Goal: Task Accomplishment & Management: Manage account settings

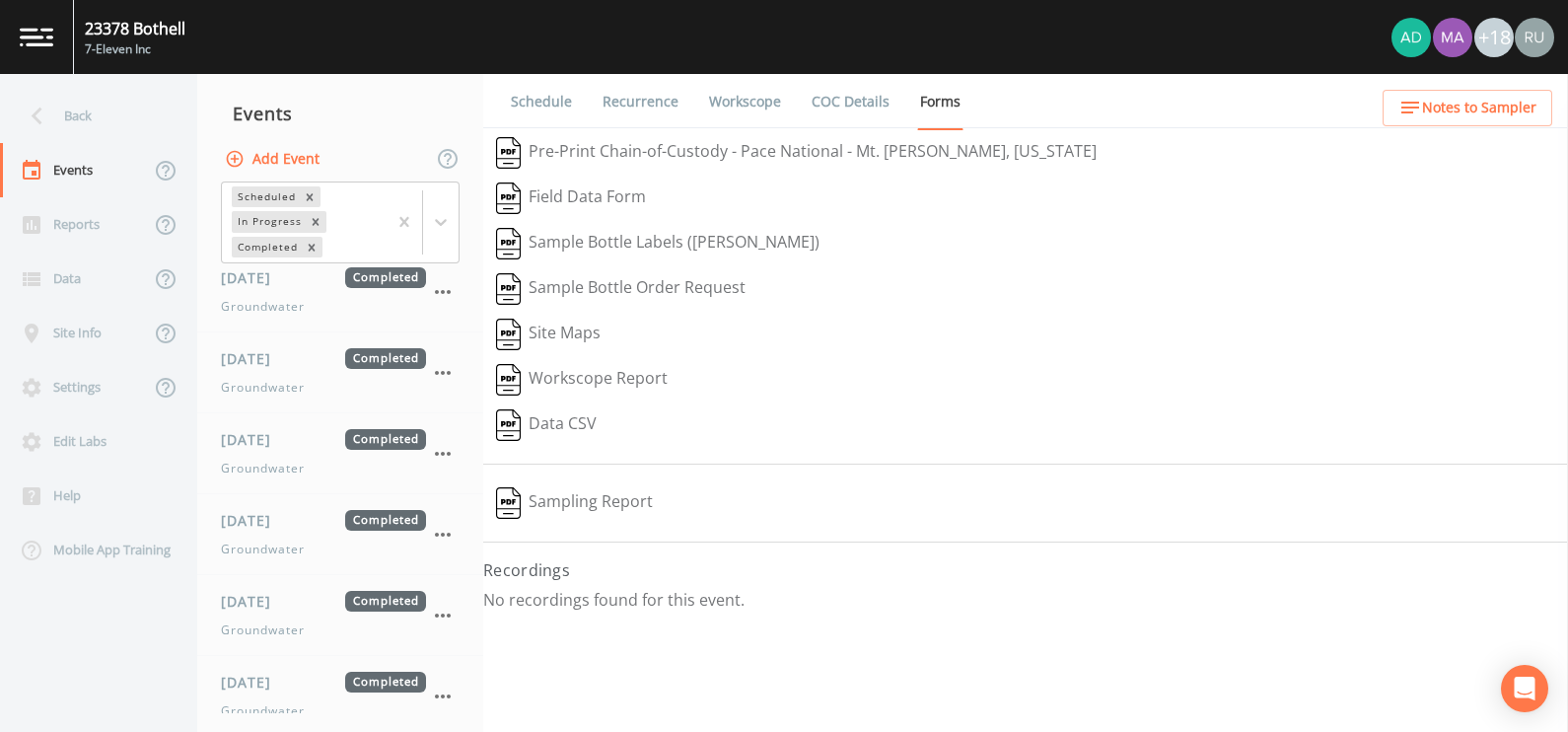
scroll to position [991, 0]
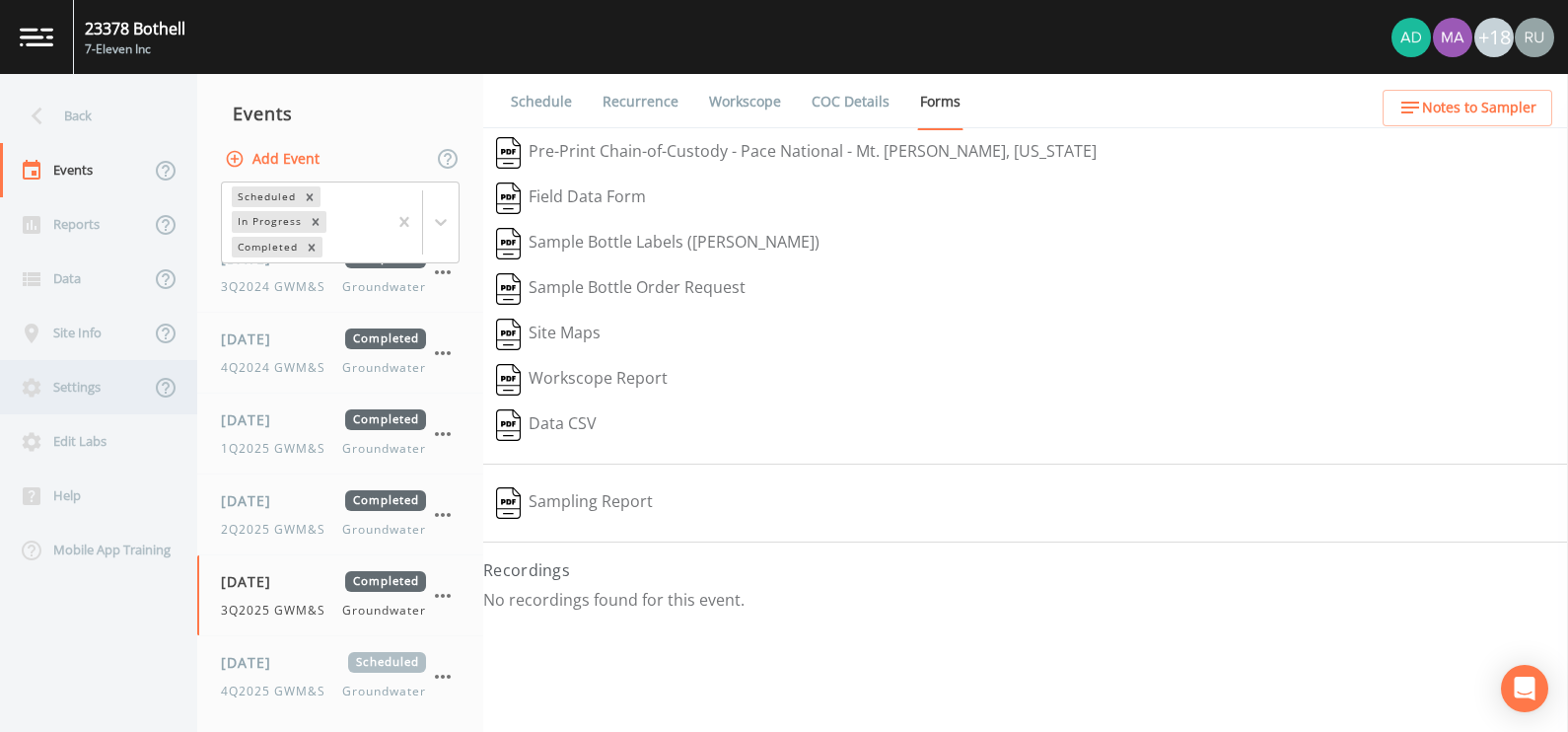
click at [78, 392] on div "Settings" at bounding box center [75, 387] width 150 height 54
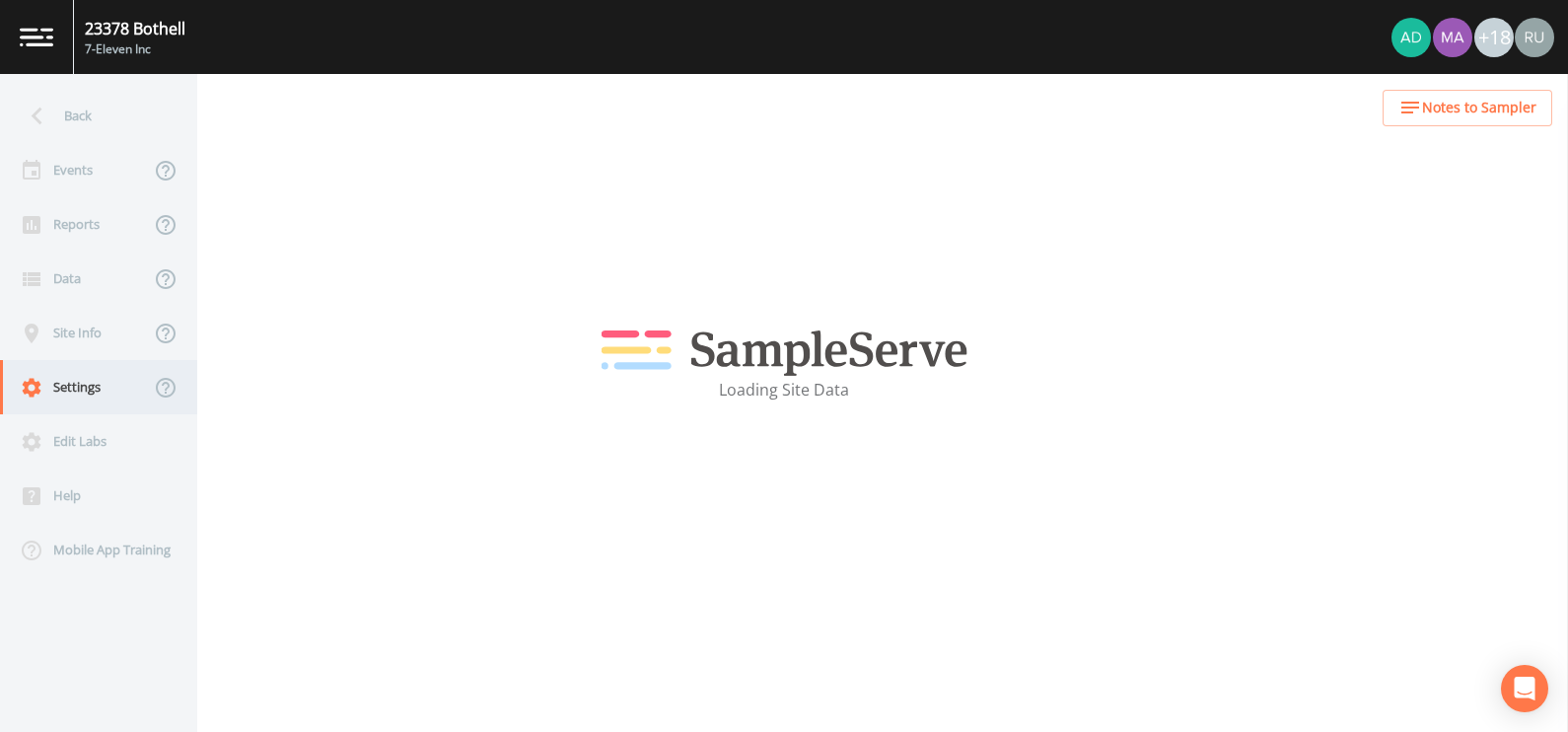
select select "fe858329-e210-4903-b16e-961cd8432fa7"
select select "United States"
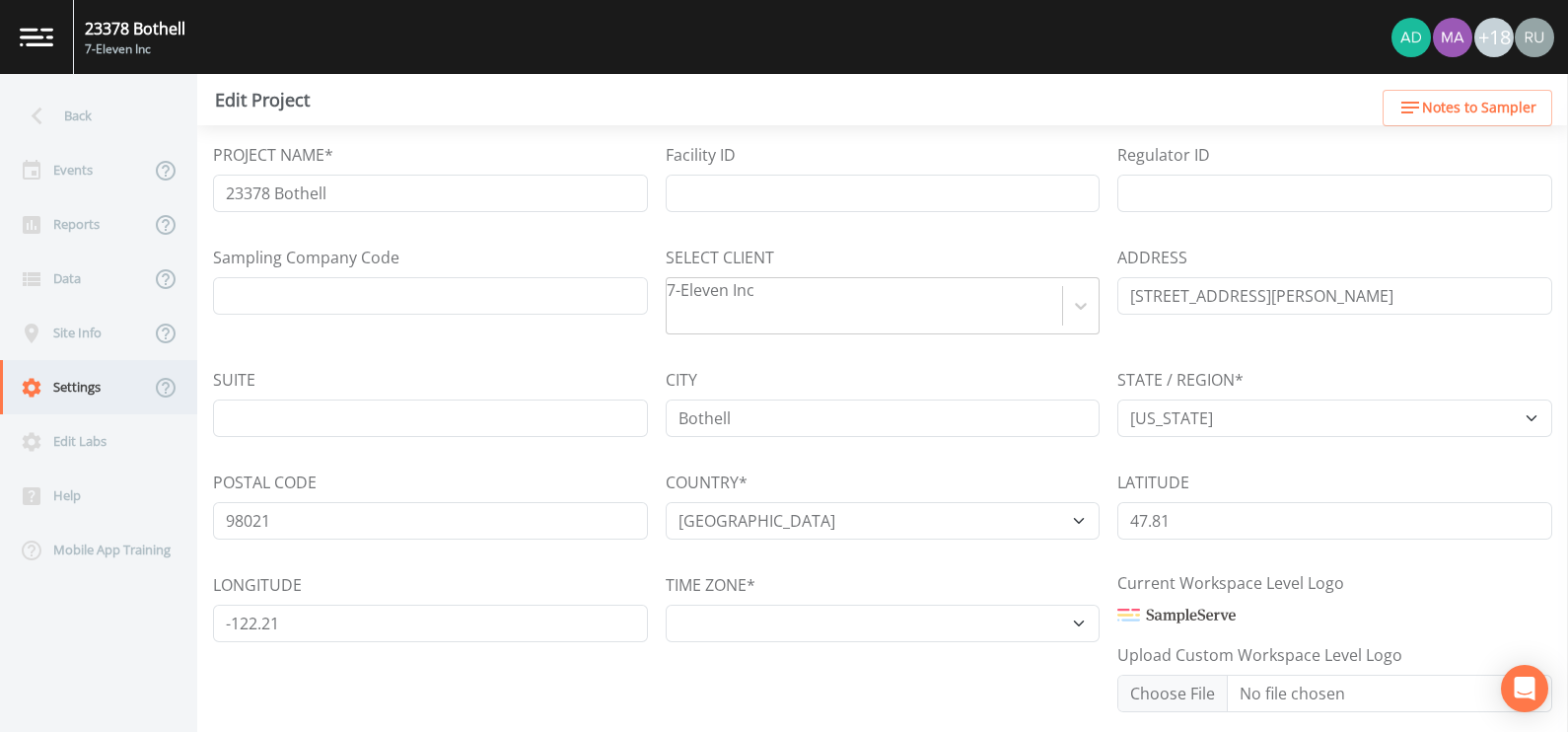
select select "US/Pacific"
select select "Place in container"
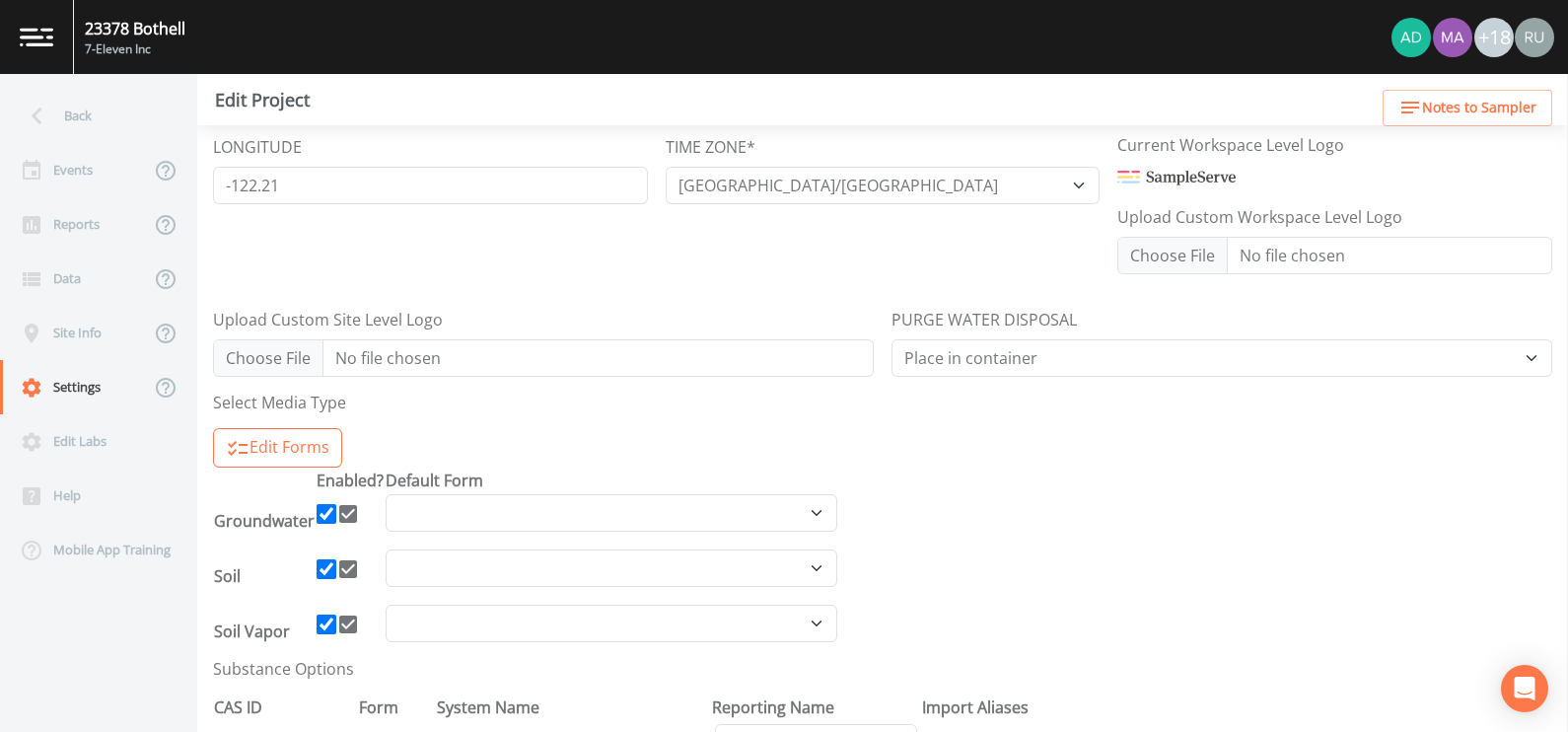
scroll to position [492, 0]
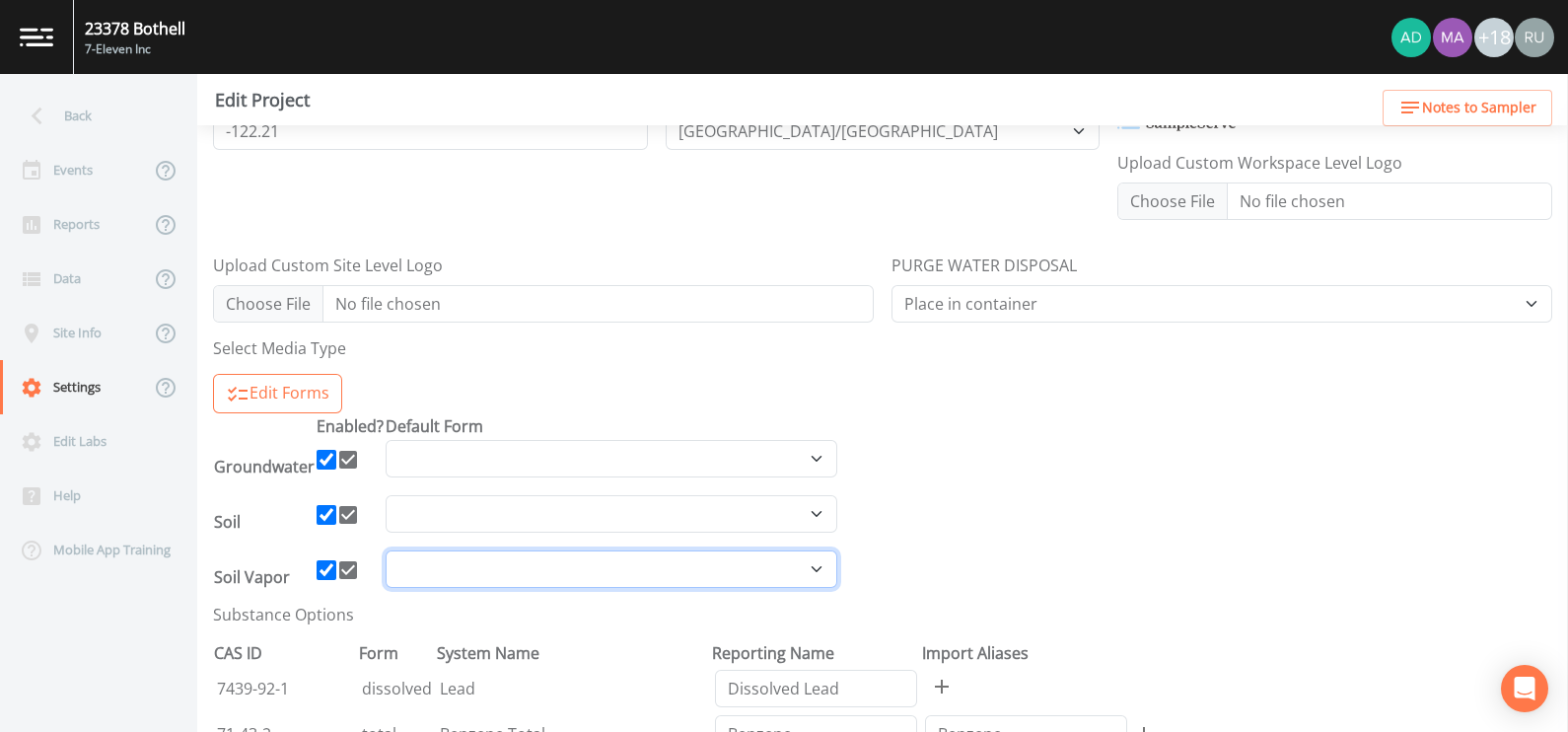
click at [490, 563] on select at bounding box center [612, 569] width 452 height 37
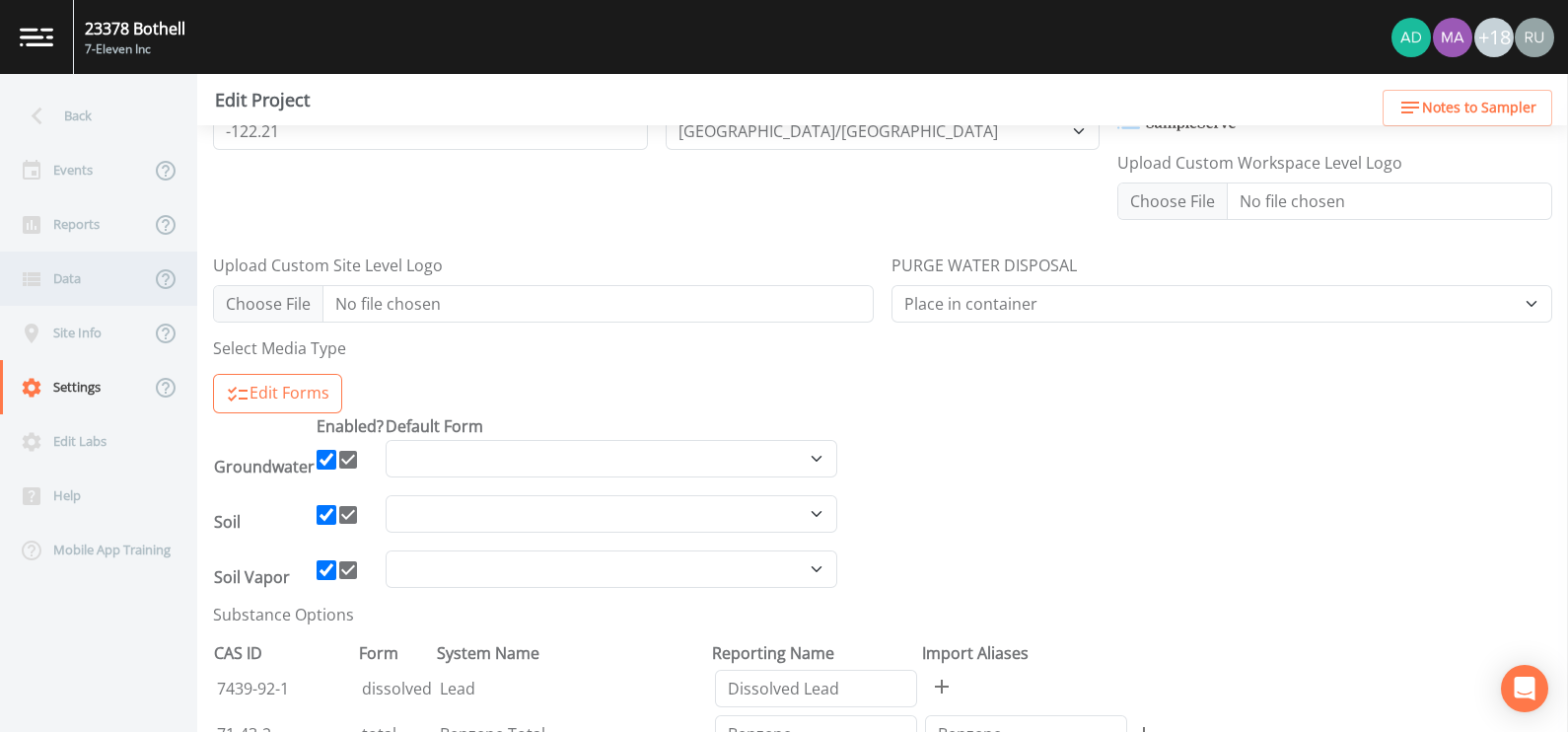
click at [54, 269] on div "Data" at bounding box center [75, 279] width 150 height 54
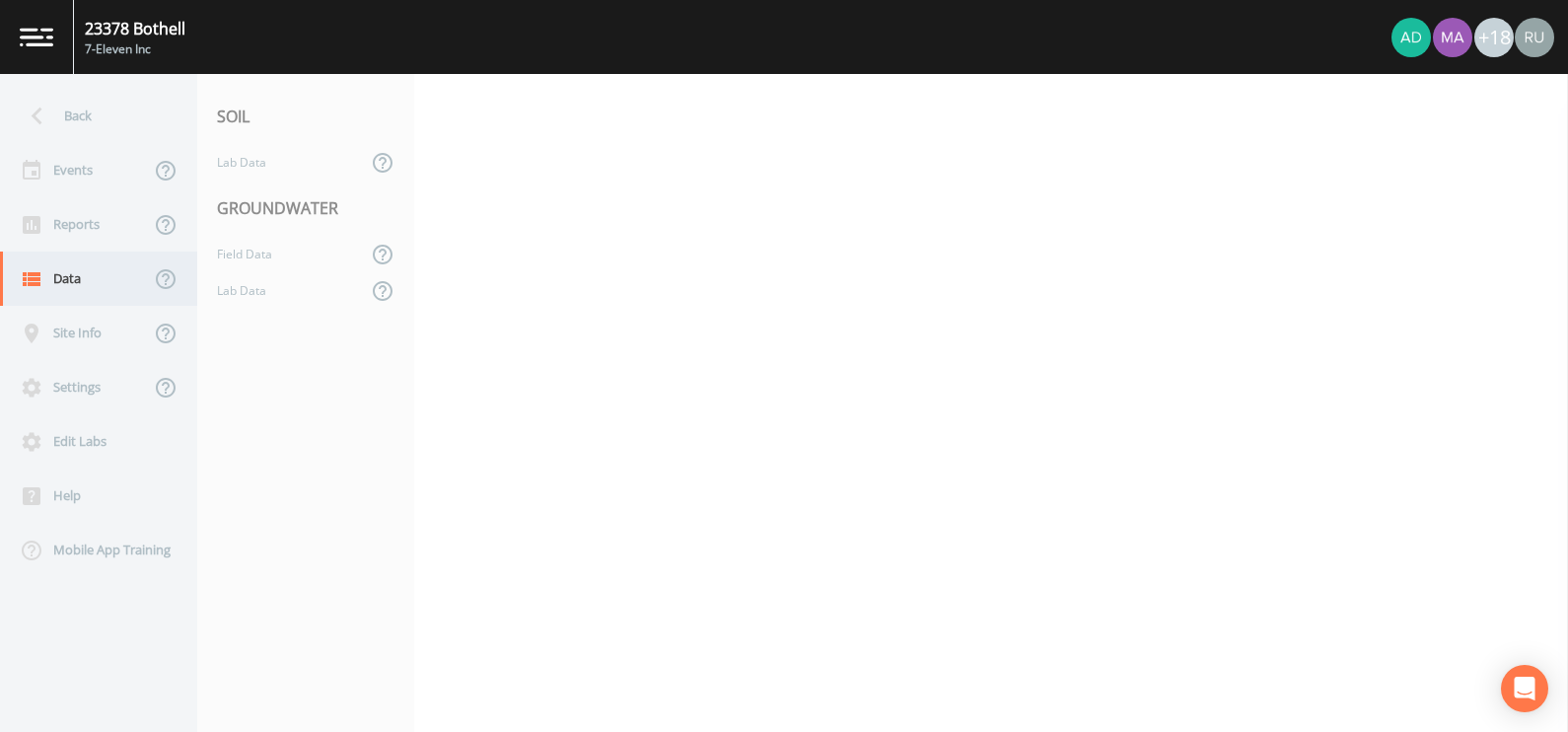
click at [66, 276] on div "Data" at bounding box center [75, 279] width 150 height 54
click at [258, 288] on div "Lab Data" at bounding box center [282, 290] width 170 height 37
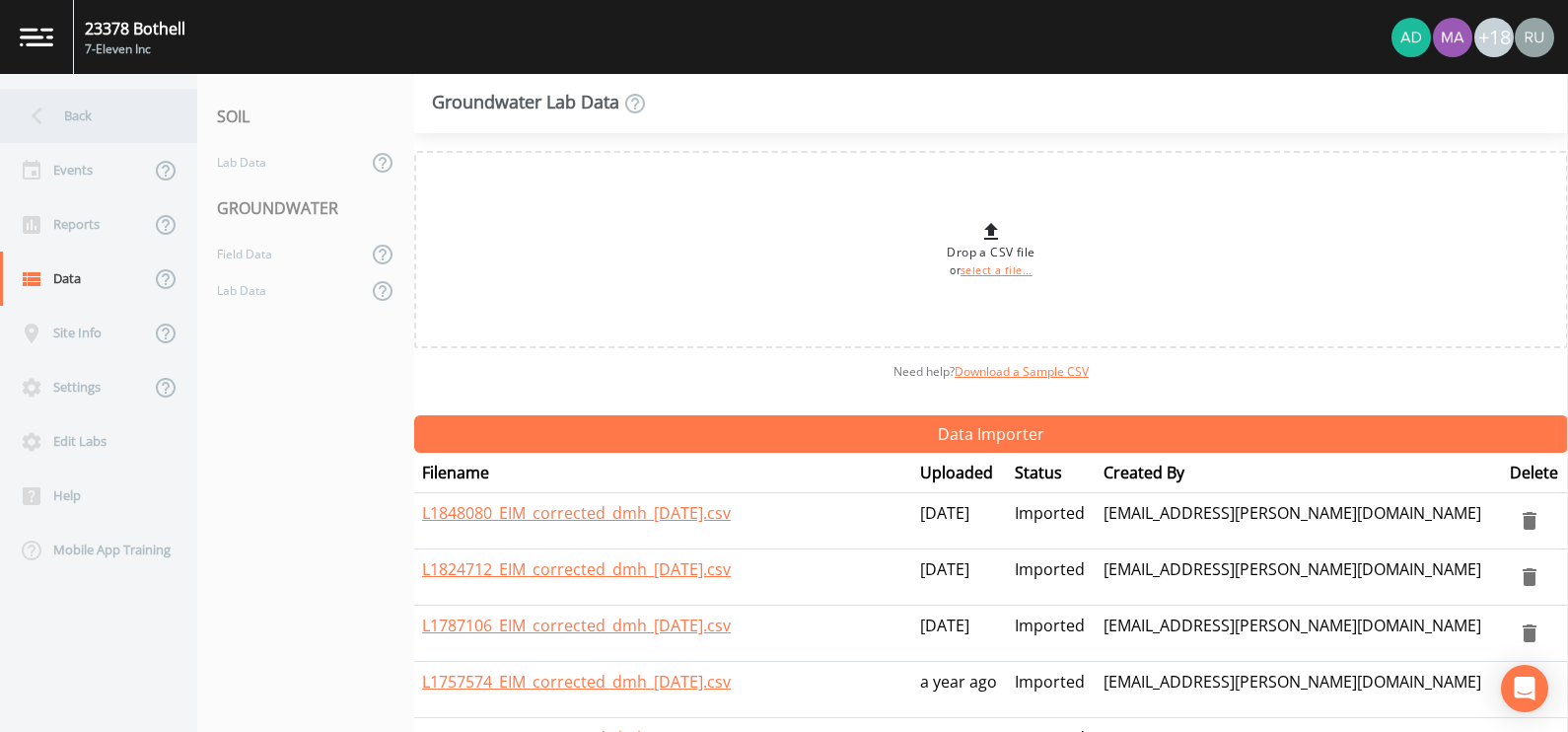
click at [69, 108] on div "Back" at bounding box center [89, 116] width 178 height 54
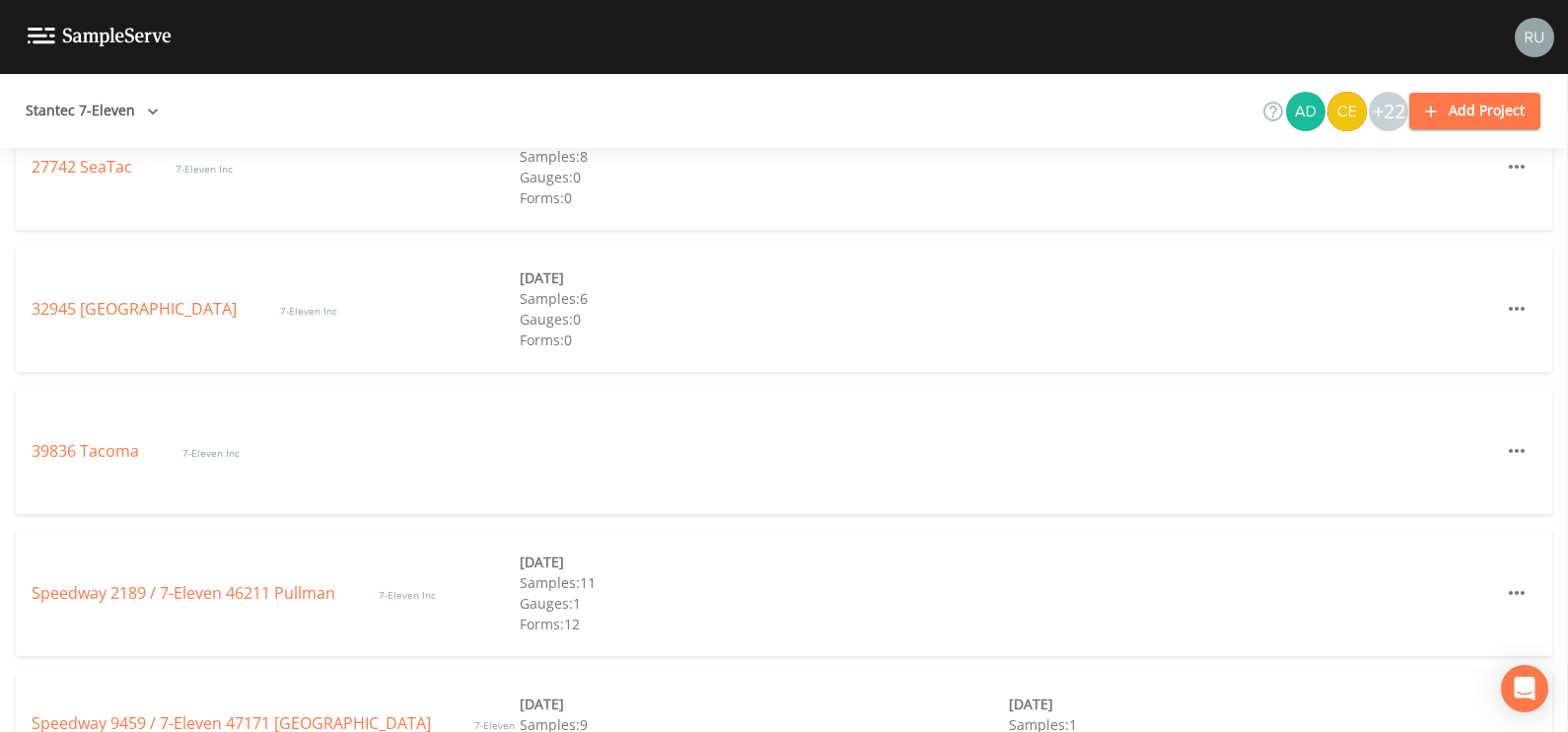
scroll to position [4764, 0]
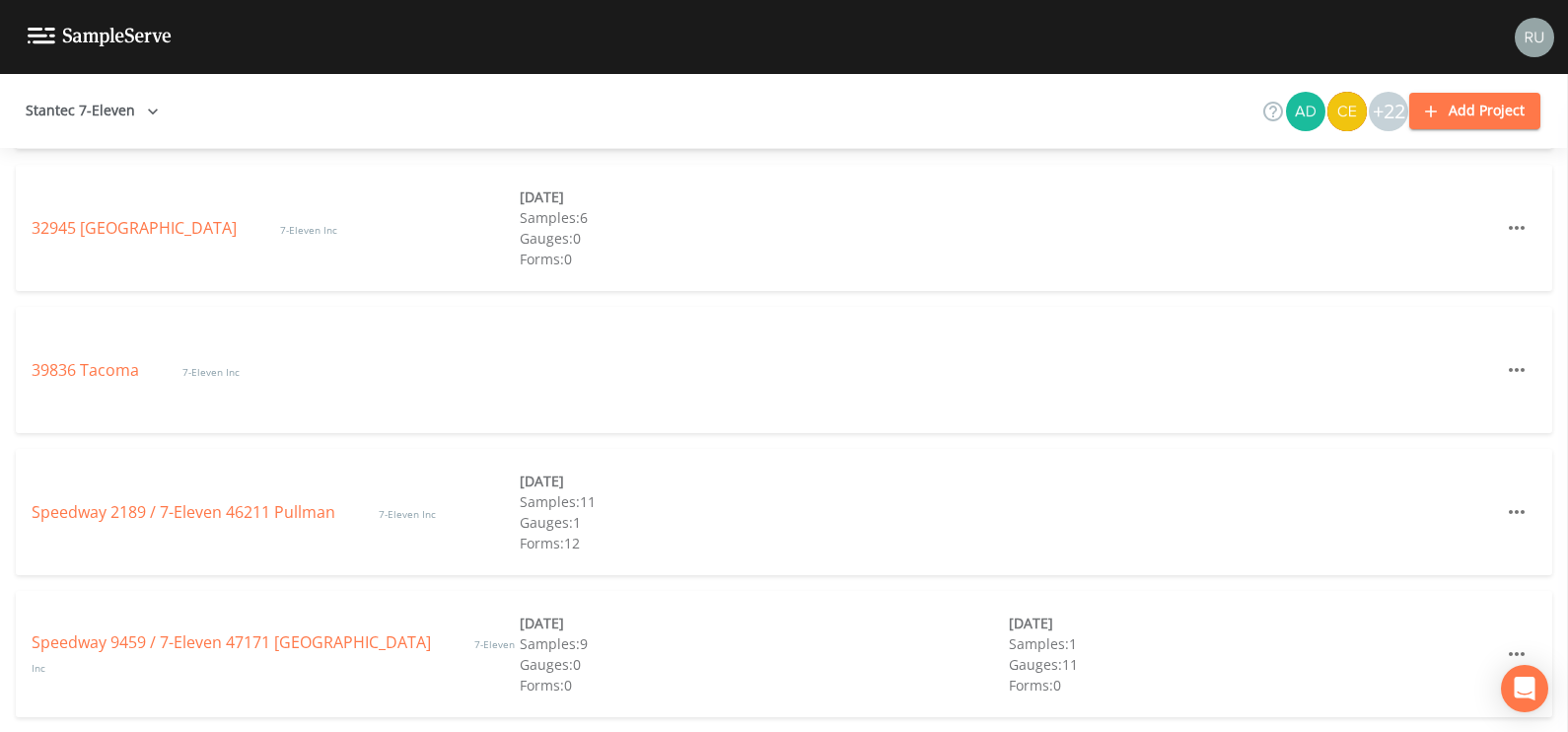
click at [132, 110] on button "Stantec 7-Eleven" at bounding box center [92, 111] width 149 height 37
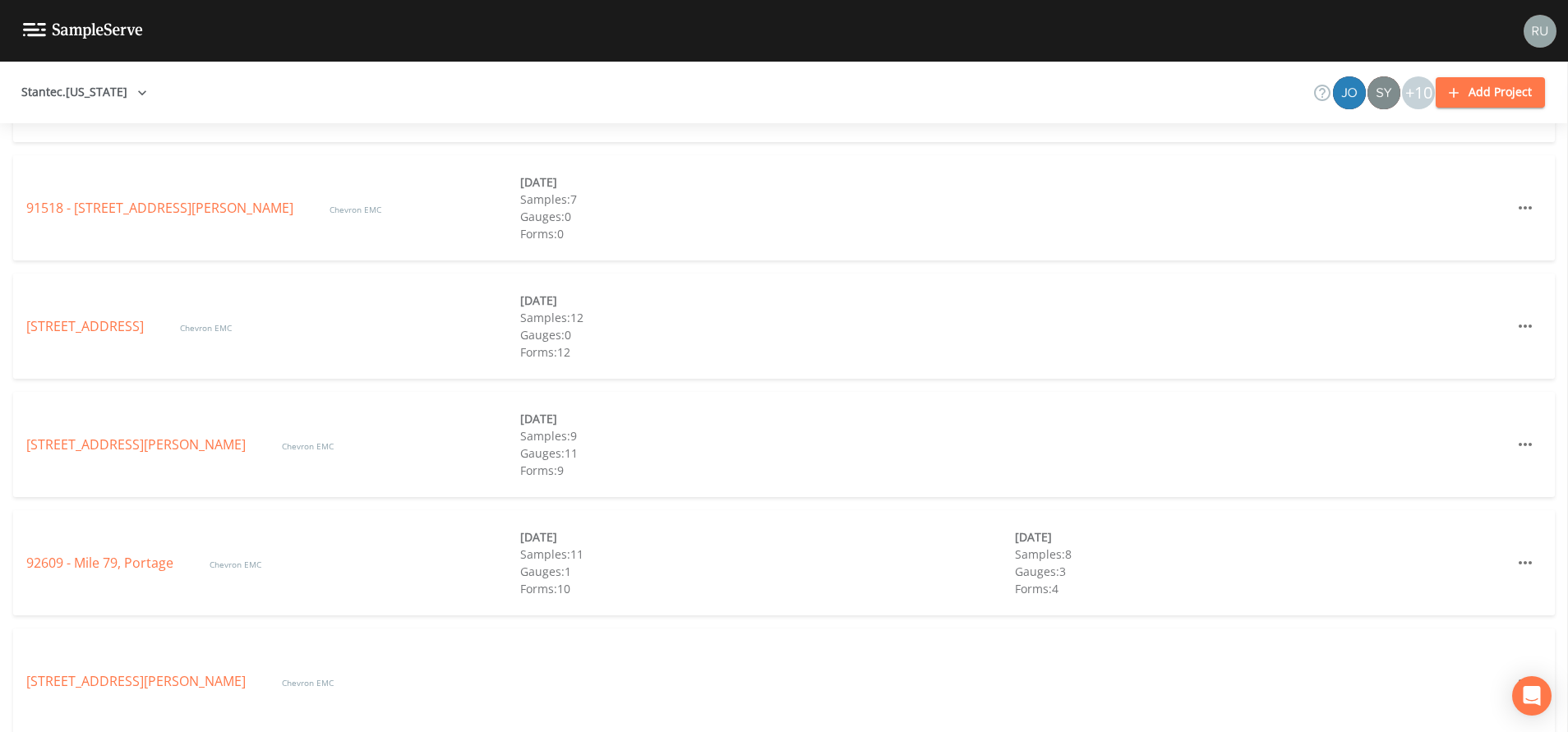
scroll to position [2288, 0]
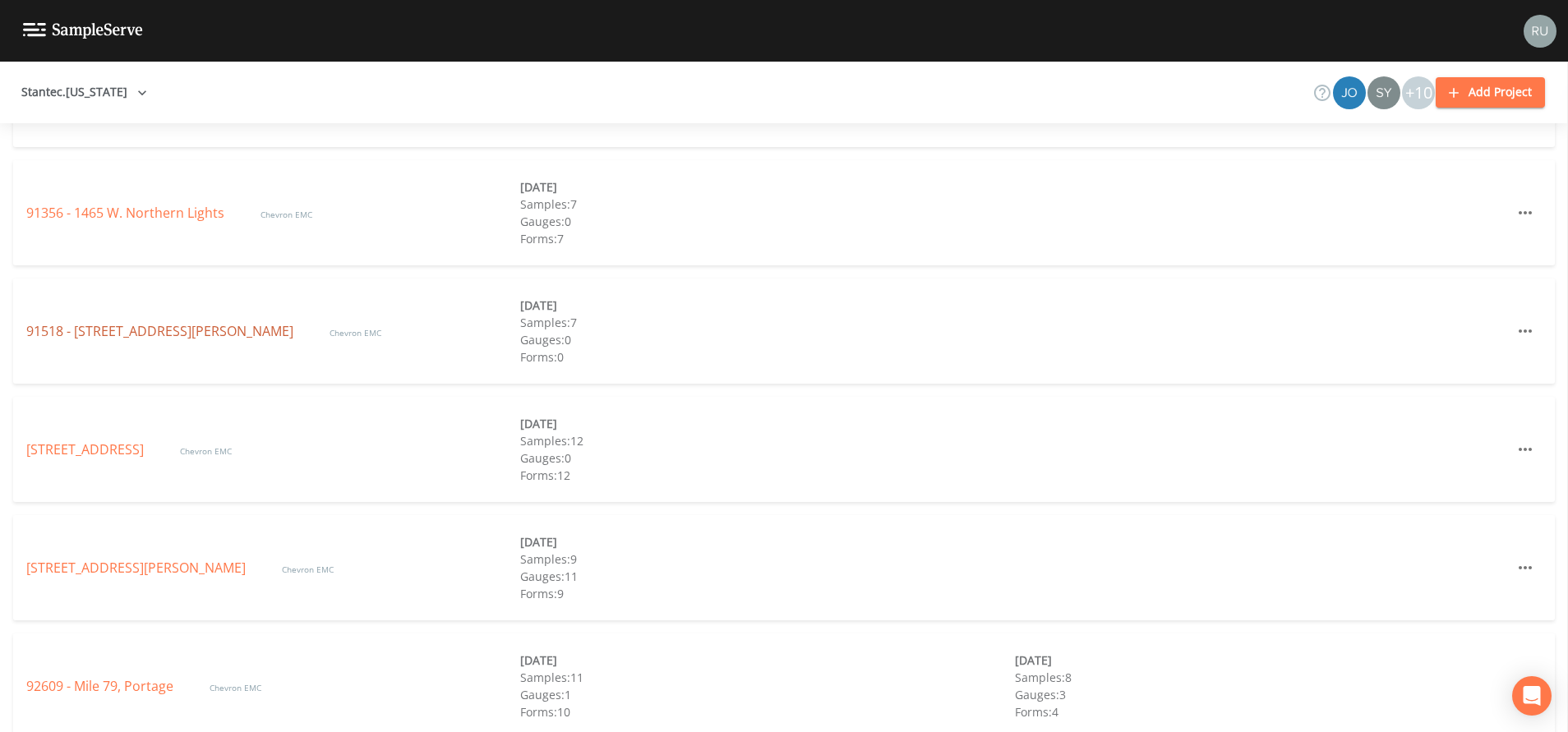
click at [127, 326] on link "91518 - [STREET_ADDRESS][PERSON_NAME]" at bounding box center [162, 331] width 271 height 18
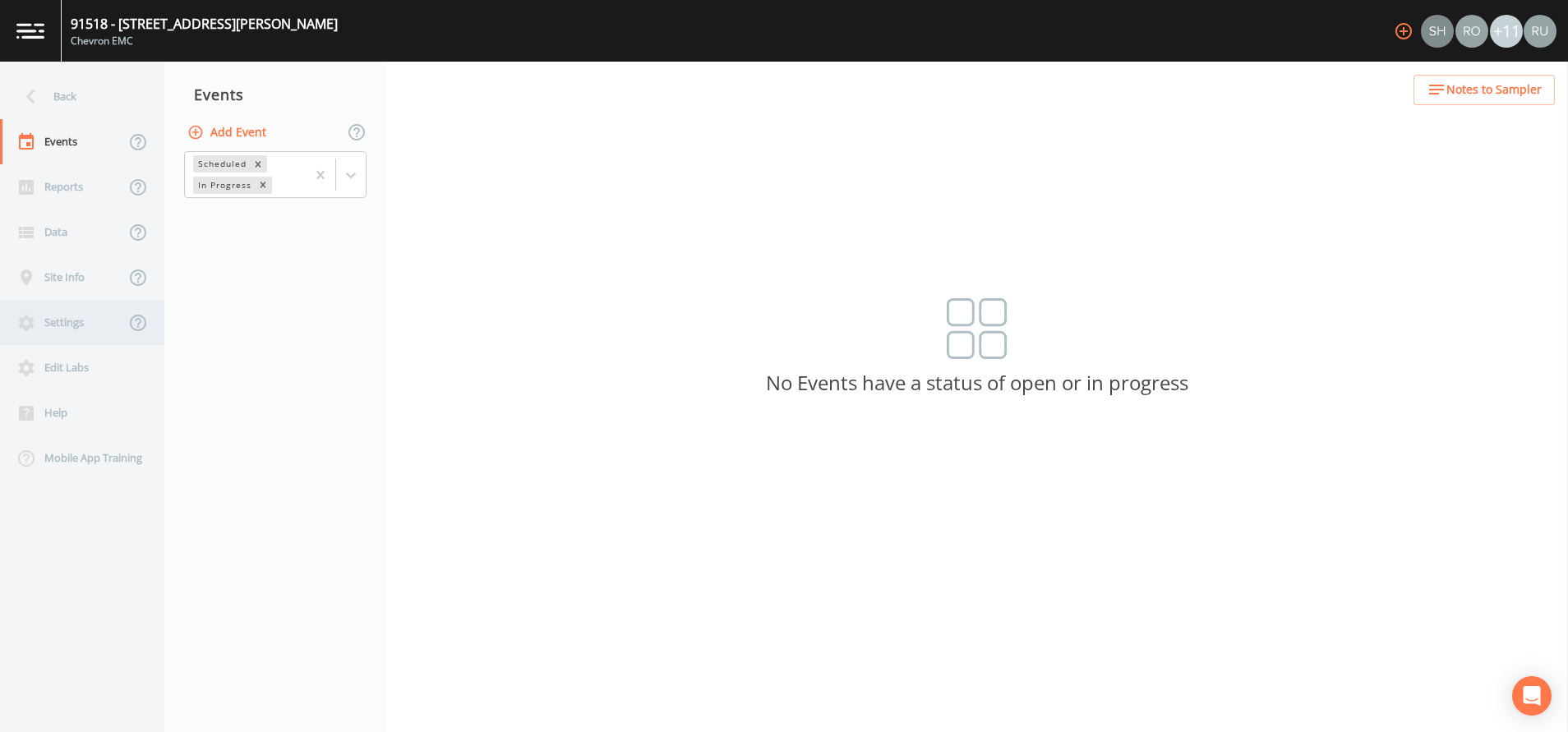
click at [56, 318] on div "Settings" at bounding box center [62, 322] width 125 height 45
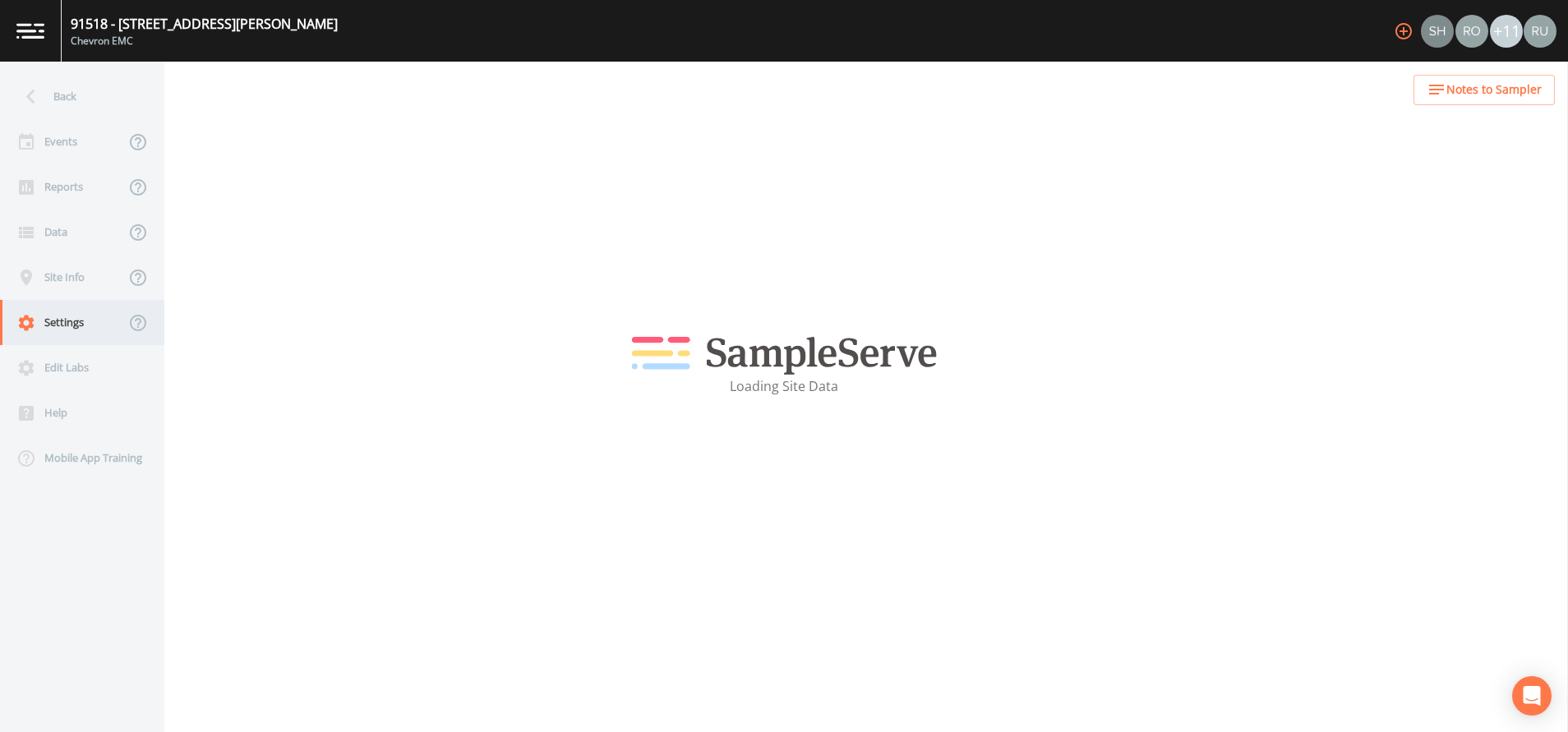
select select "2bfc9921-07cb-448e-a2bb-0a2701ef13fb"
select select "[GEOGRAPHIC_DATA]"
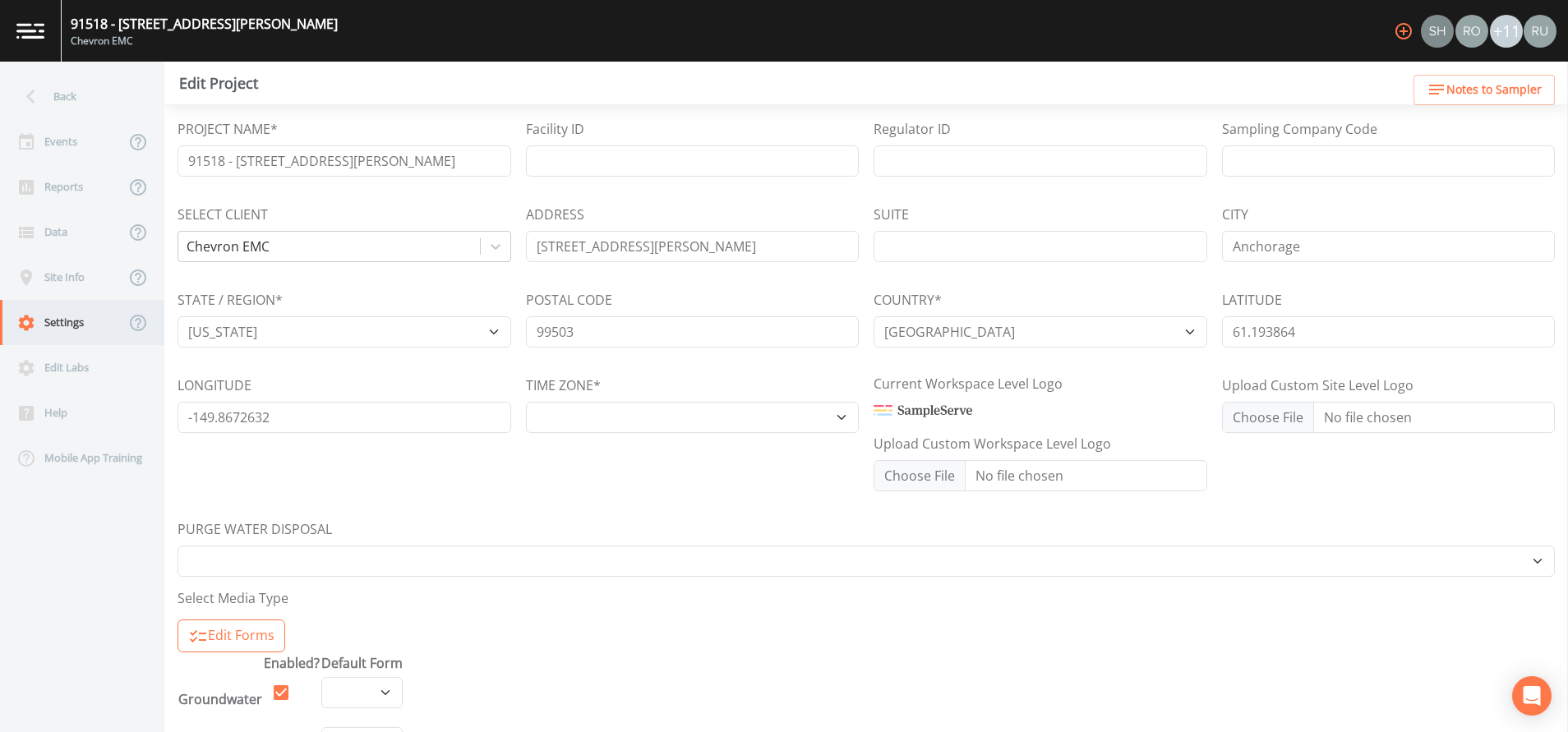
select select "US/[US_STATE]"
select select "a90dcfc5-f476-442c-af6c-7cac625a7e50"
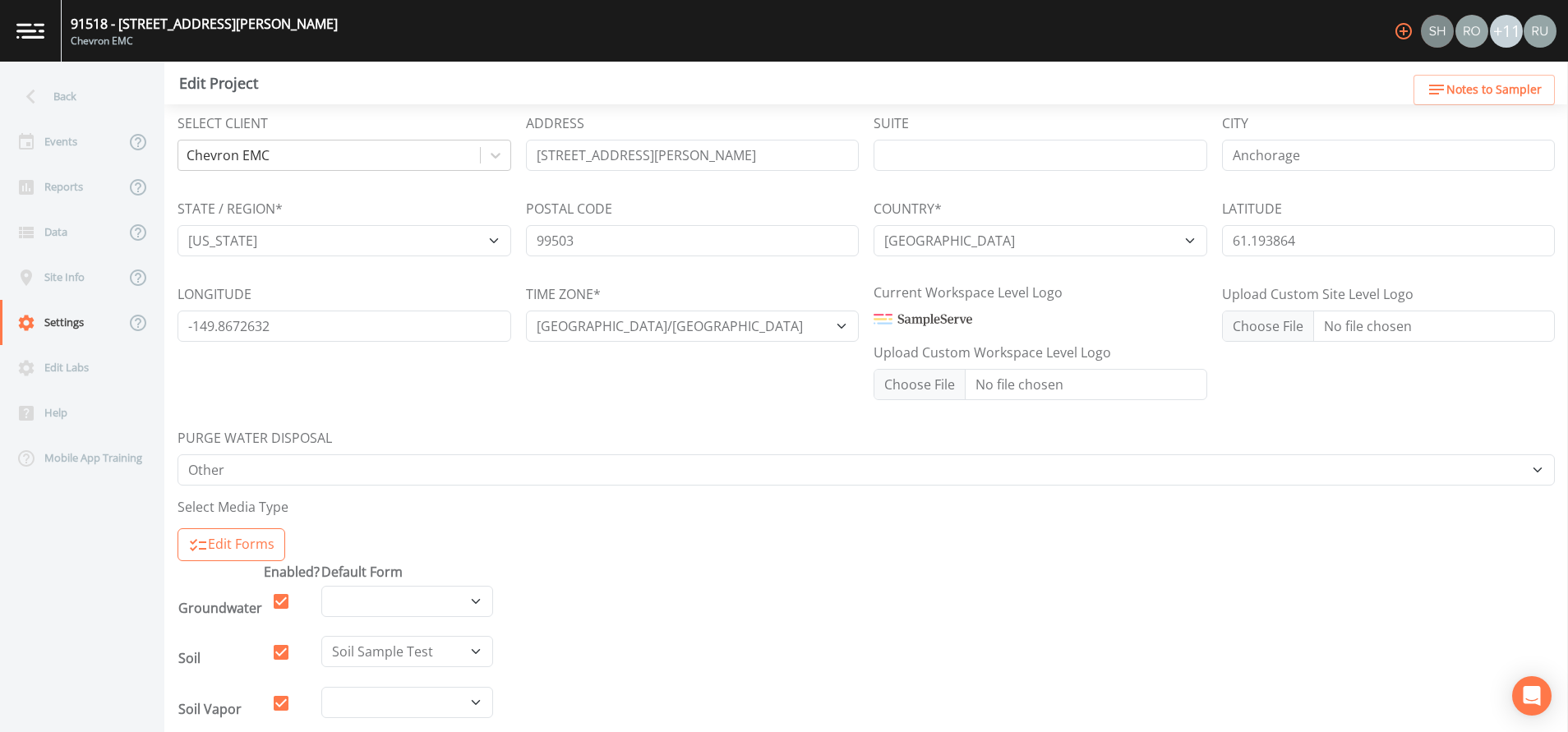
scroll to position [370, 0]
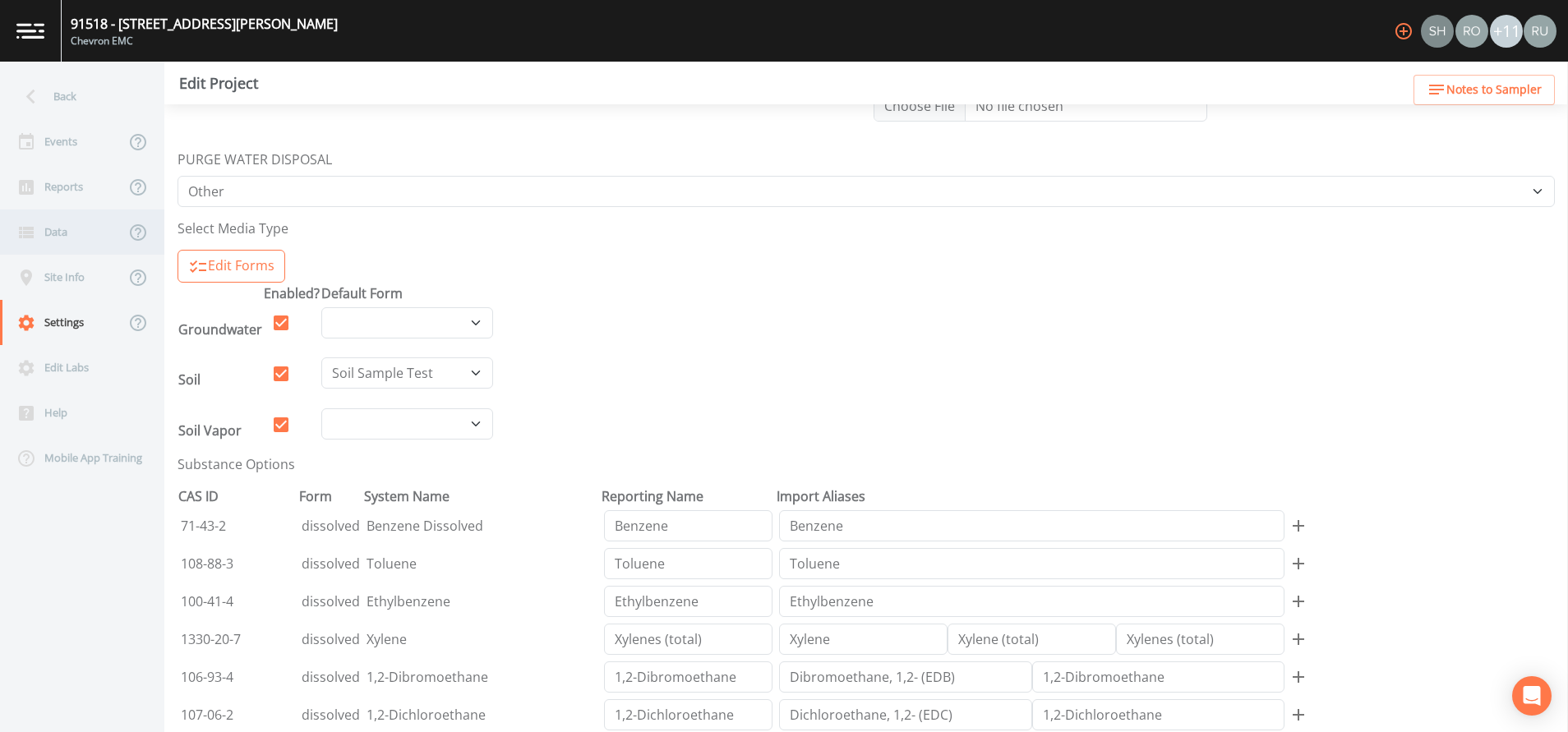
click at [57, 219] on div "Data" at bounding box center [62, 232] width 125 height 45
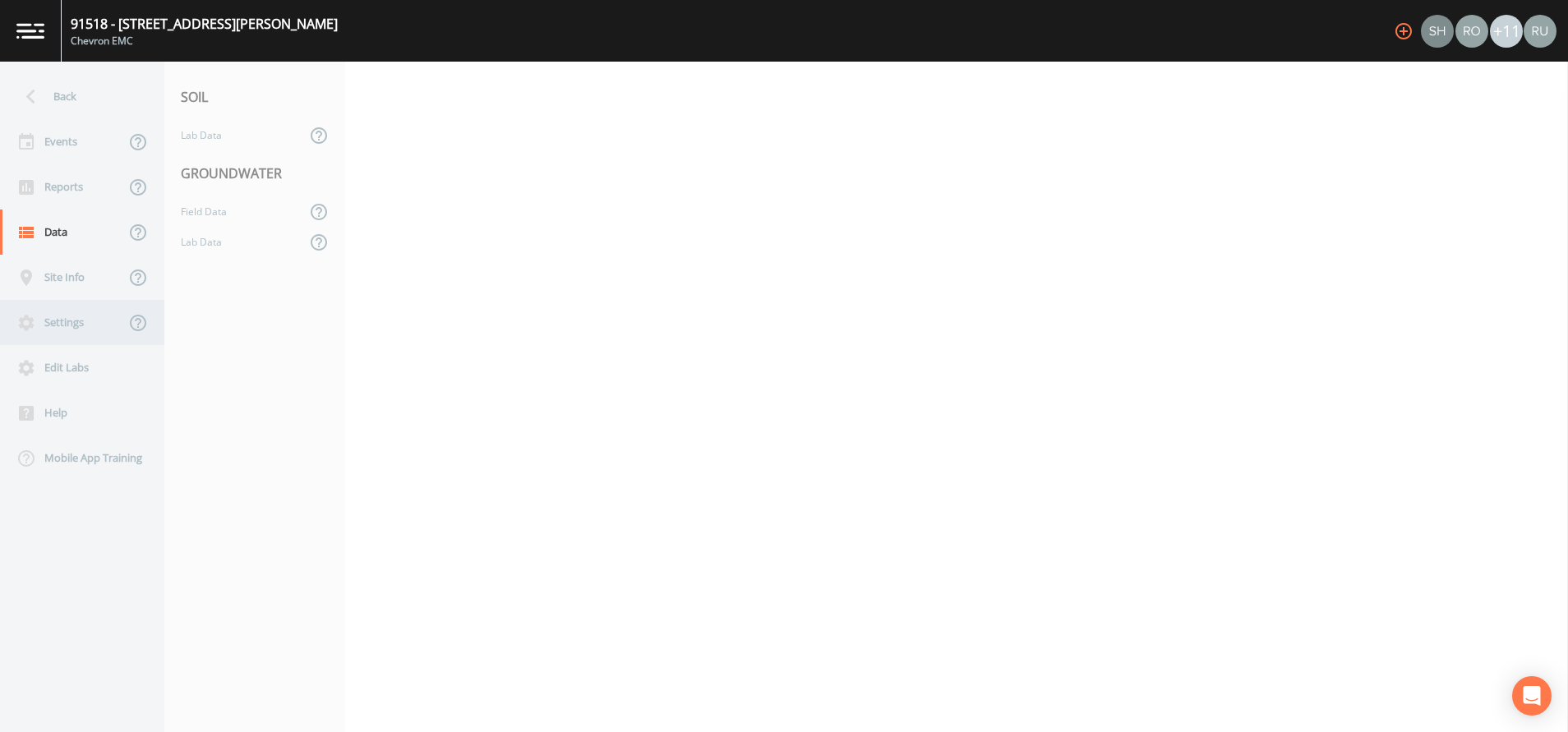
click at [65, 325] on div "Settings" at bounding box center [62, 322] width 125 height 45
select select "2bfc9921-07cb-448e-a2bb-0a2701ef13fb"
select select "[GEOGRAPHIC_DATA]"
select select "US/[US_STATE]"
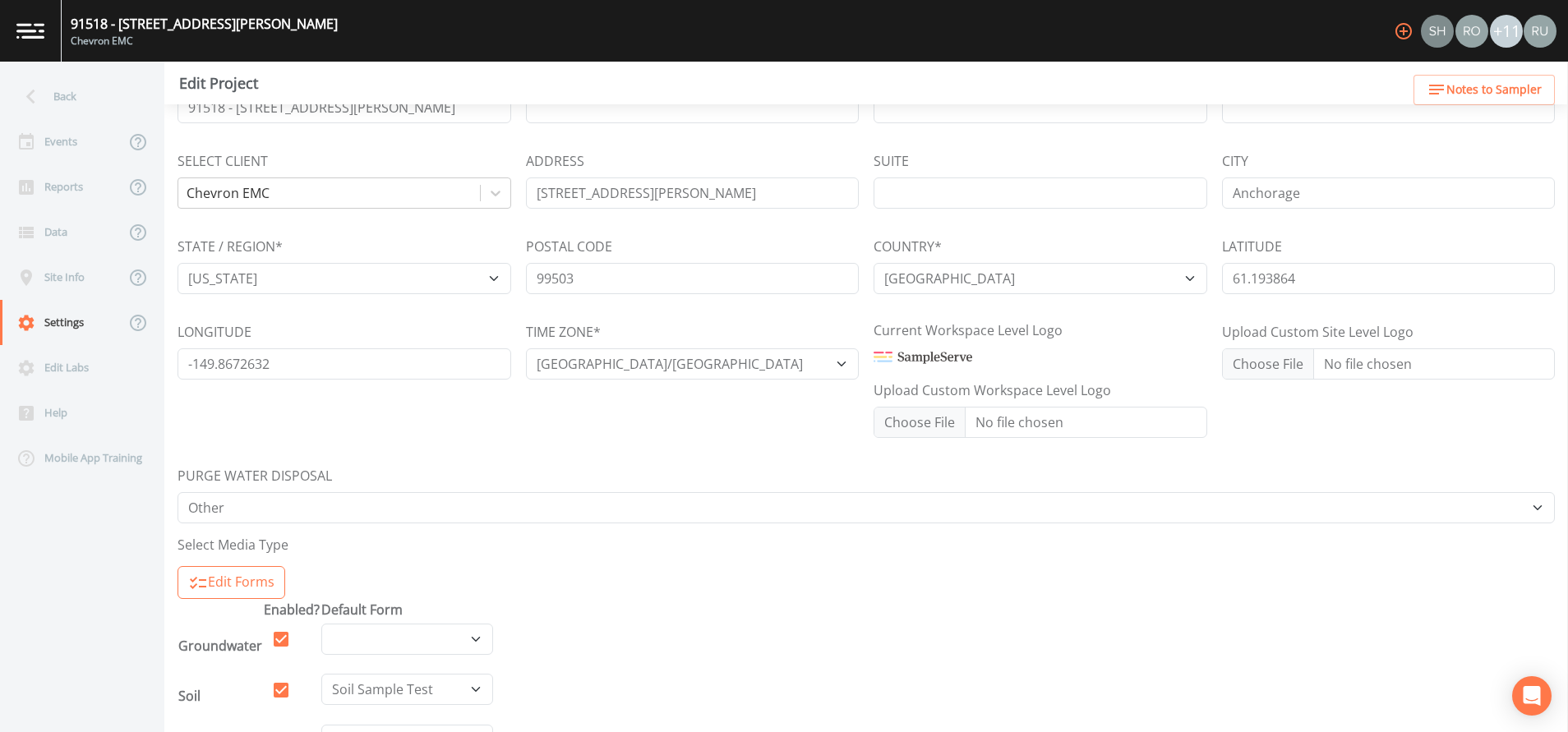
scroll to position [246, 0]
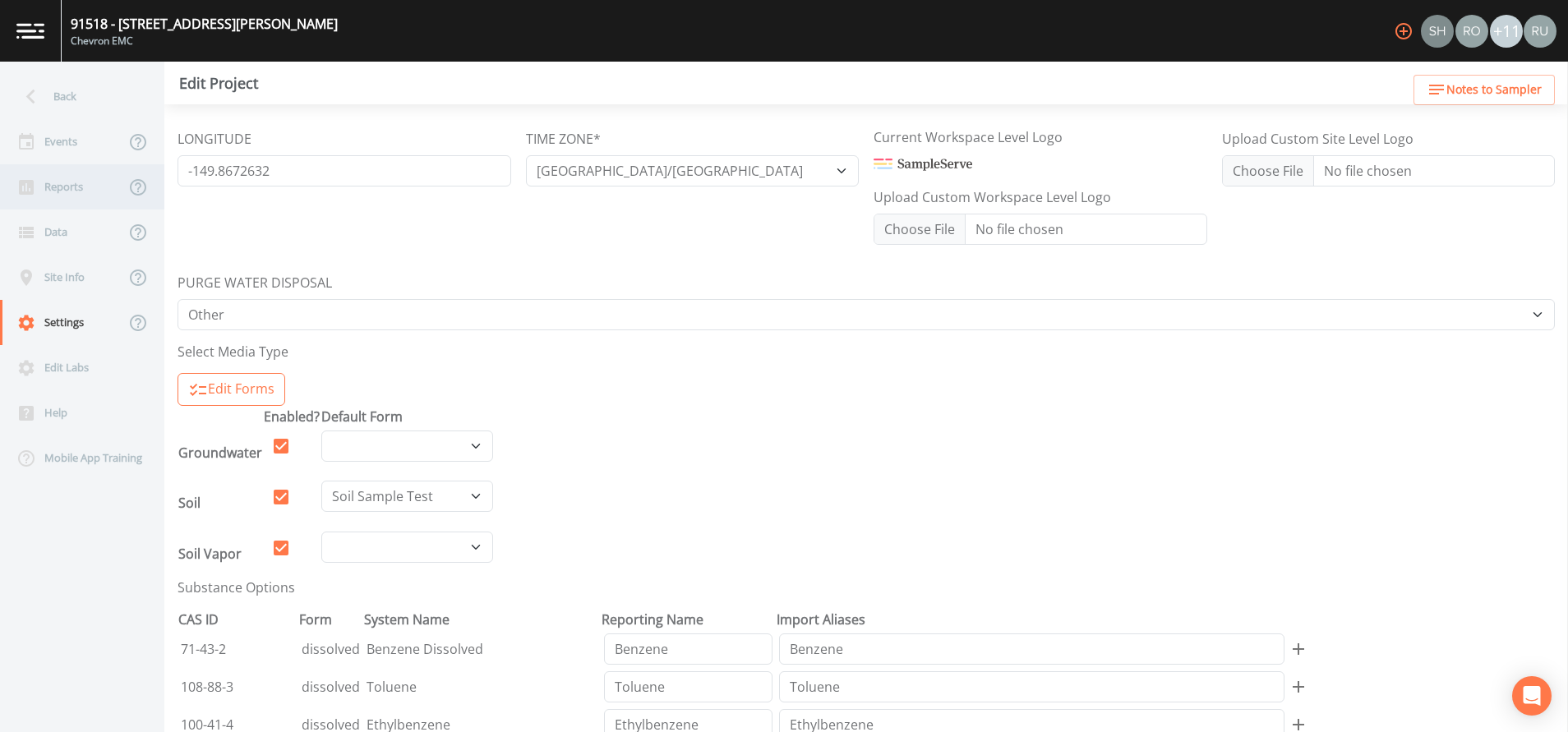
click at [75, 187] on div "Reports" at bounding box center [62, 187] width 125 height 45
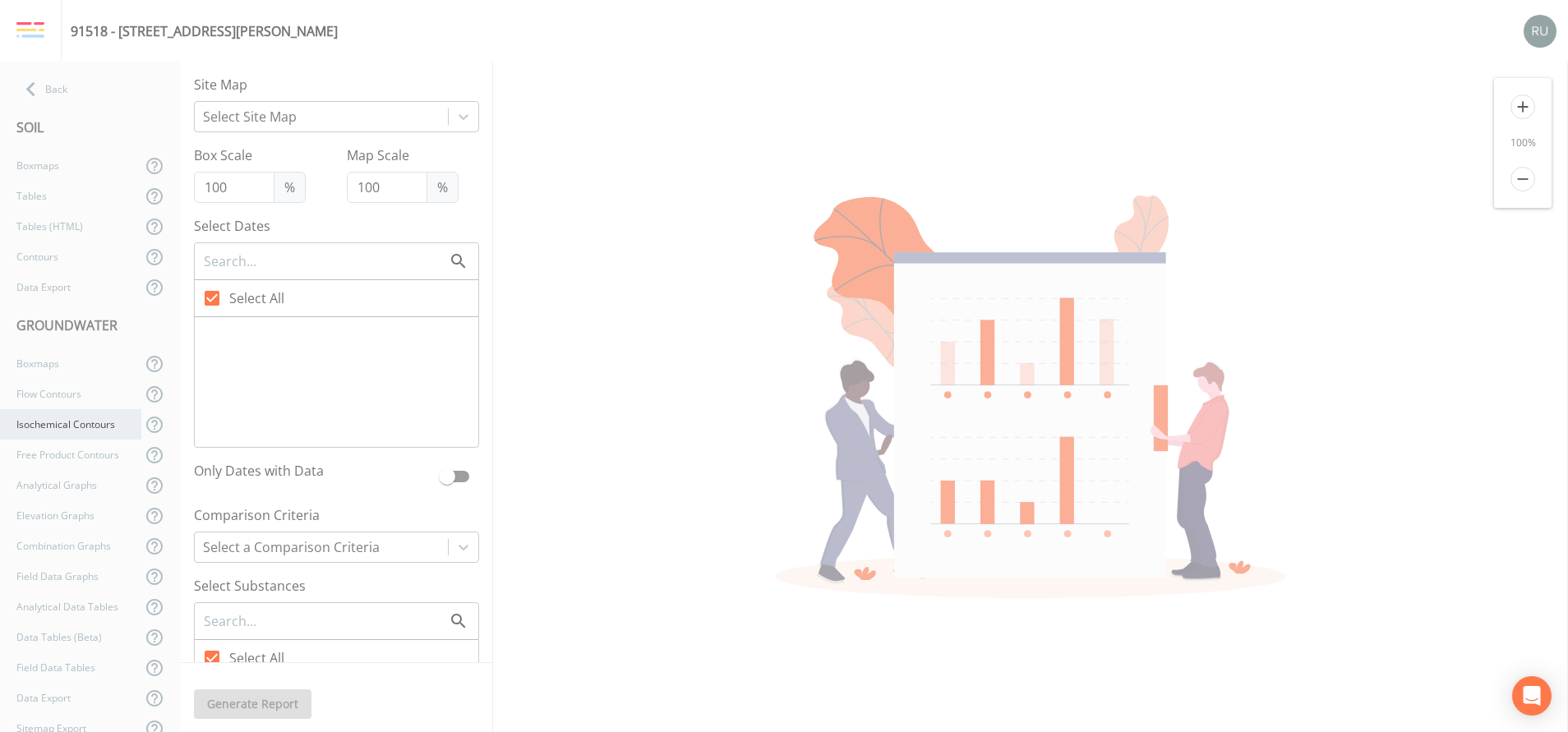
checkbox input "false"
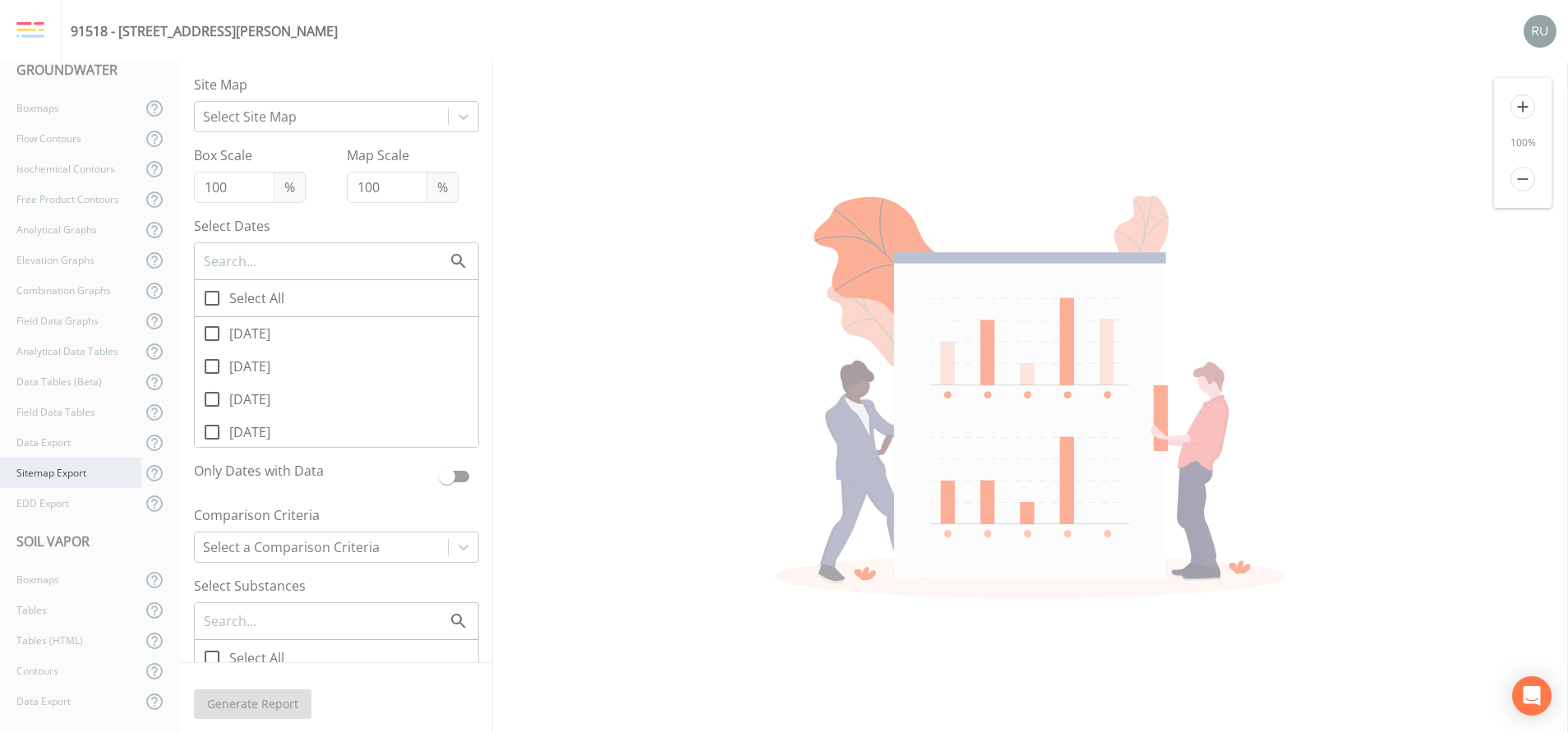
scroll to position [256, 0]
click at [42, 573] on div "Boxmaps" at bounding box center [71, 579] width 142 height 31
checkbox input "true"
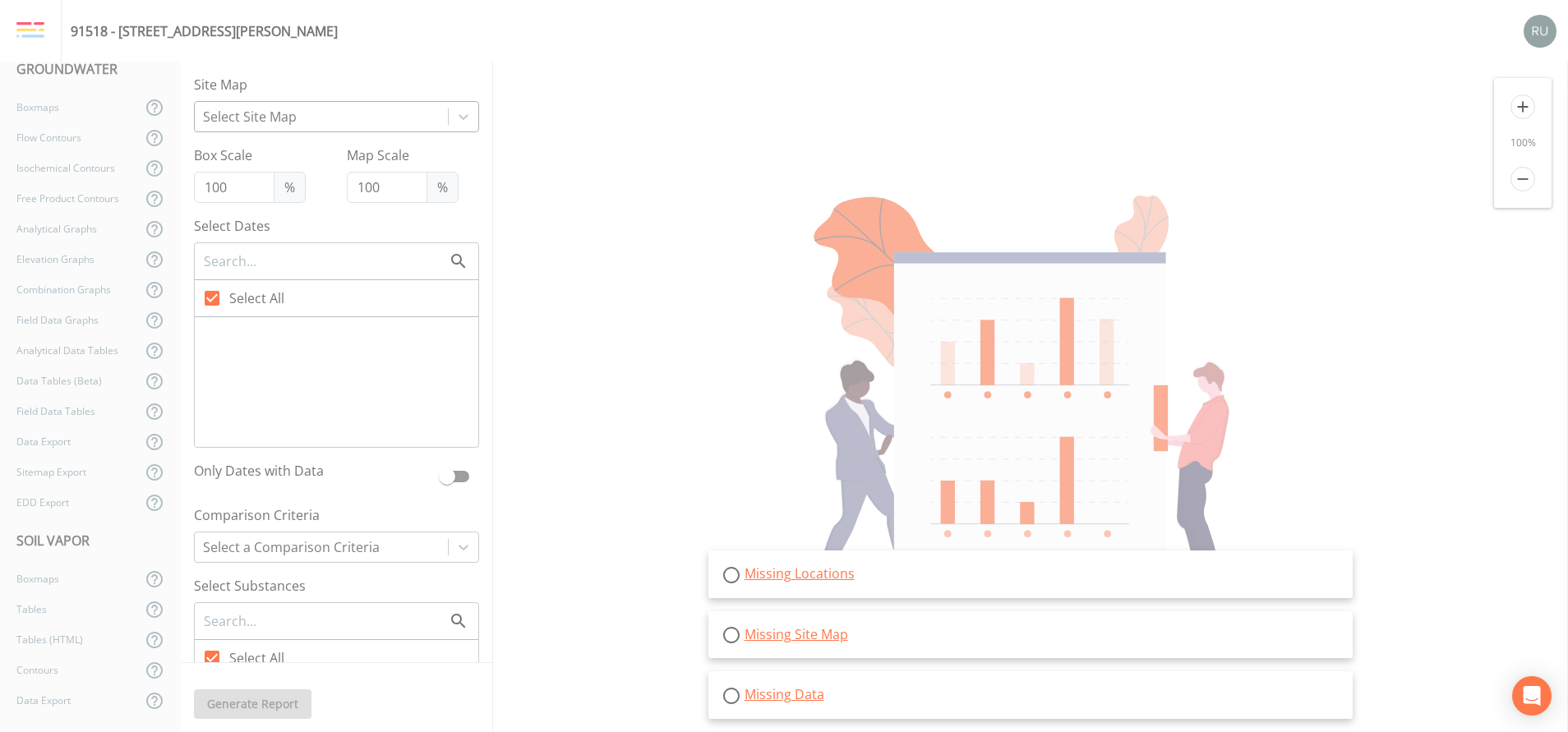
click at [371, 112] on div at bounding box center [321, 117] width 236 height 23
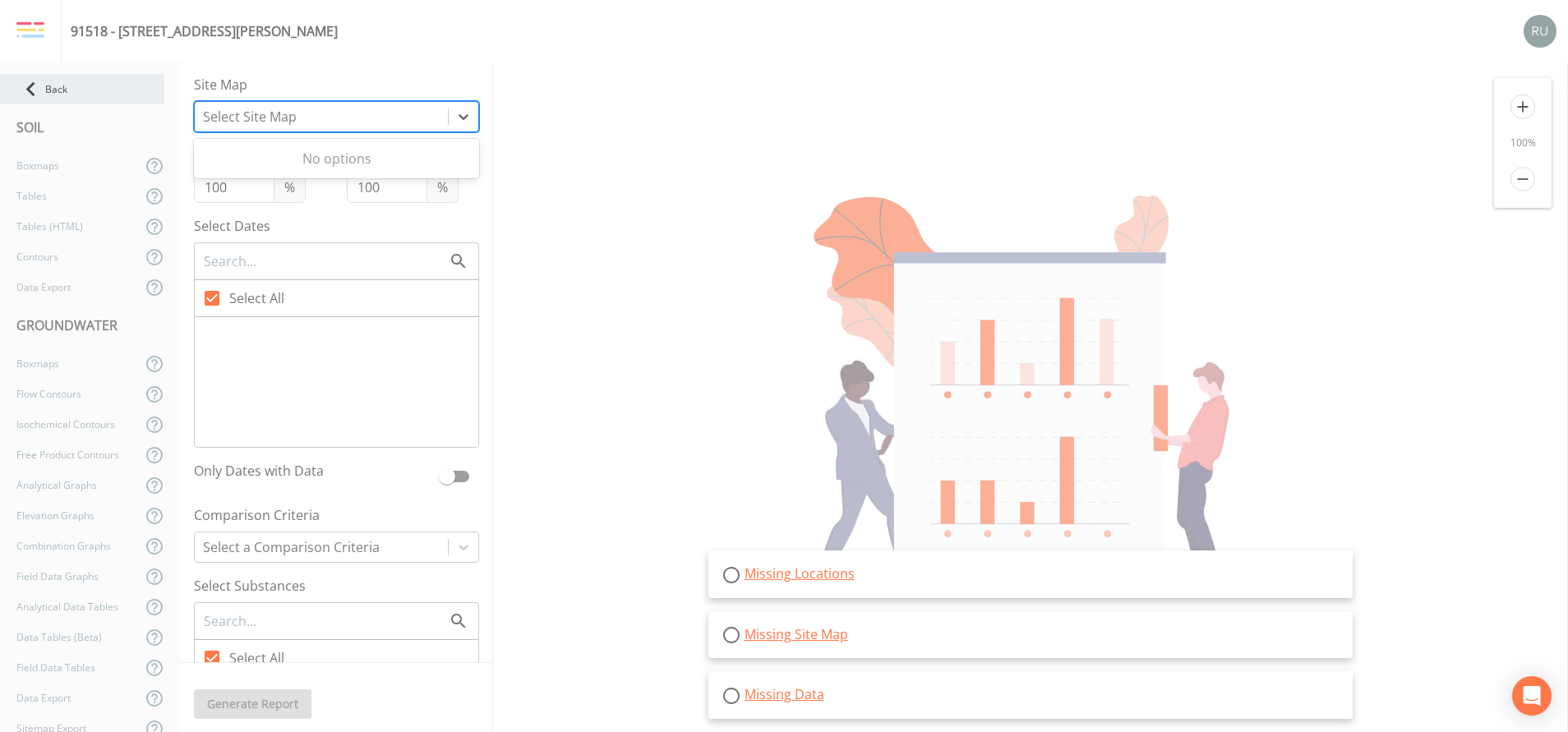
click at [65, 77] on div "Back" at bounding box center [82, 89] width 164 height 31
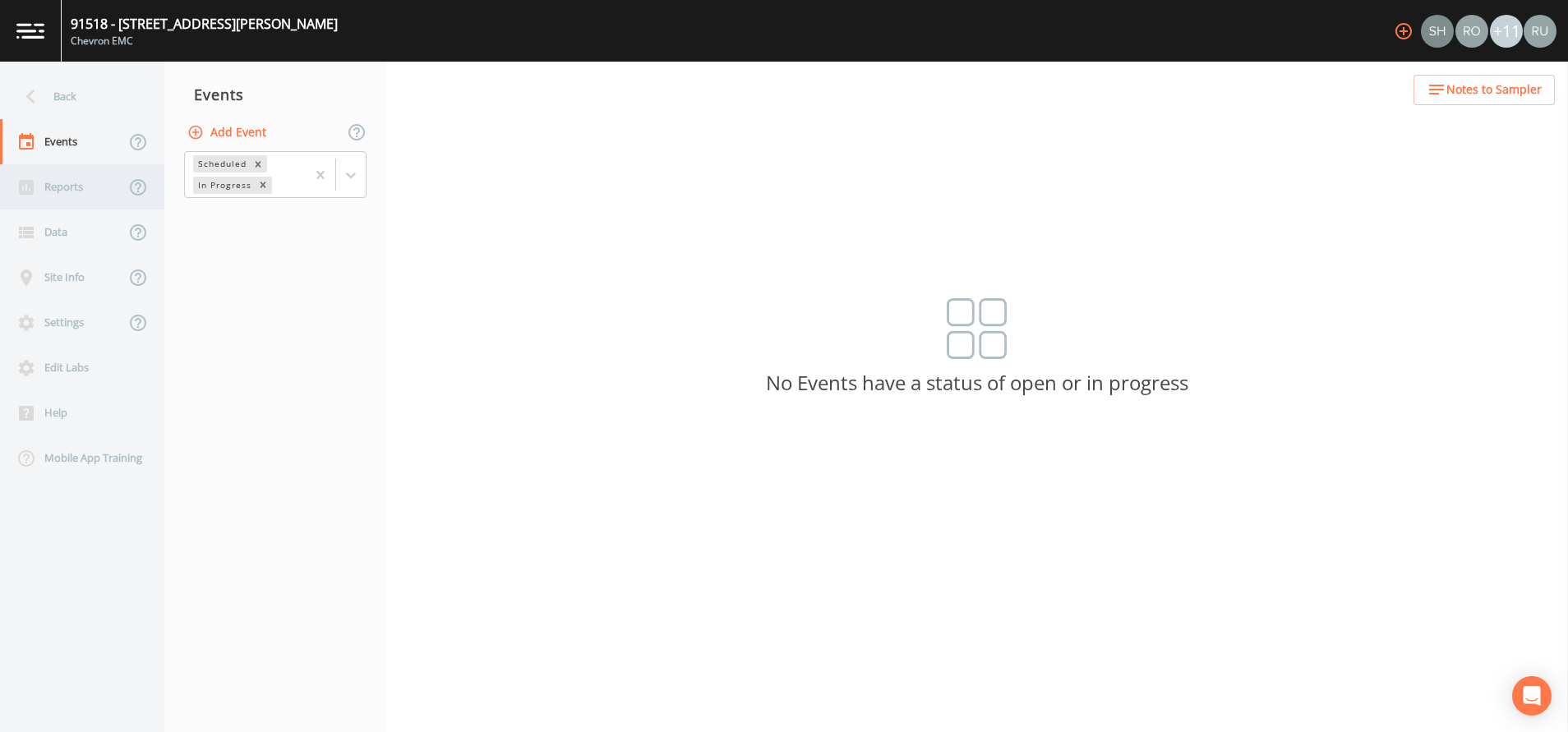
click at [73, 190] on div "Reports" at bounding box center [62, 187] width 125 height 45
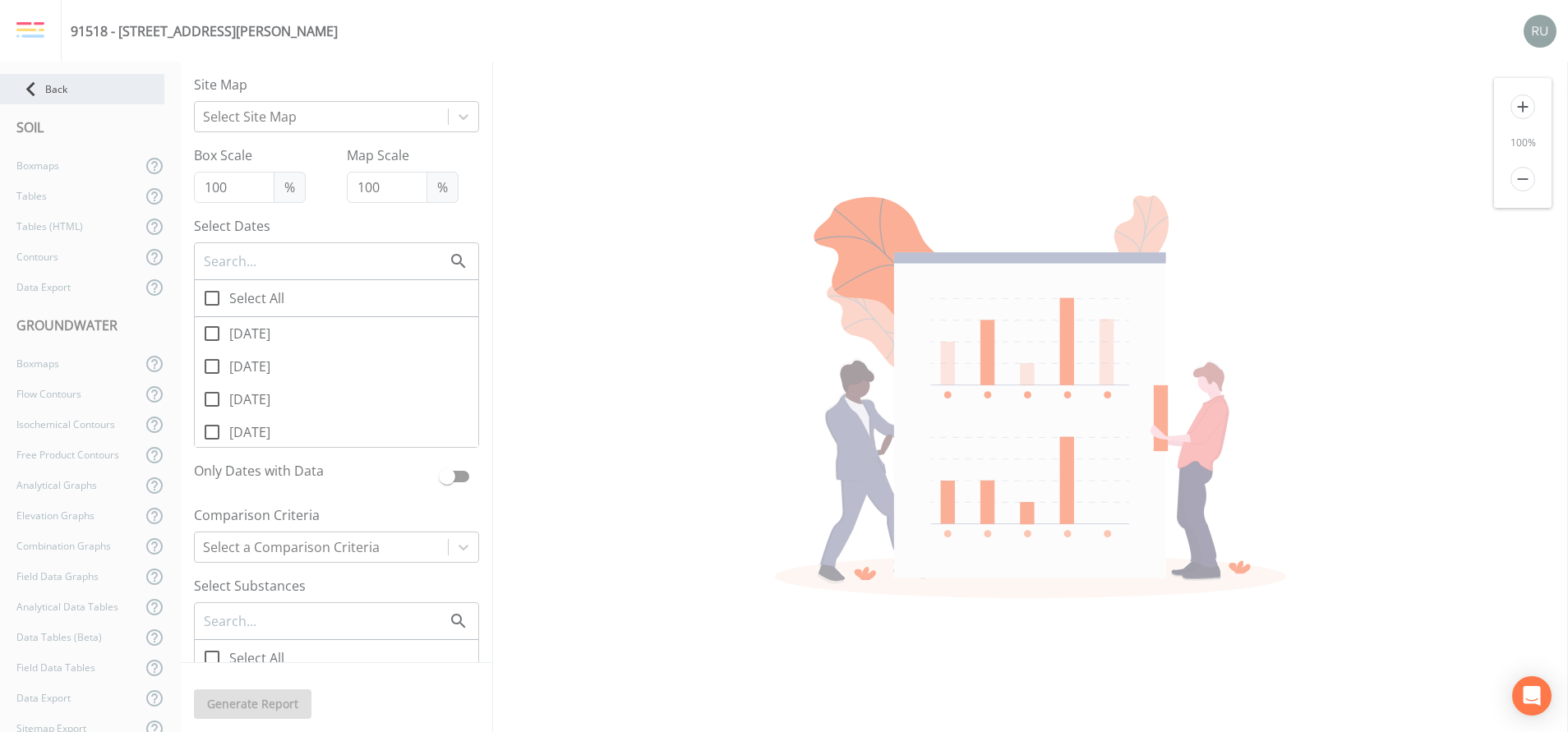
click at [39, 78] on icon at bounding box center [31, 89] width 29 height 29
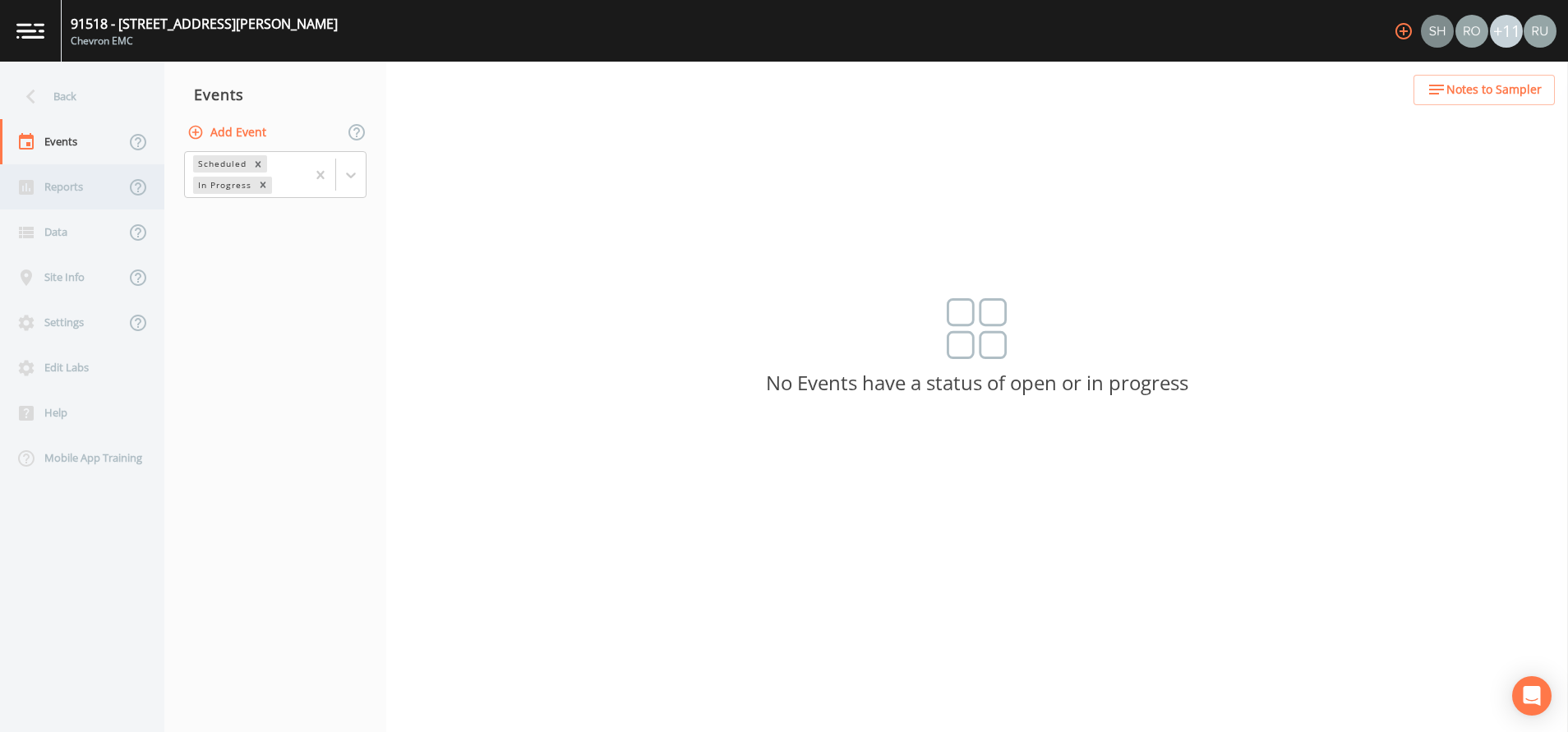
click at [48, 184] on div "Reports" at bounding box center [62, 187] width 125 height 45
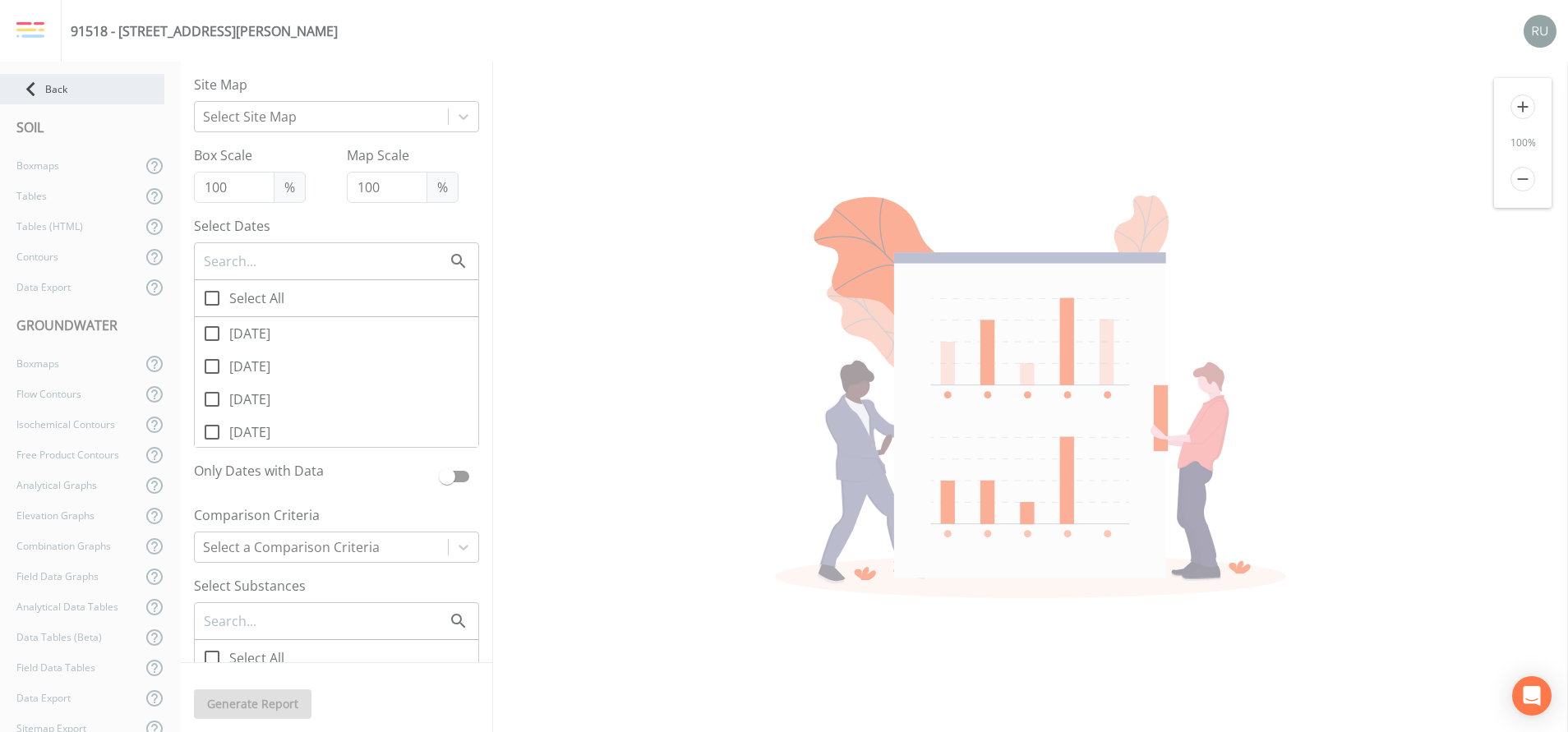
click at [57, 93] on div "Back" at bounding box center [82, 89] width 164 height 31
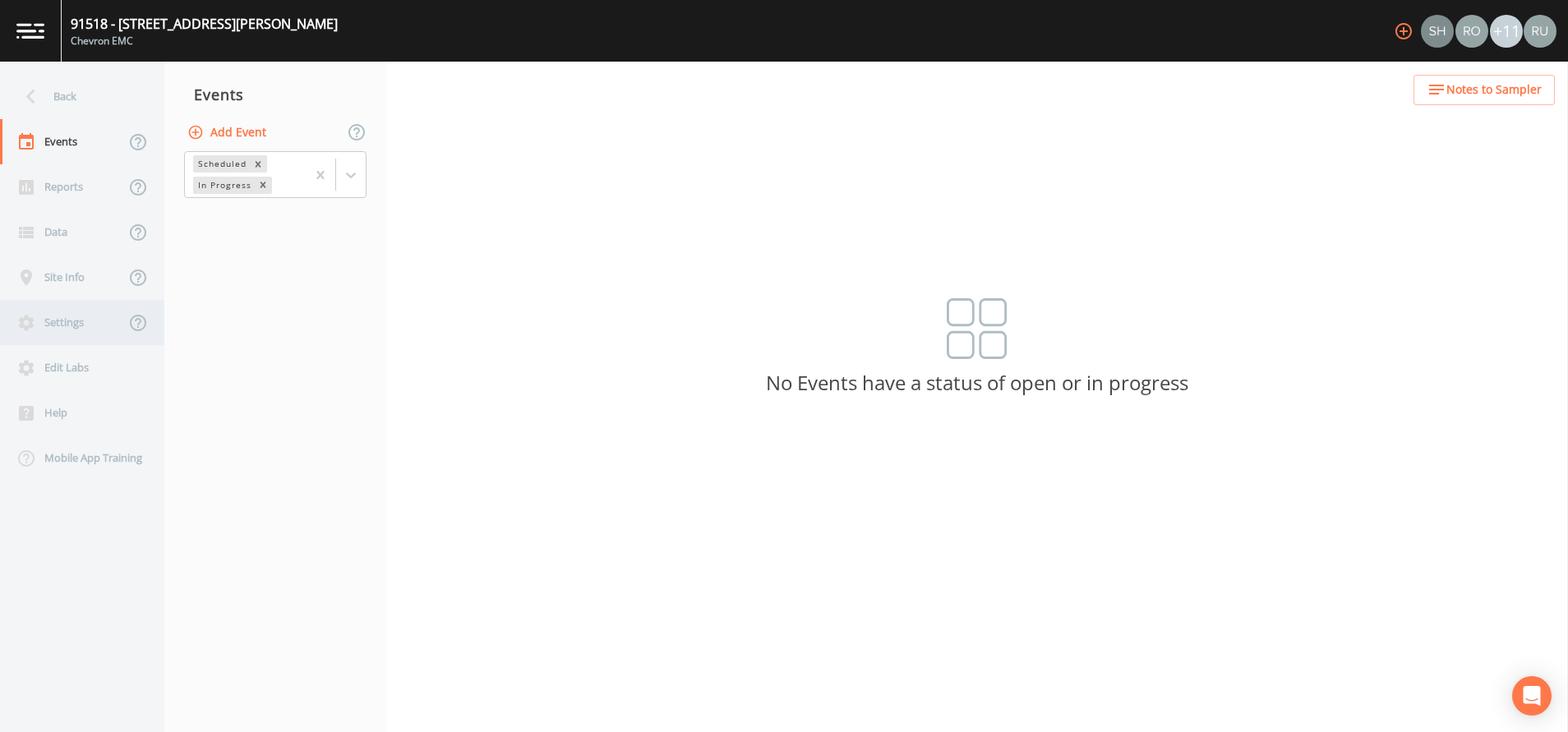
click at [65, 320] on div "Settings" at bounding box center [62, 322] width 125 height 45
select select "2bfc9921-07cb-448e-a2bb-0a2701ef13fb"
select select "[GEOGRAPHIC_DATA]"
select select "US/[US_STATE]"
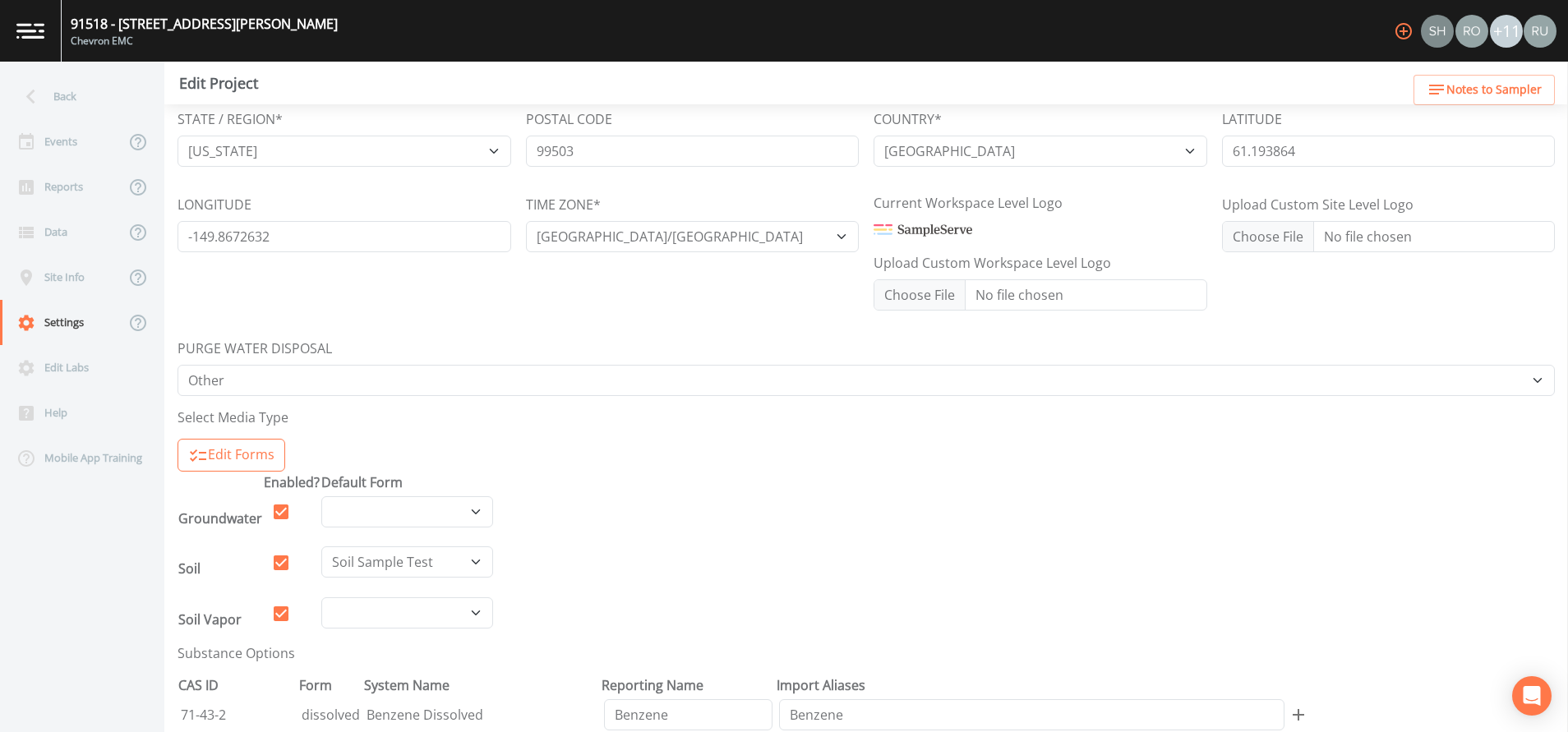
scroll to position [370, 0]
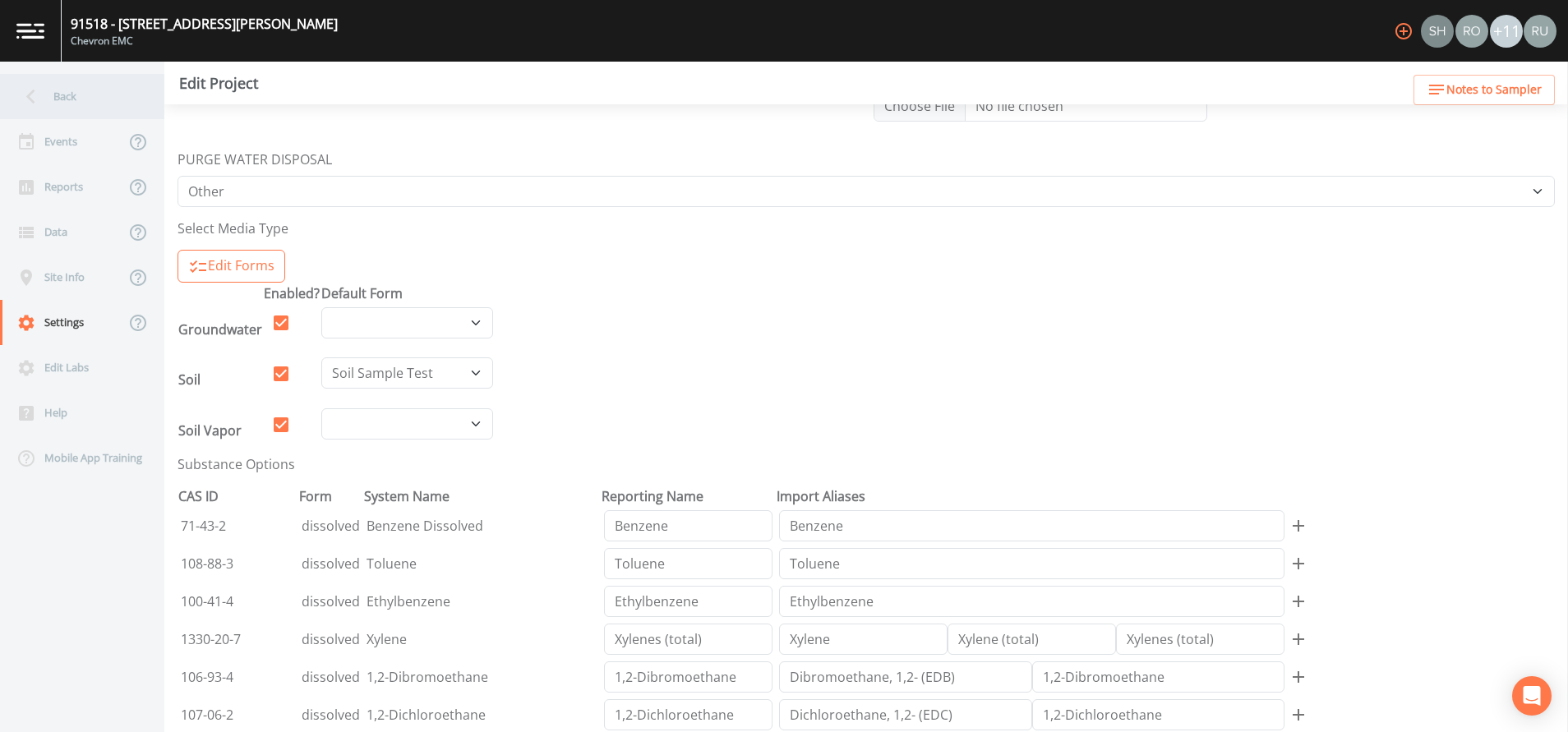
click at [52, 91] on div "Back" at bounding box center [74, 97] width 148 height 45
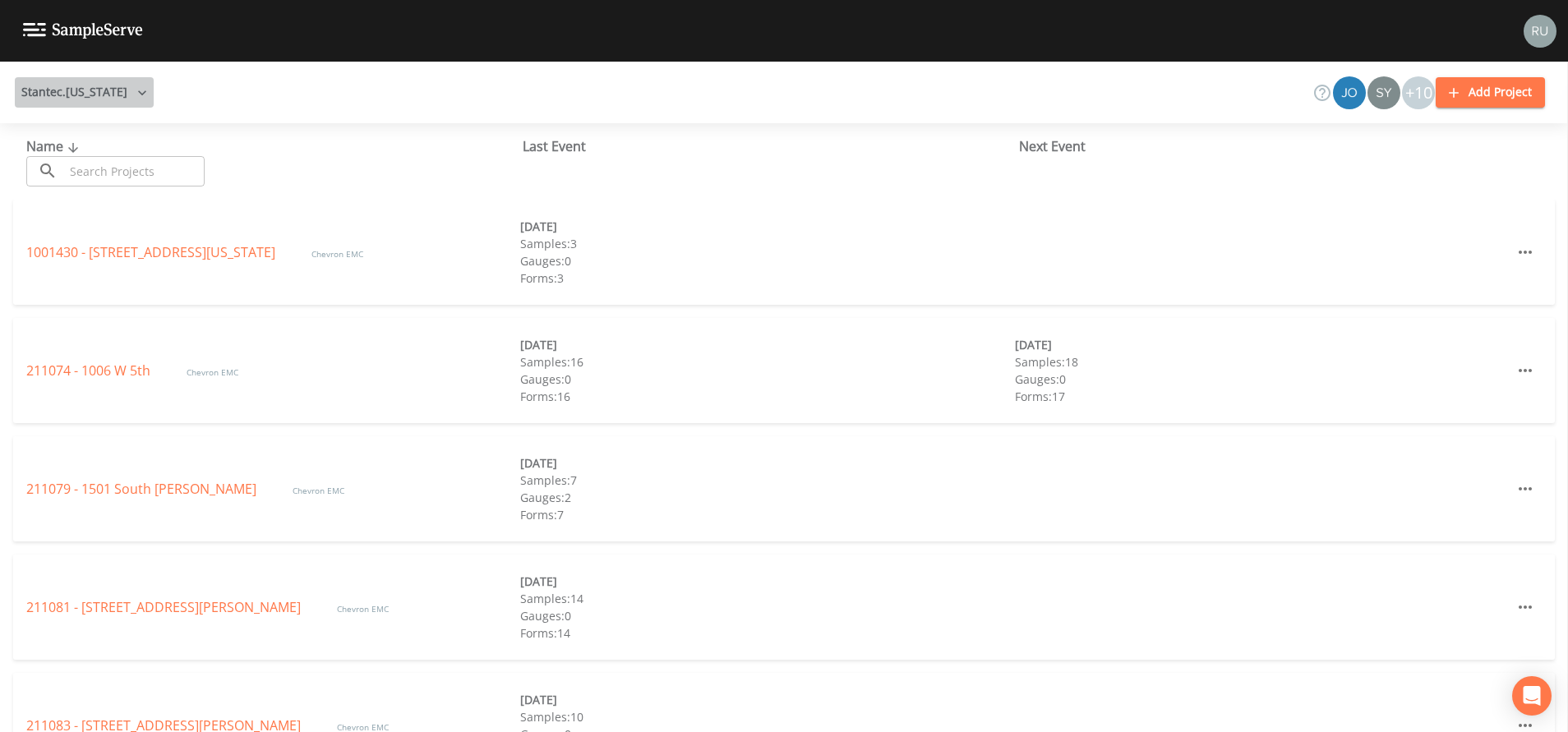
click at [104, 93] on button "Stantec.[US_STATE]" at bounding box center [84, 92] width 139 height 31
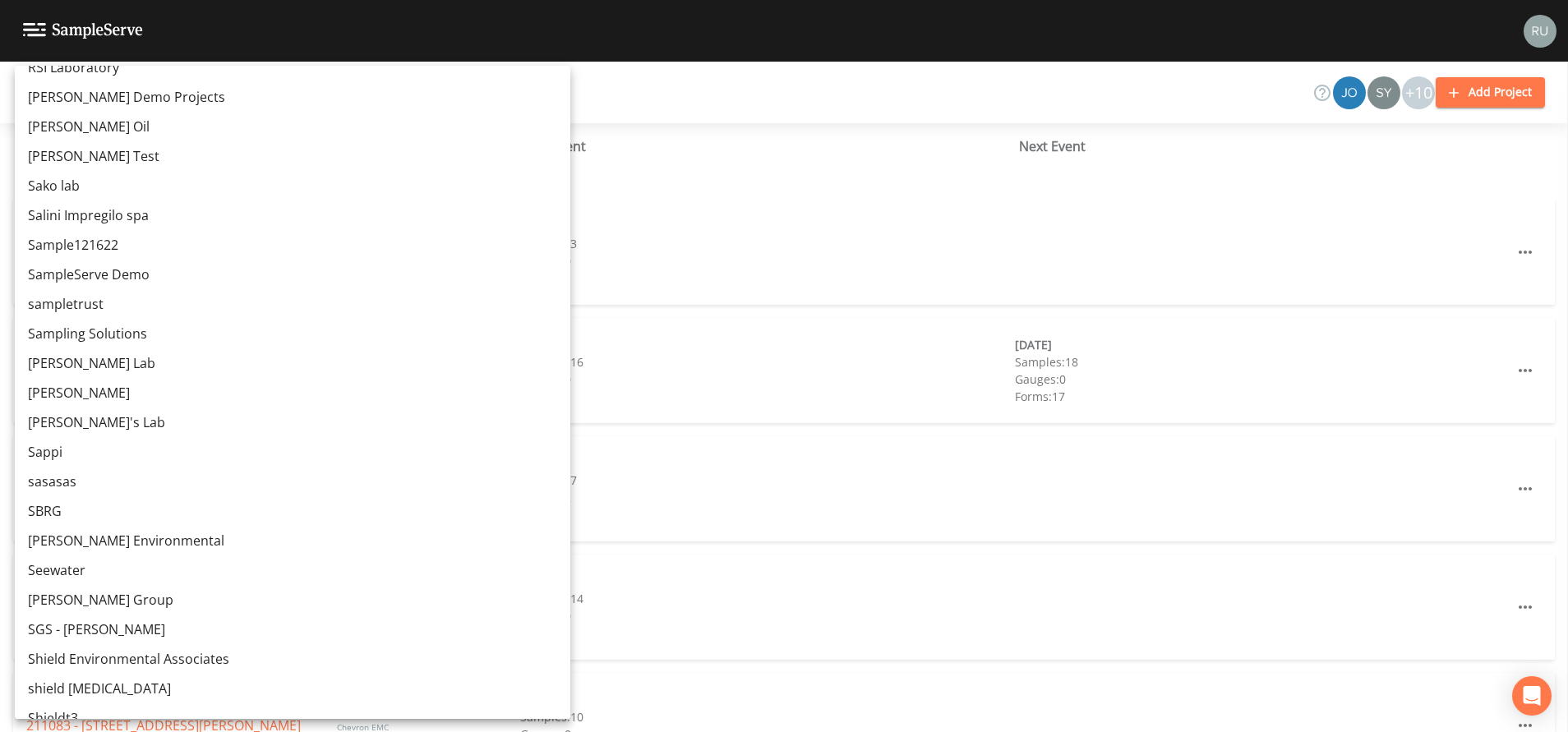
scroll to position [11829, 0]
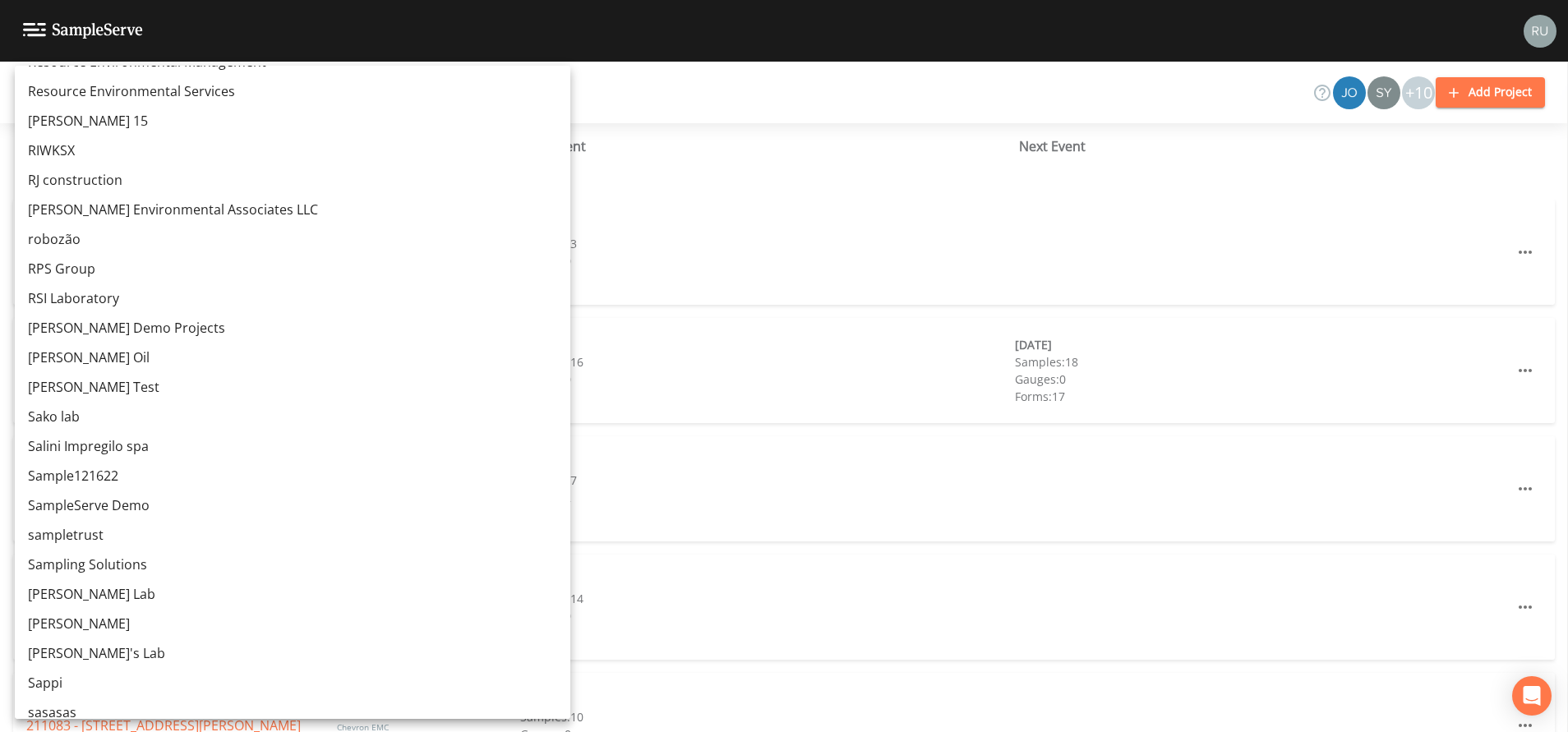
click at [71, 321] on link "[PERSON_NAME] Demo Projects" at bounding box center [292, 328] width 555 height 30
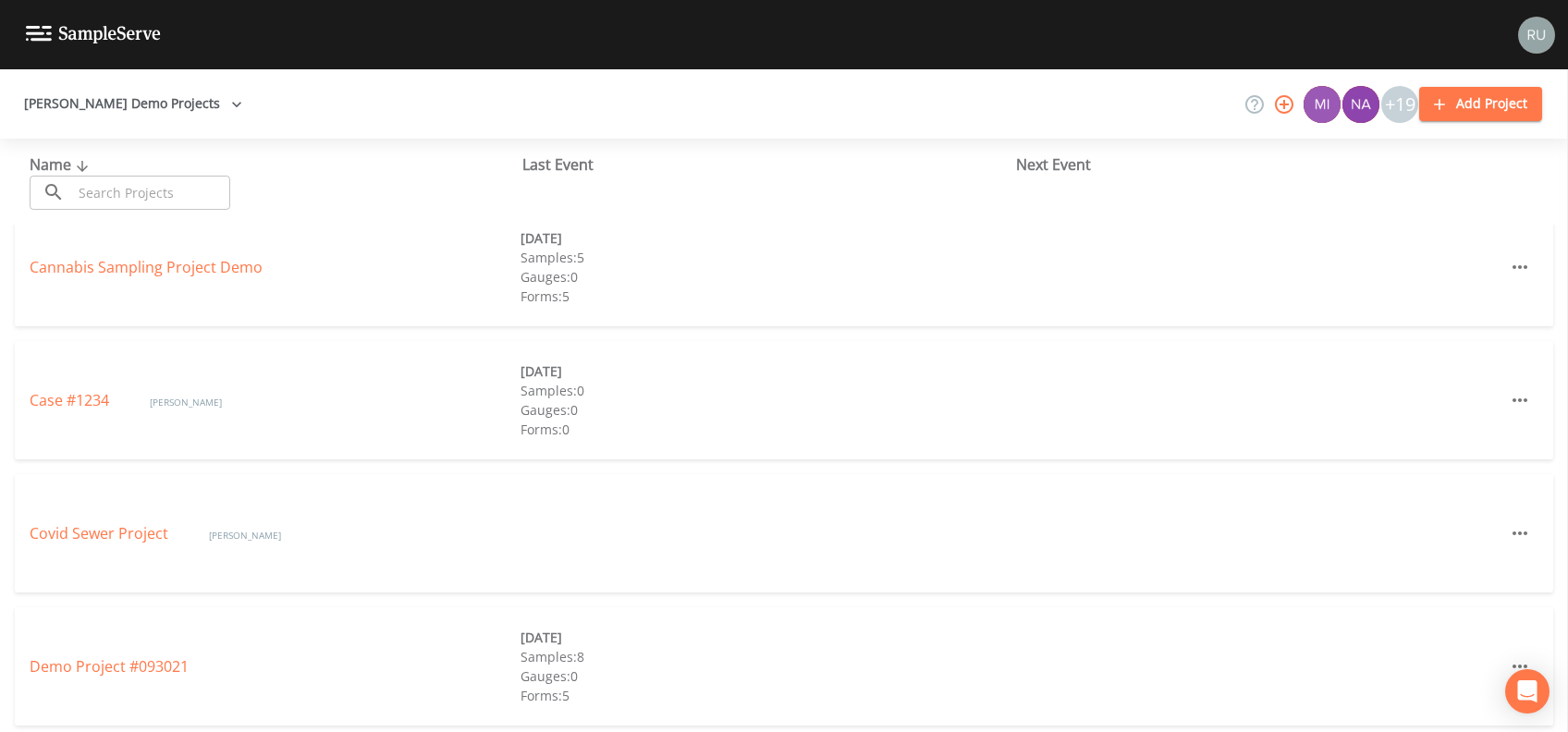
scroll to position [739, 0]
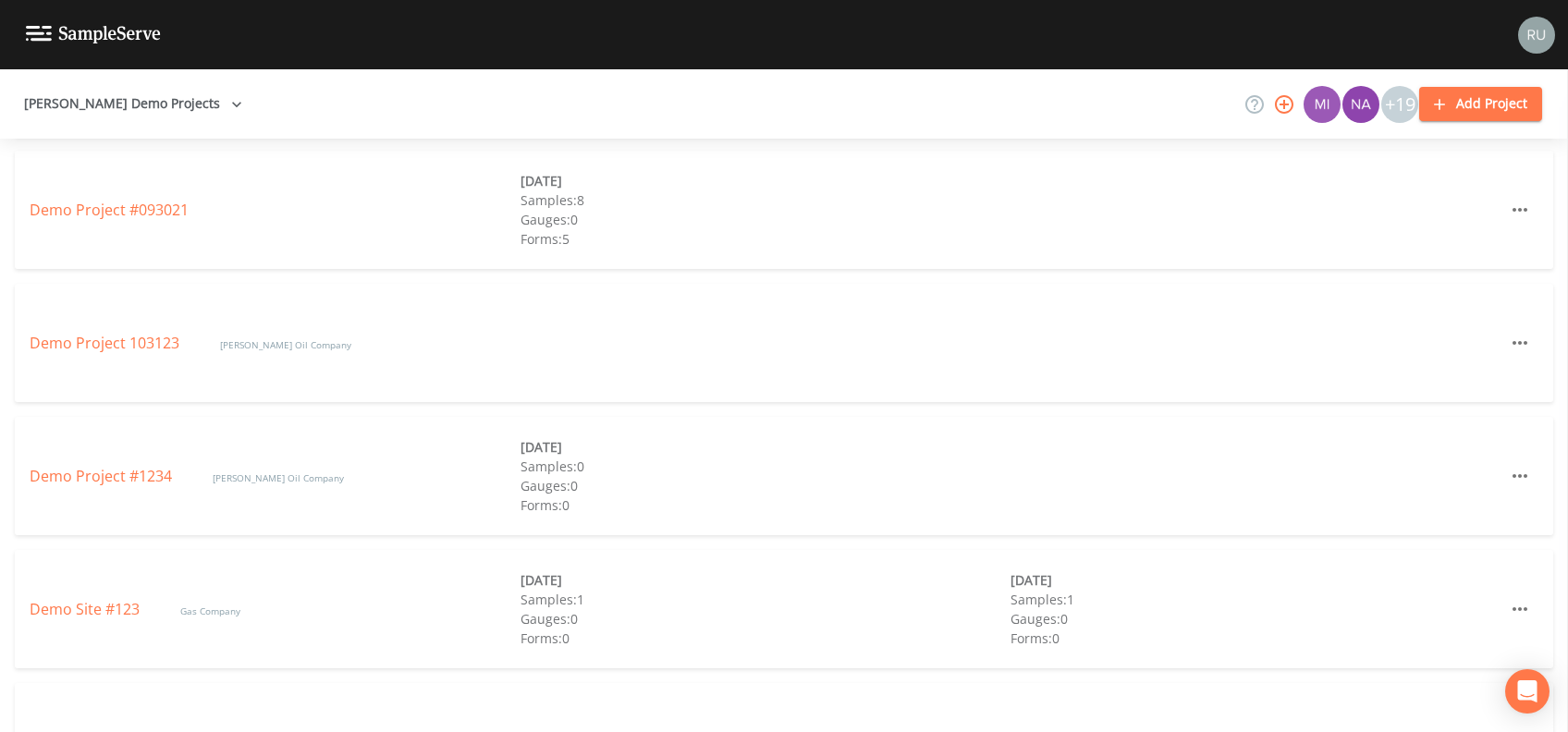
click at [71, 619] on div "Demo Site #123 Gas Company" at bounding box center [275, 608] width 491 height 22
click at [74, 609] on link "Demo Site #123" at bounding box center [86, 608] width 113 height 21
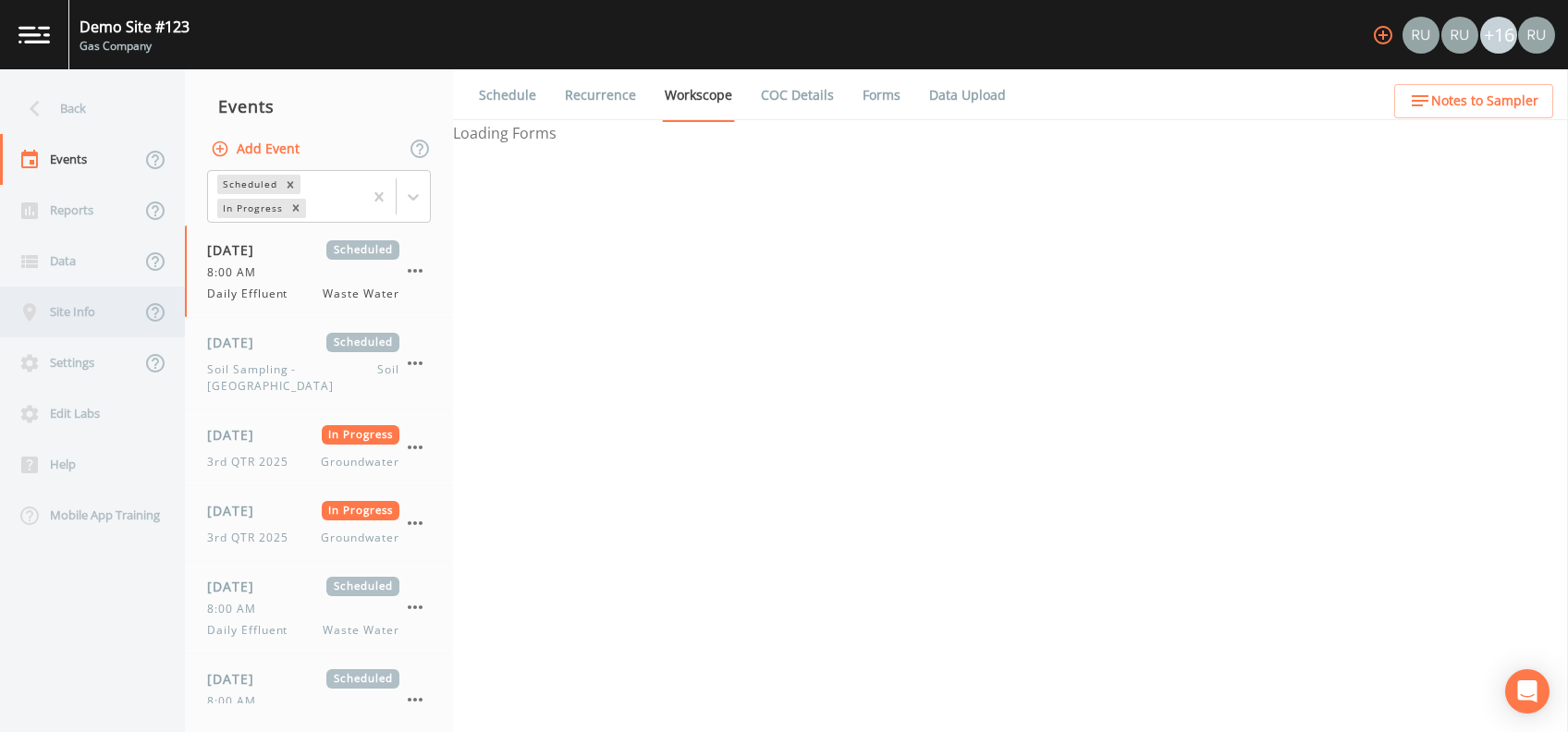
select select "092b3f94-5697-4c94-9891-da161916fdbb"
select select "b6a3c313-748b-4795-a028-792ad310bd60"
select select "4e3bf83b-94ef-4f8e-9ae1-99497c3e212a"
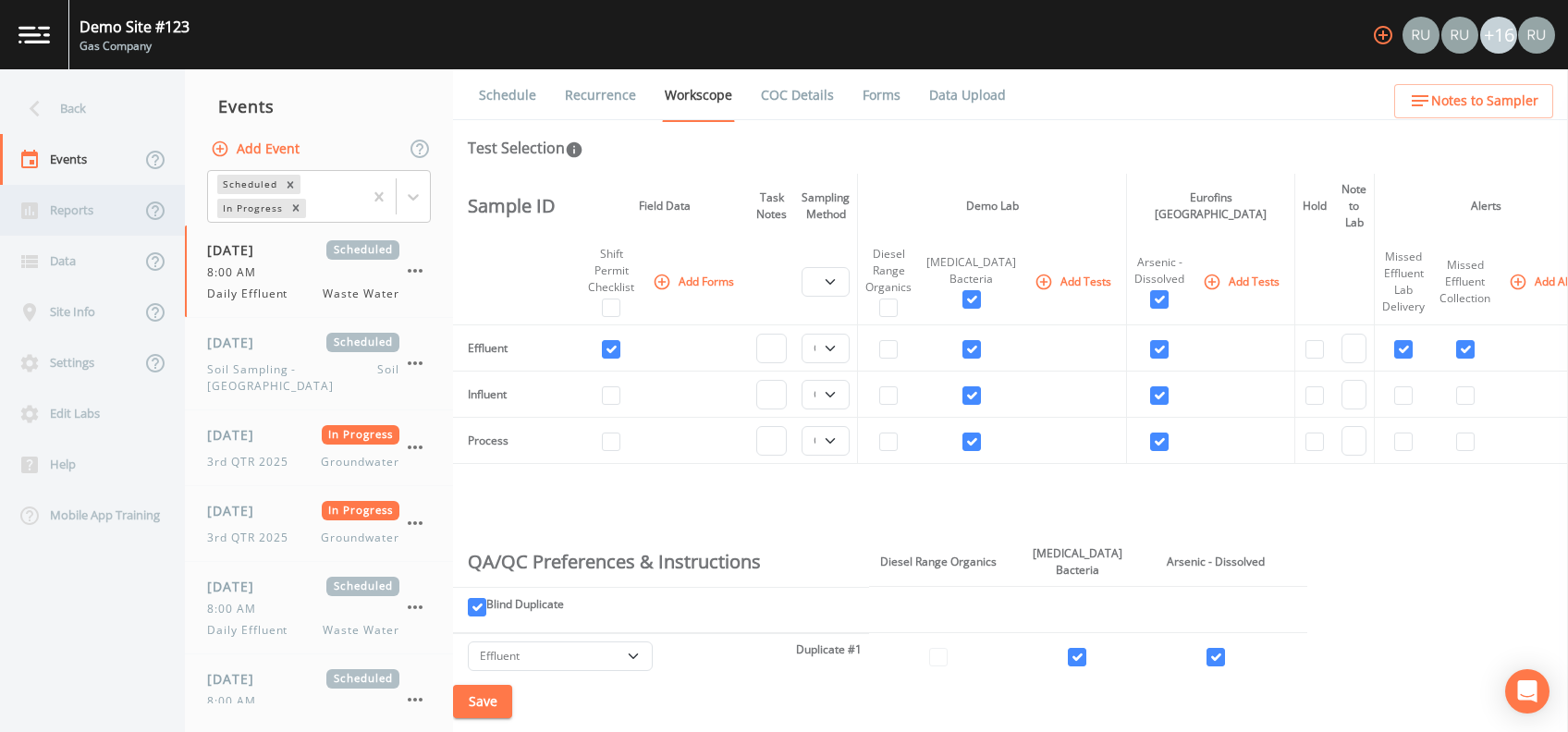
click at [74, 208] on div "Reports" at bounding box center [70, 210] width 141 height 51
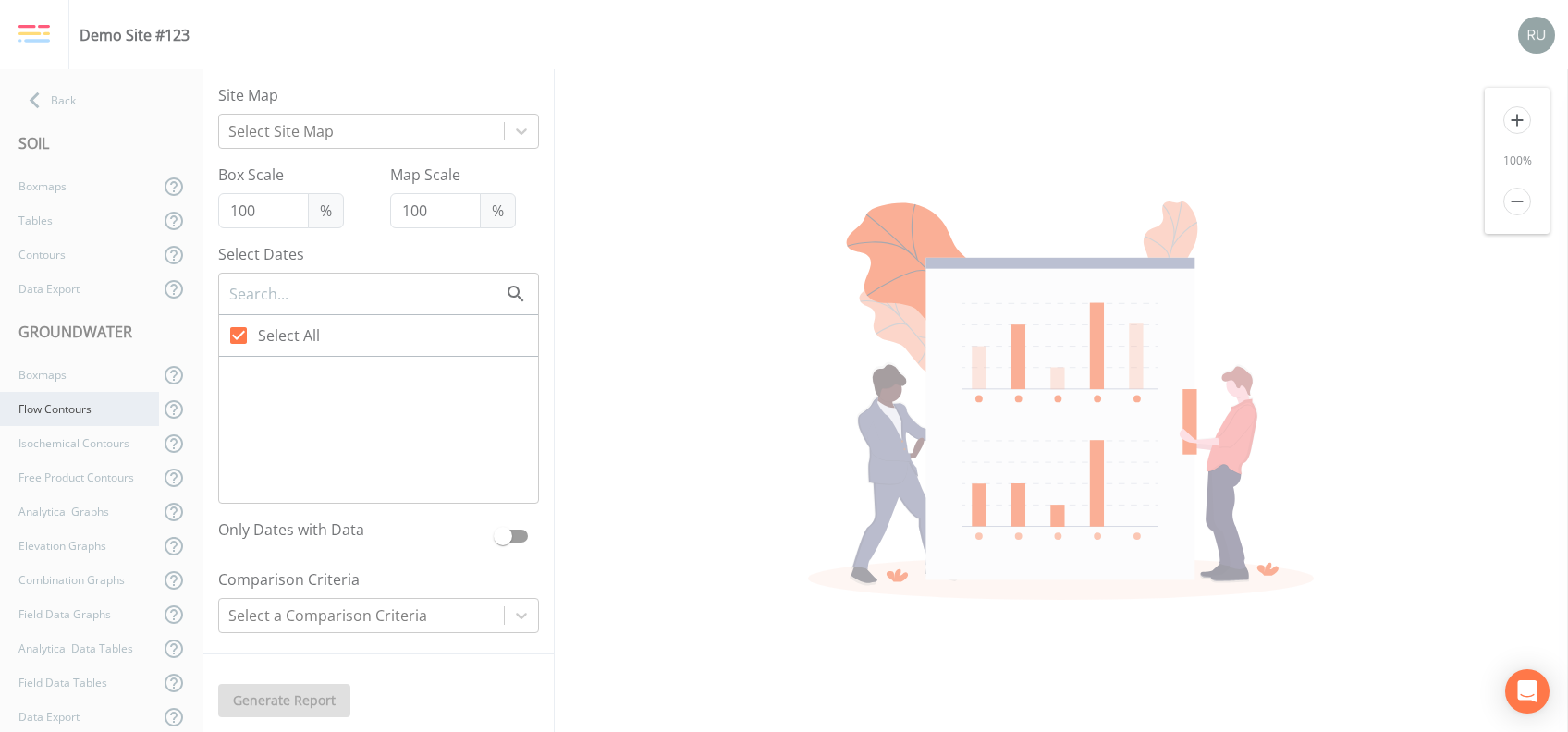
type input "77"
type input "250"
checkbox input "false"
checkbox input "true"
checkbox input "false"
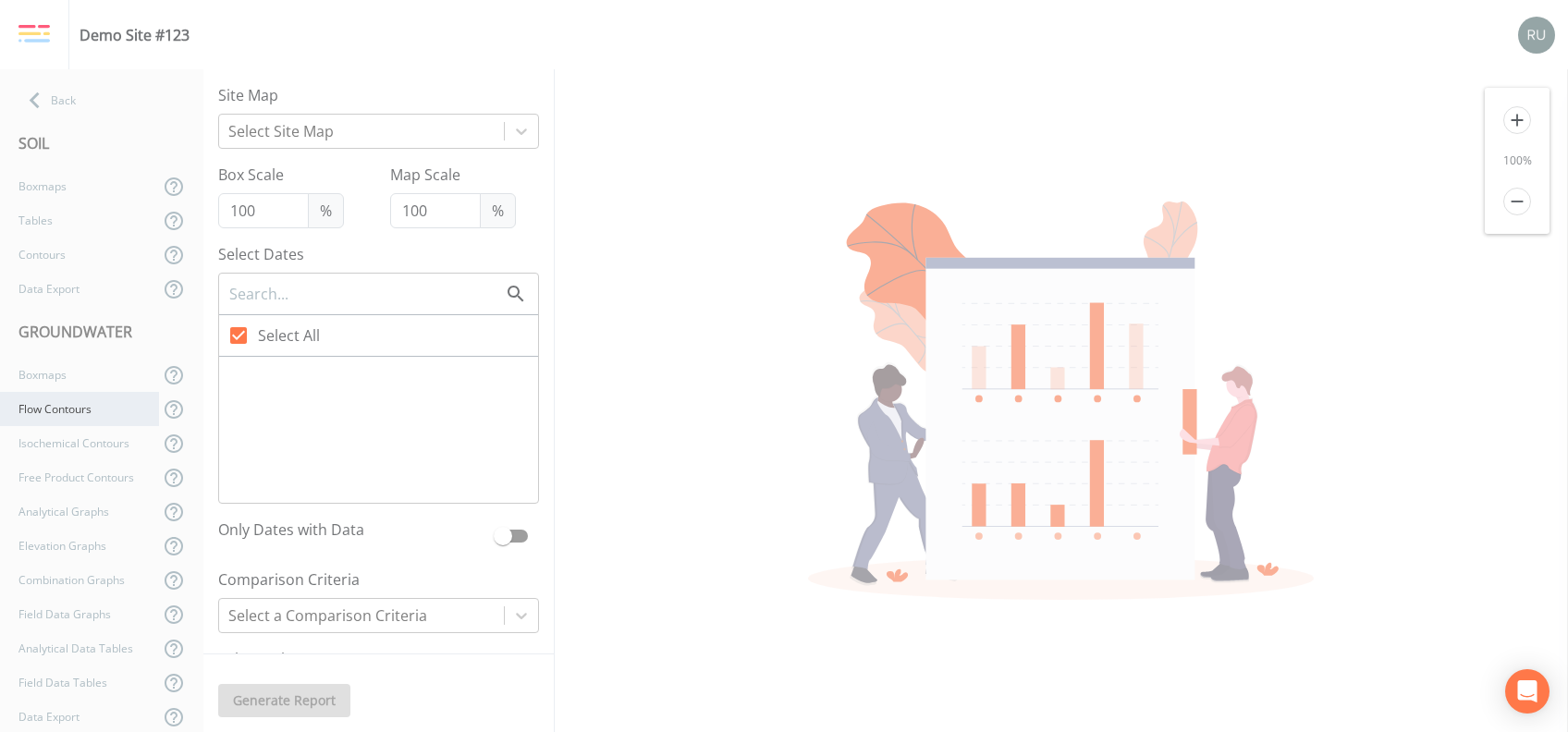
checkbox input "false"
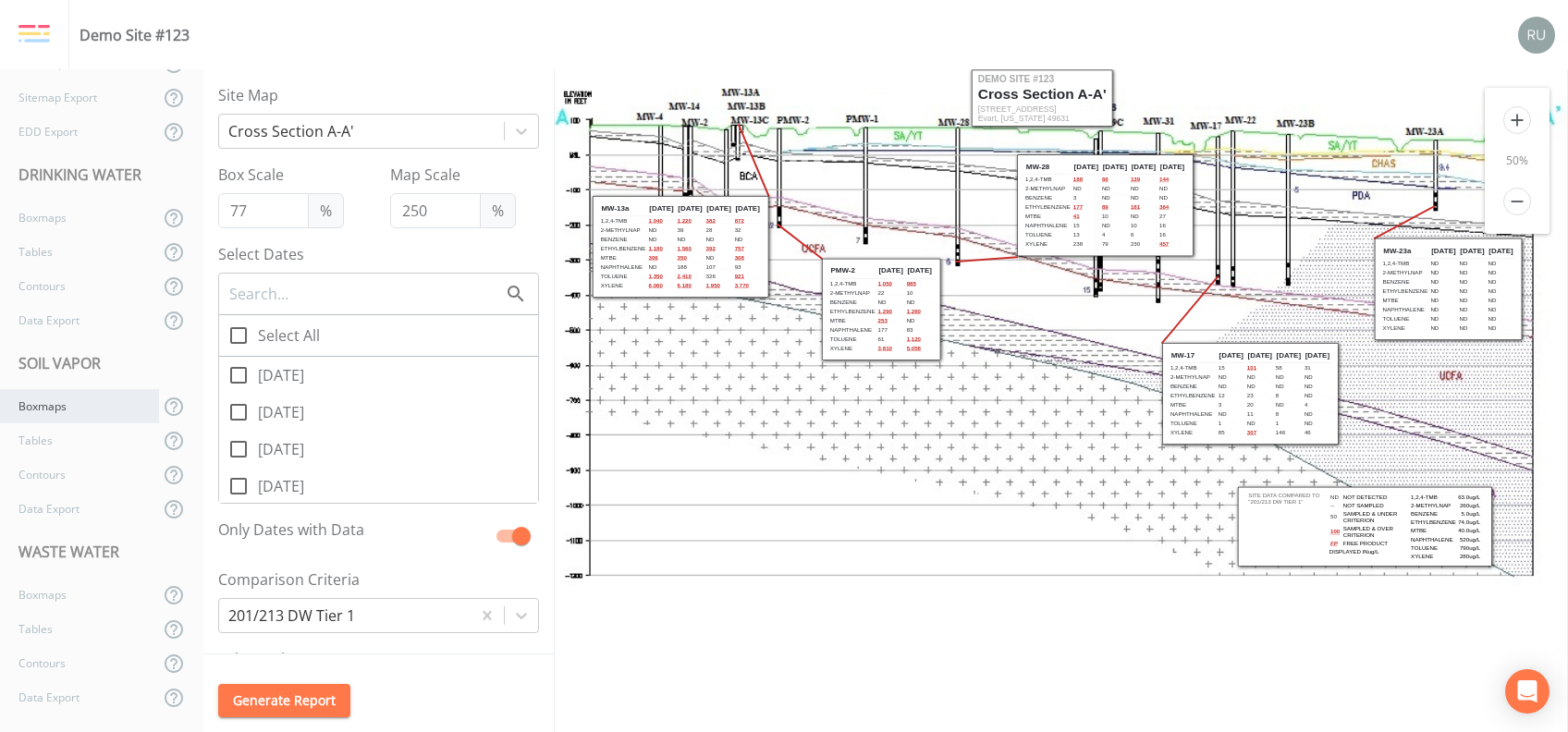
click at [63, 408] on div "Boxmaps" at bounding box center [80, 405] width 159 height 35
type input "100"
checkbox input "true"
checkbox input "false"
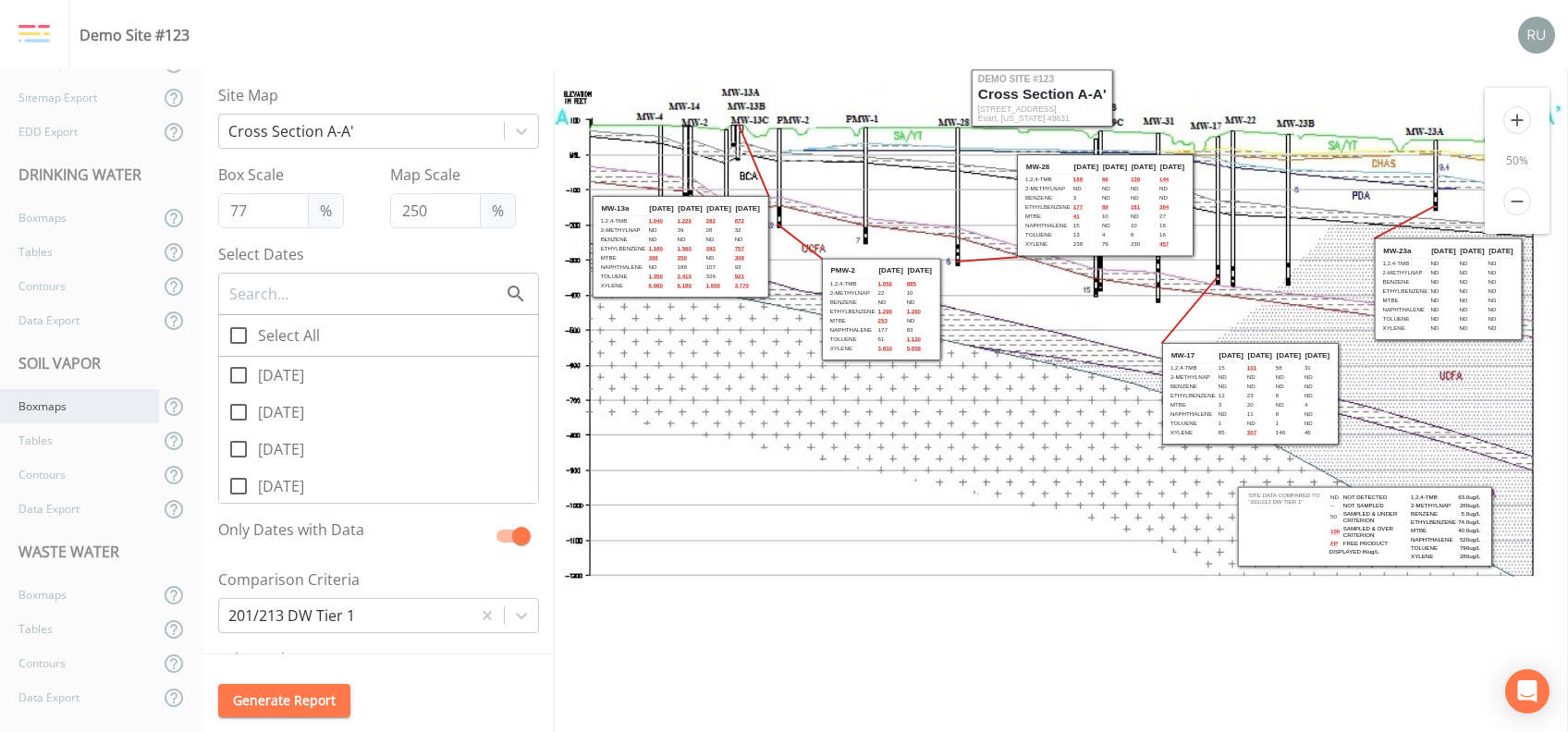
checkbox input "true"
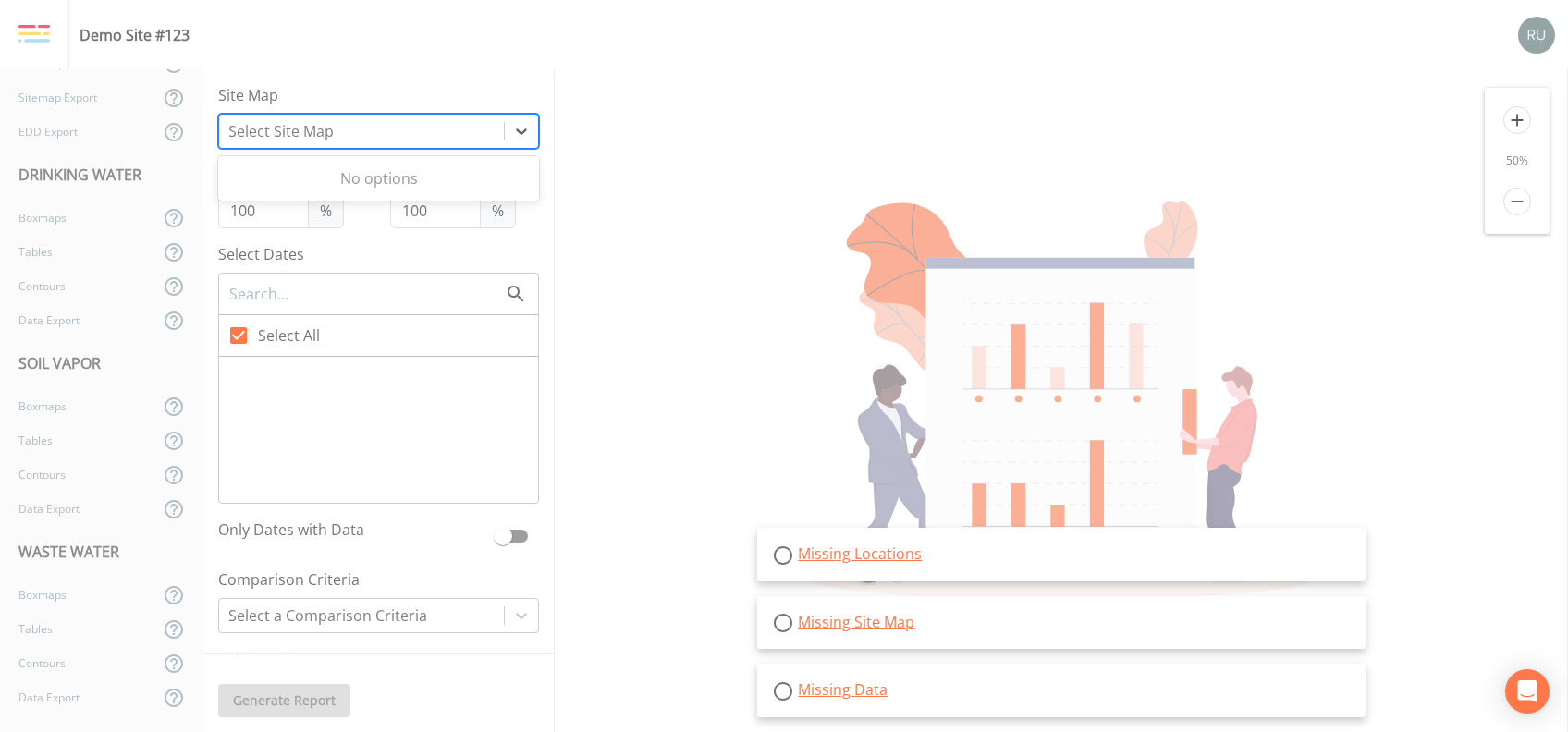
click at [349, 137] on div at bounding box center [362, 131] width 266 height 26
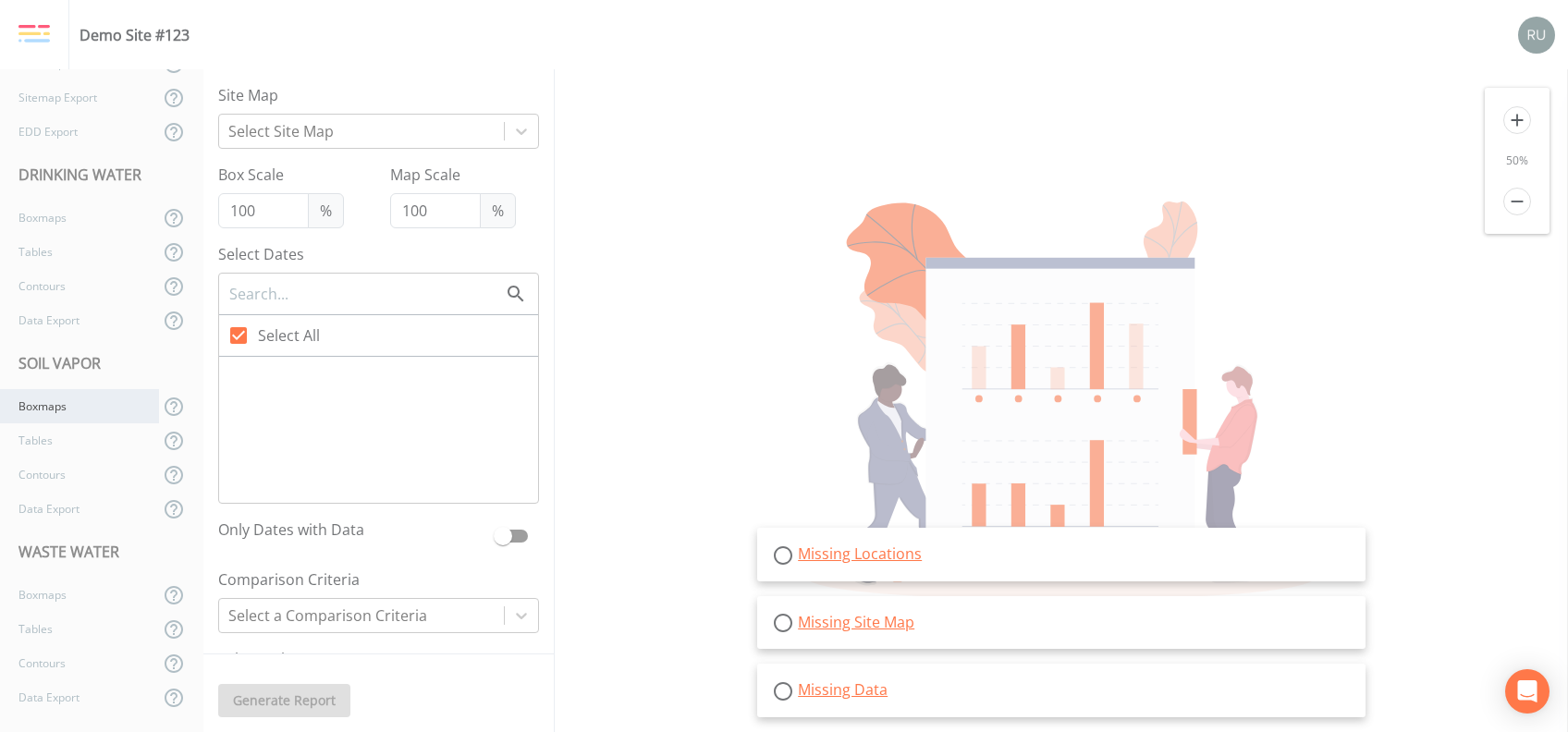
click at [32, 396] on div "Boxmaps" at bounding box center [80, 405] width 159 height 35
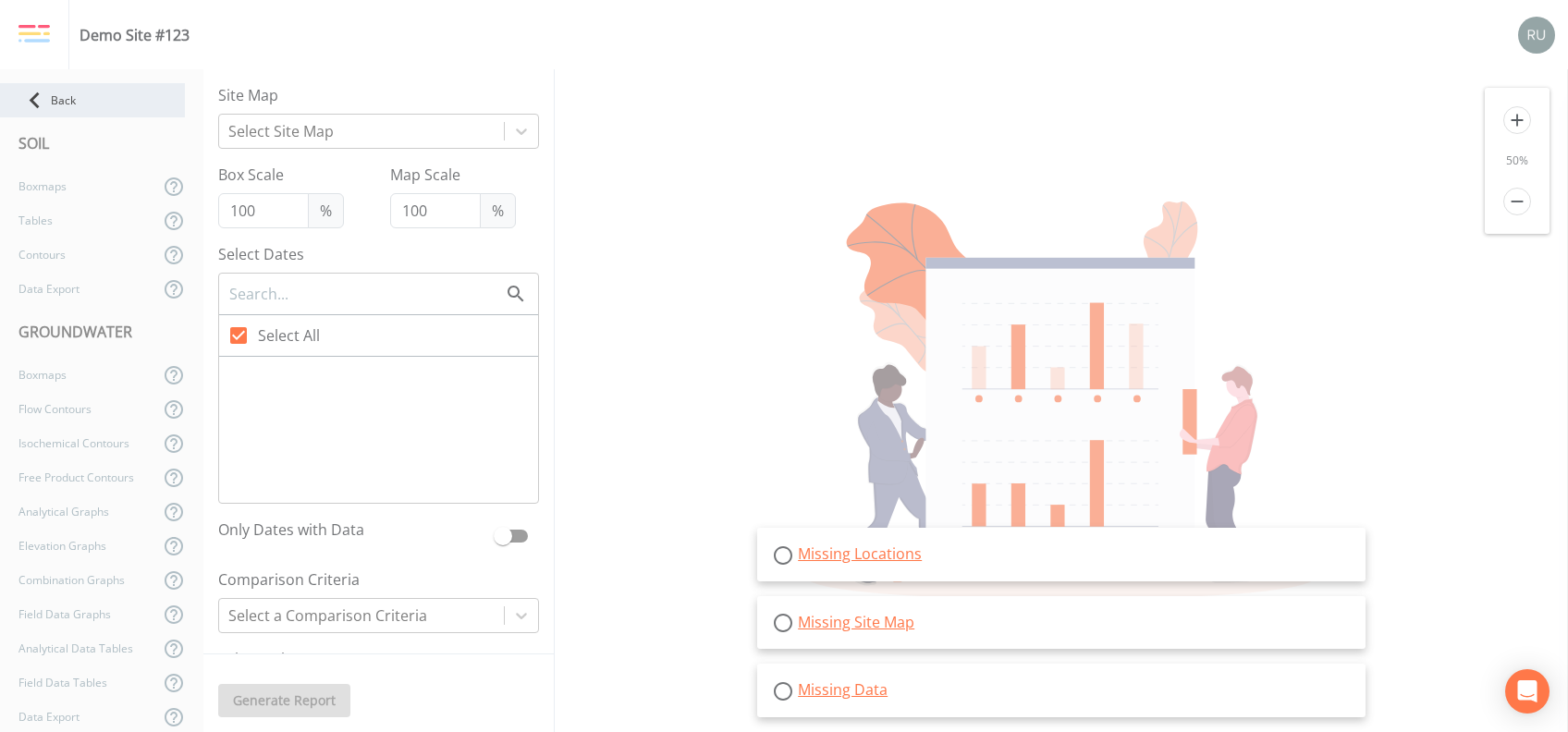
click at [43, 104] on icon at bounding box center [35, 100] width 33 height 33
select select "092b3f94-5697-4c94-9891-da161916fdbb"
select select "b6a3c313-748b-4795-a028-792ad310bd60"
select select "4e3bf83b-94ef-4f8e-9ae1-99497c3e212a"
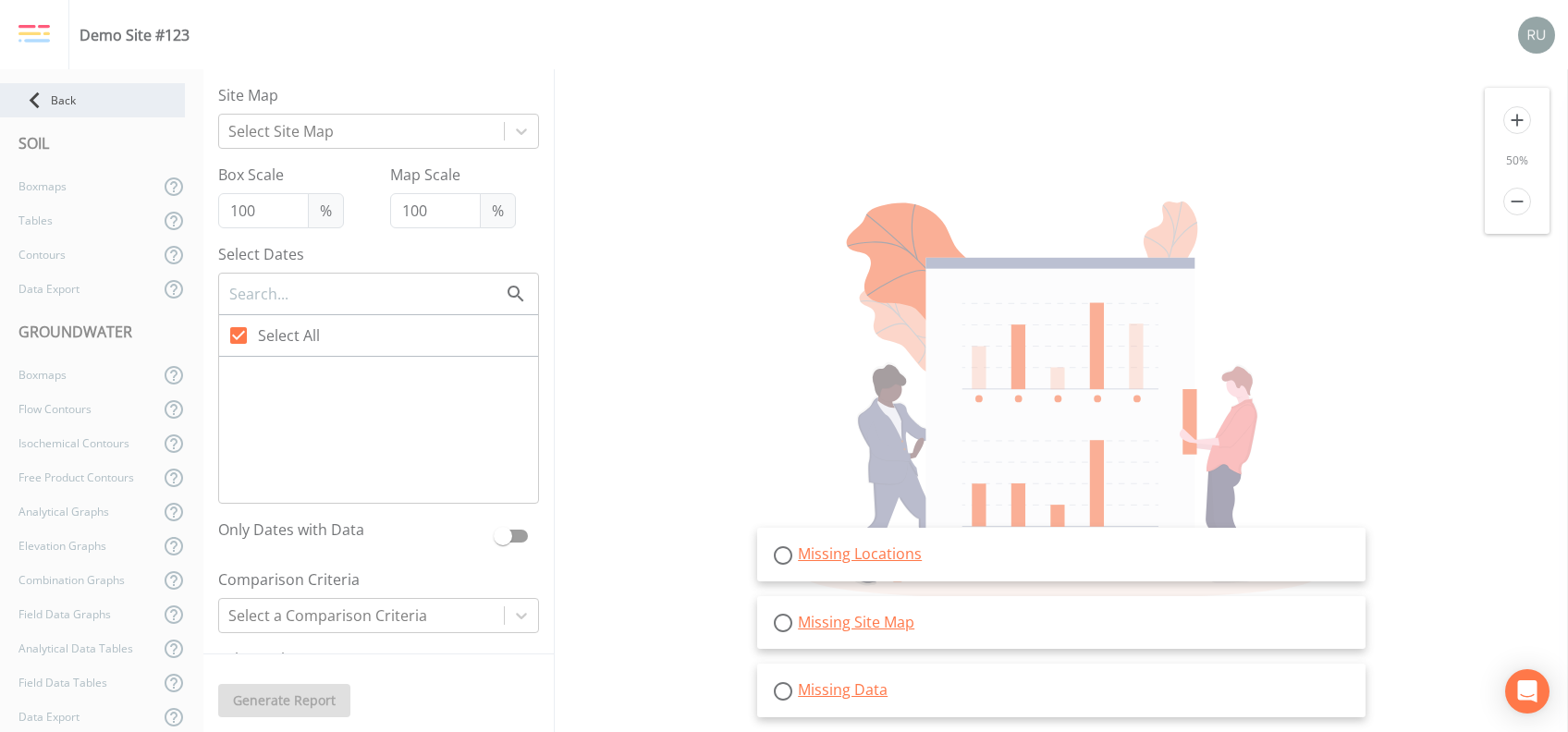
select select "4e3bf83b-94ef-4f8e-9ae1-99497c3e212a"
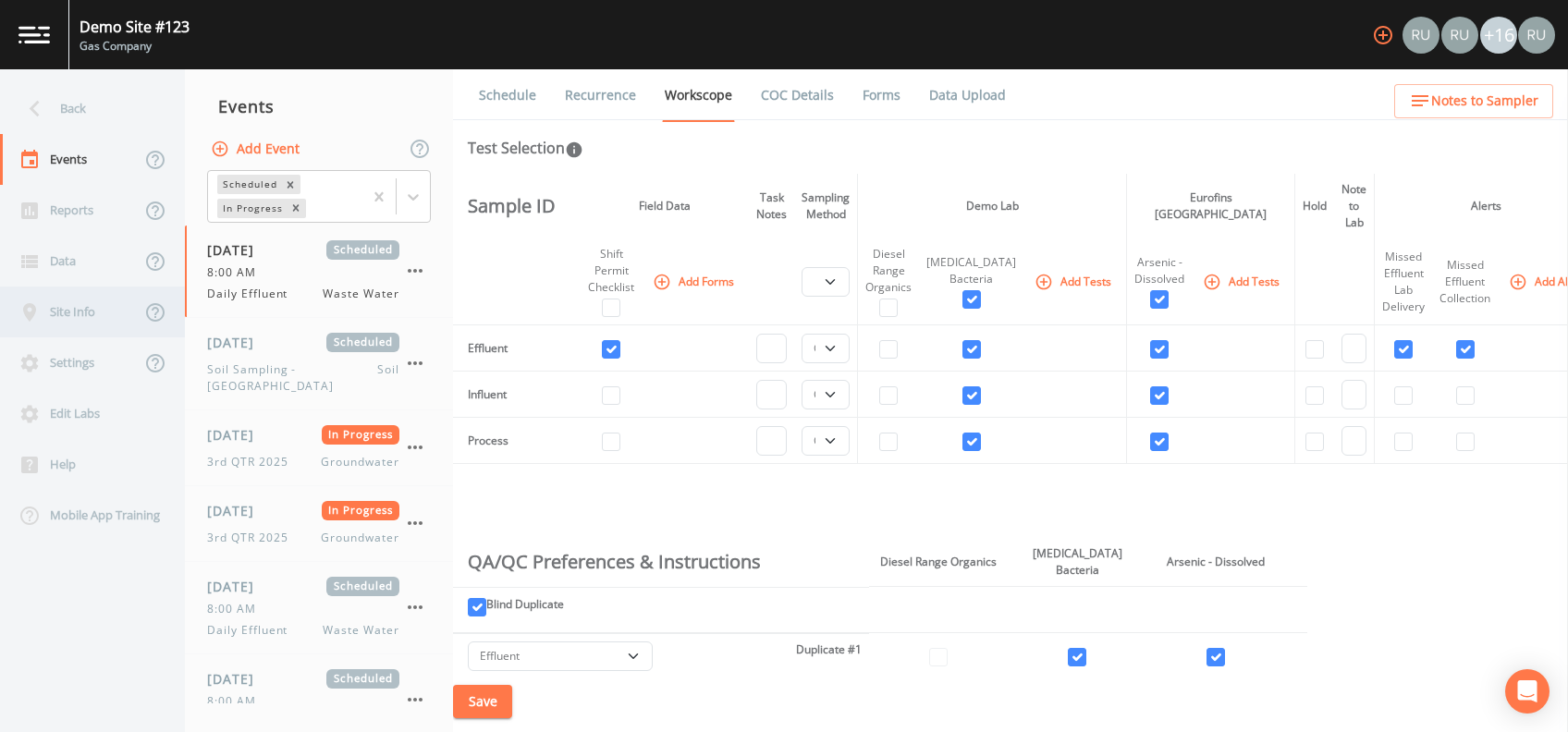
click at [59, 319] on div "Site Info" at bounding box center [70, 312] width 141 height 51
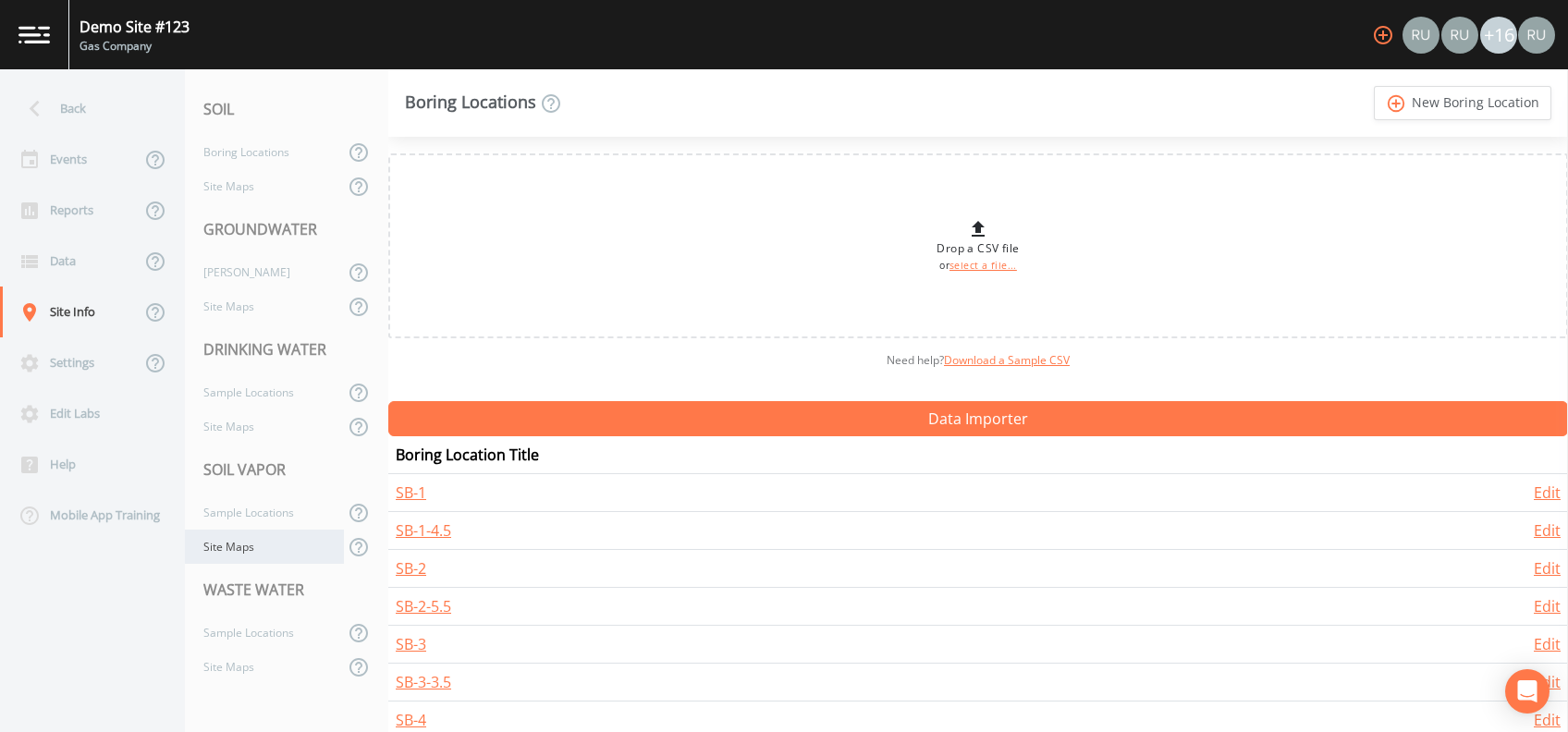
click at [244, 545] on div "Site Maps" at bounding box center [264, 546] width 159 height 35
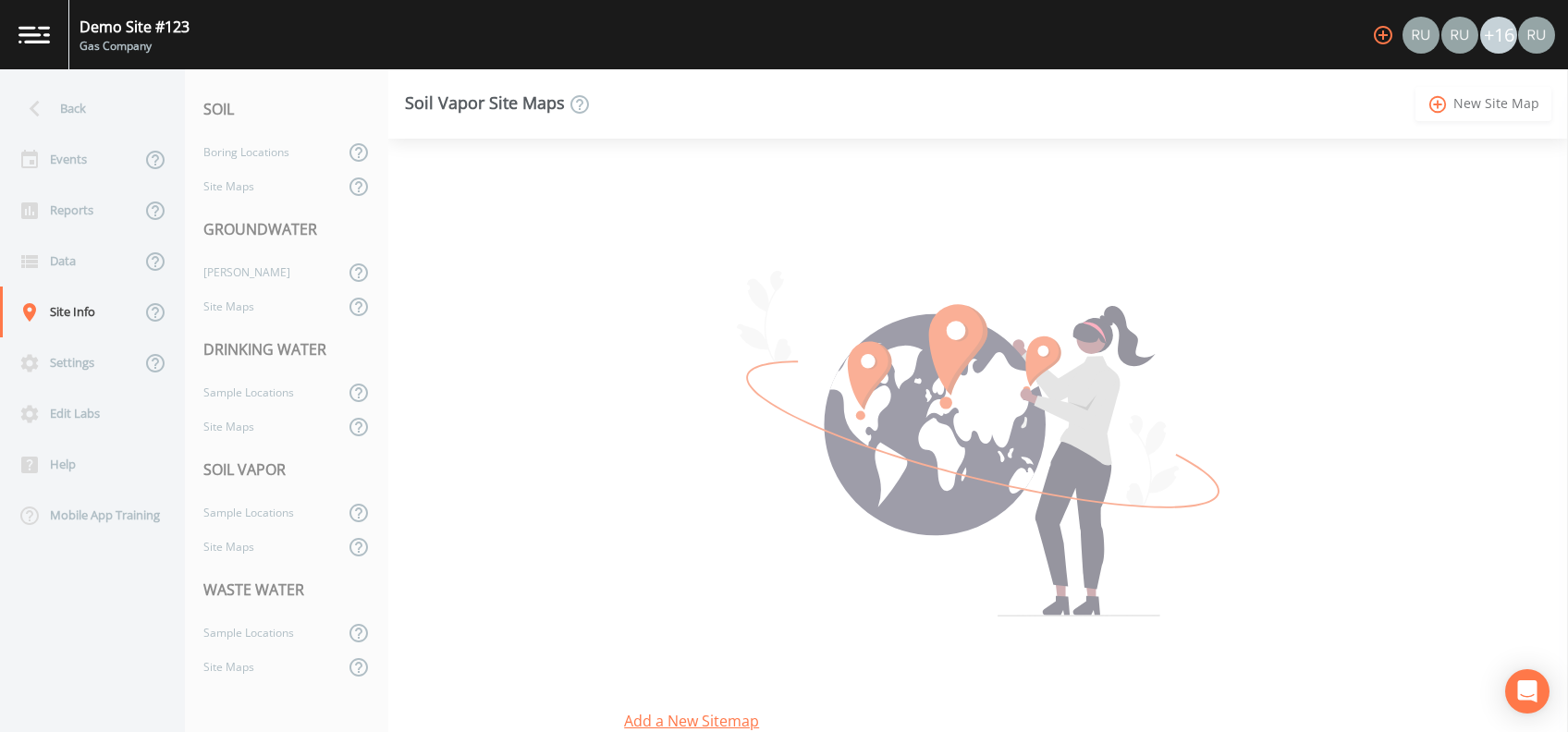
click at [1466, 113] on link "add_circle_outline New Site Map" at bounding box center [1483, 104] width 136 height 35
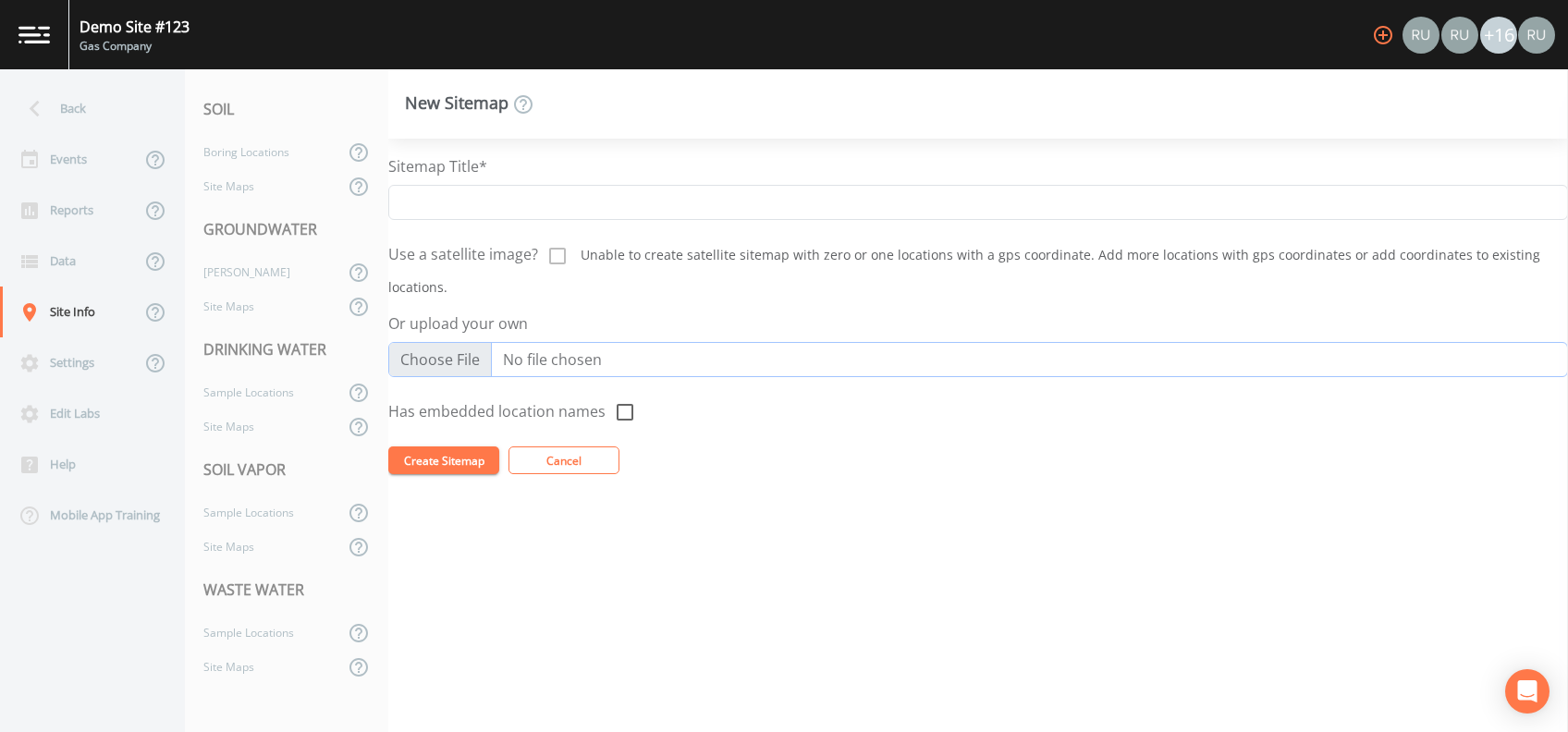
click at [422, 354] on input "Or upload your own" at bounding box center [977, 359] width 1179 height 35
type input "C:\fakepath\monitoring well cross section areial view.png"
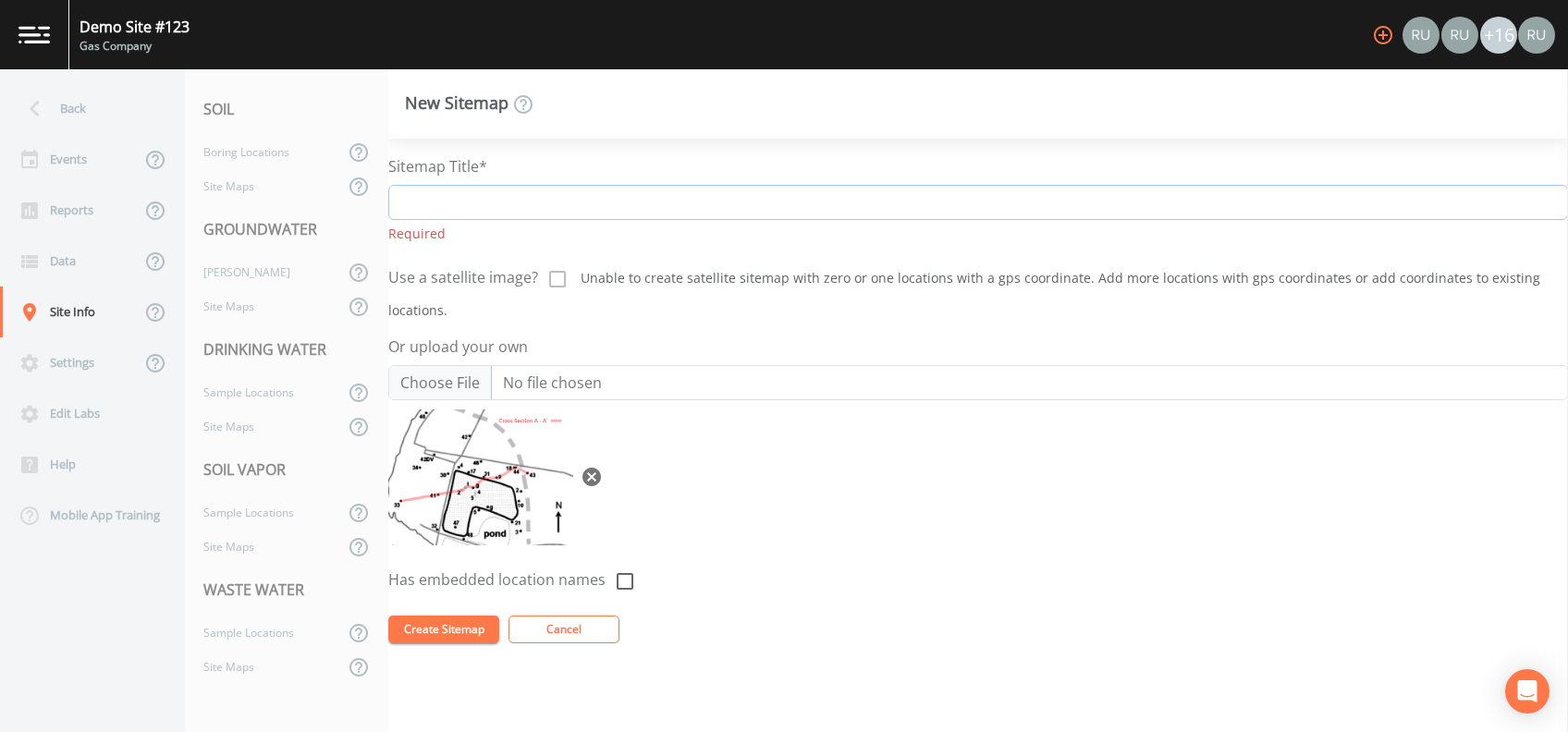
drag, startPoint x: 426, startPoint y: 201, endPoint x: 436, endPoint y: 198, distance: 10.4
click at [436, 199] on input "Sitemap Title*" at bounding box center [977, 201] width 1179 height 35
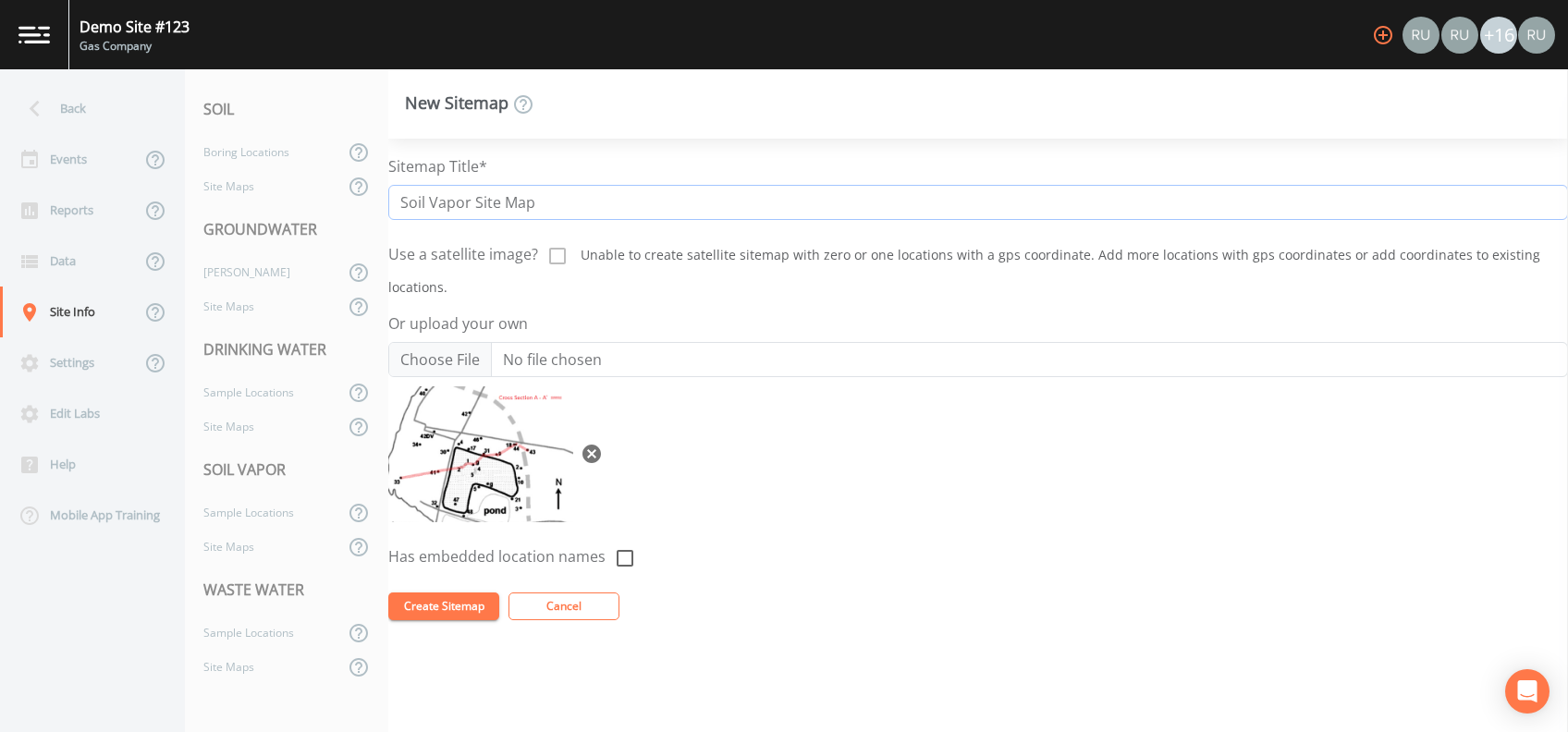
type input "Soil Vapor Site Map"
click at [456, 611] on button "Create Sitemap" at bounding box center [443, 607] width 111 height 28
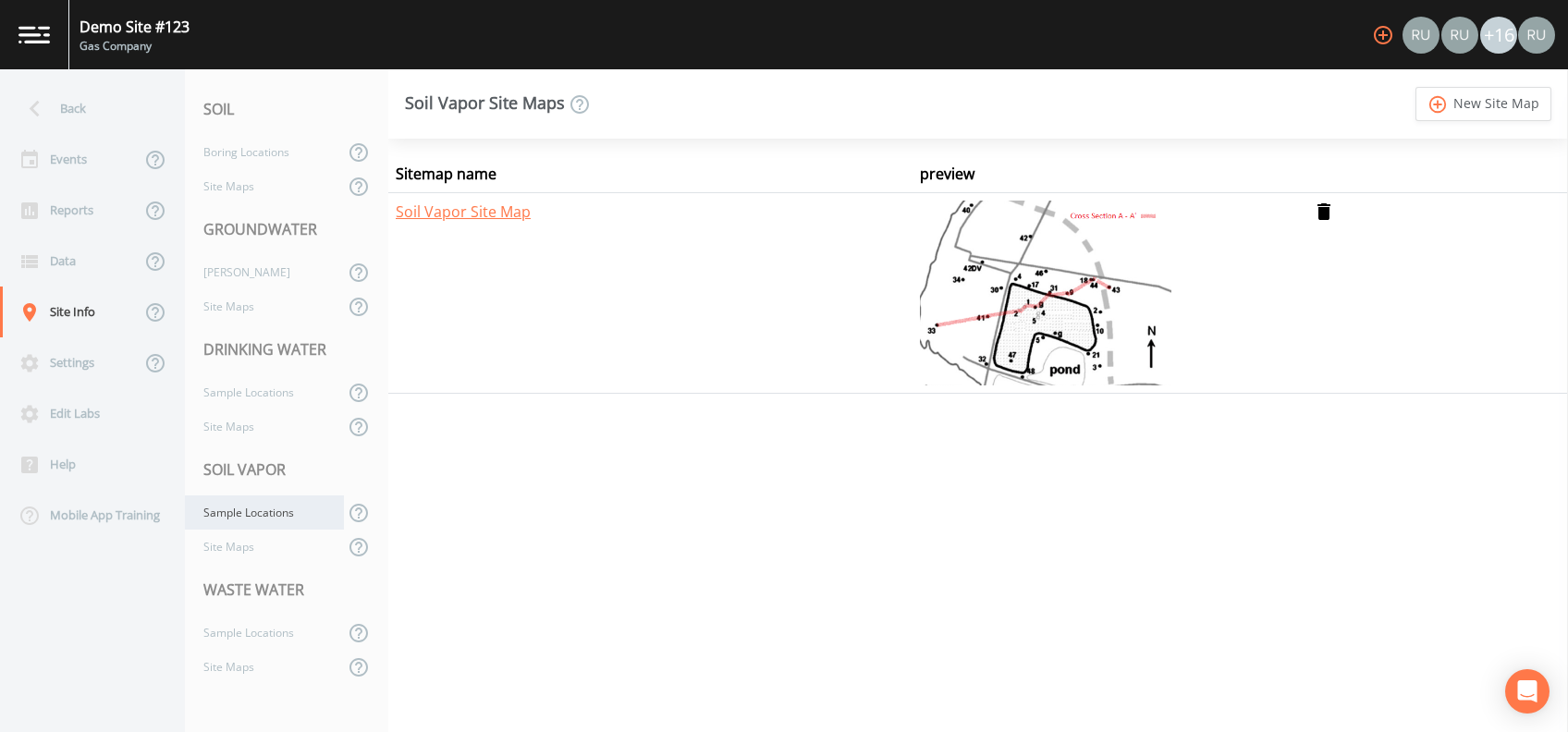
click at [242, 518] on div "Sample Locations" at bounding box center [264, 512] width 159 height 35
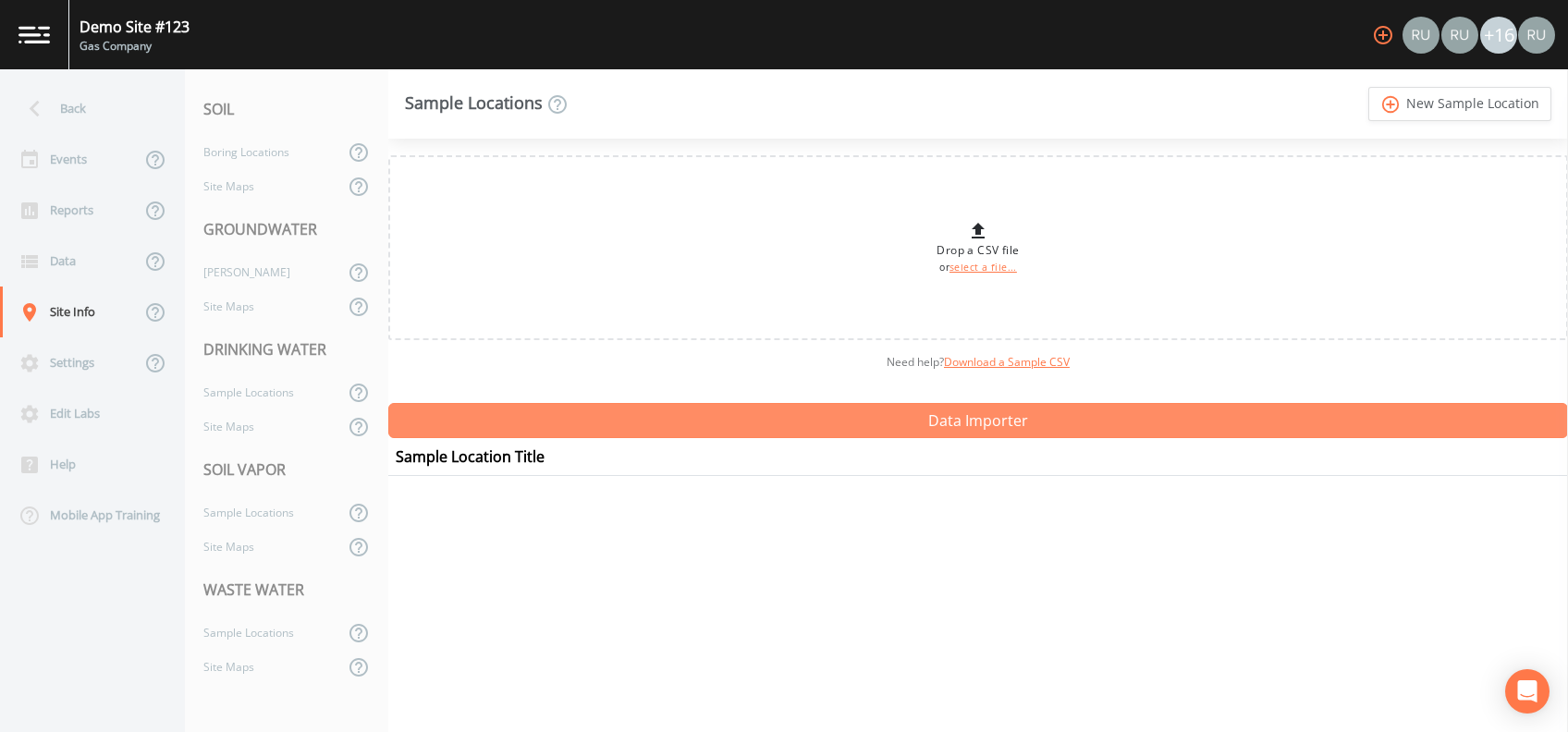
click at [754, 416] on button "Data Importer" at bounding box center [977, 419] width 1179 height 35
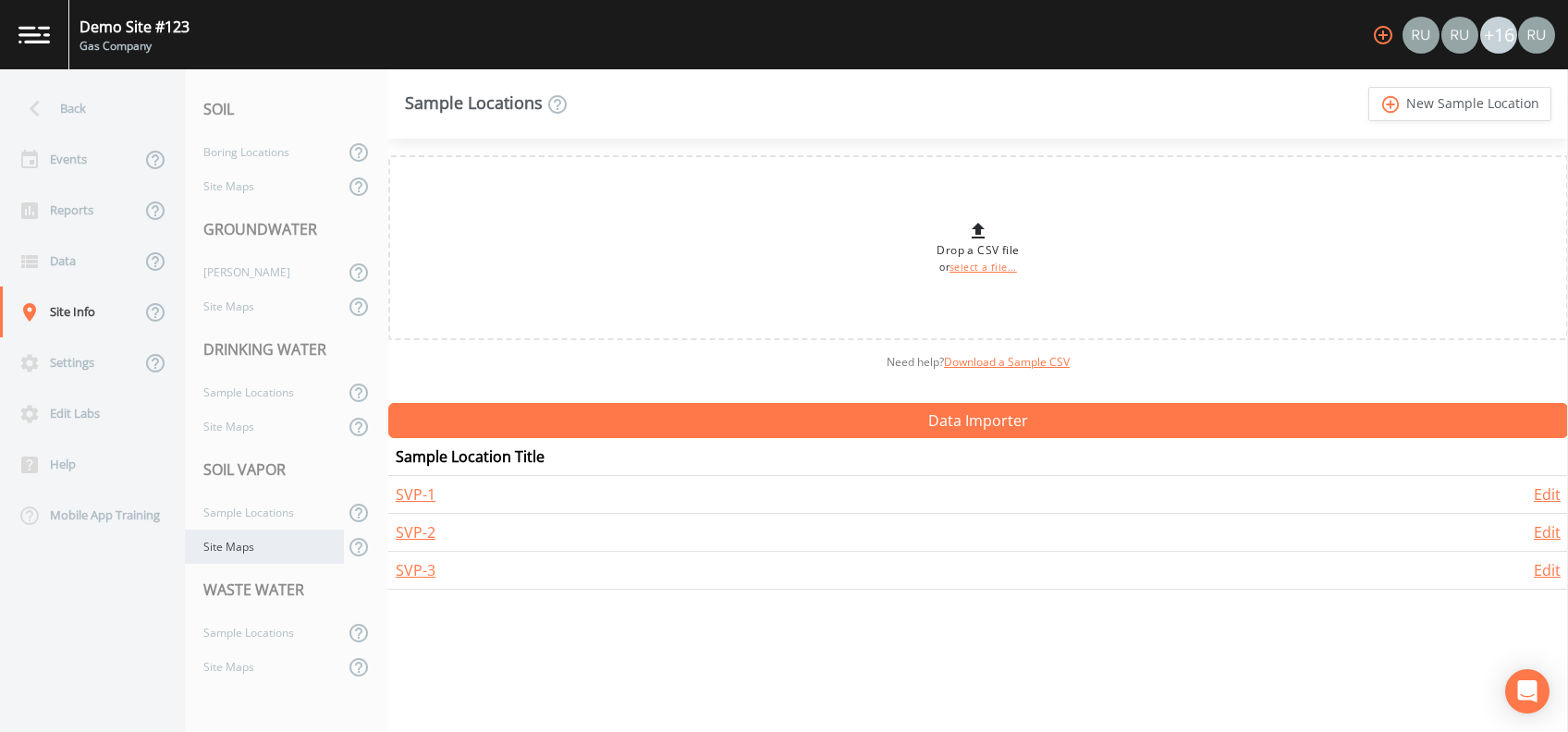
click at [229, 542] on div "Site Maps" at bounding box center [264, 546] width 159 height 35
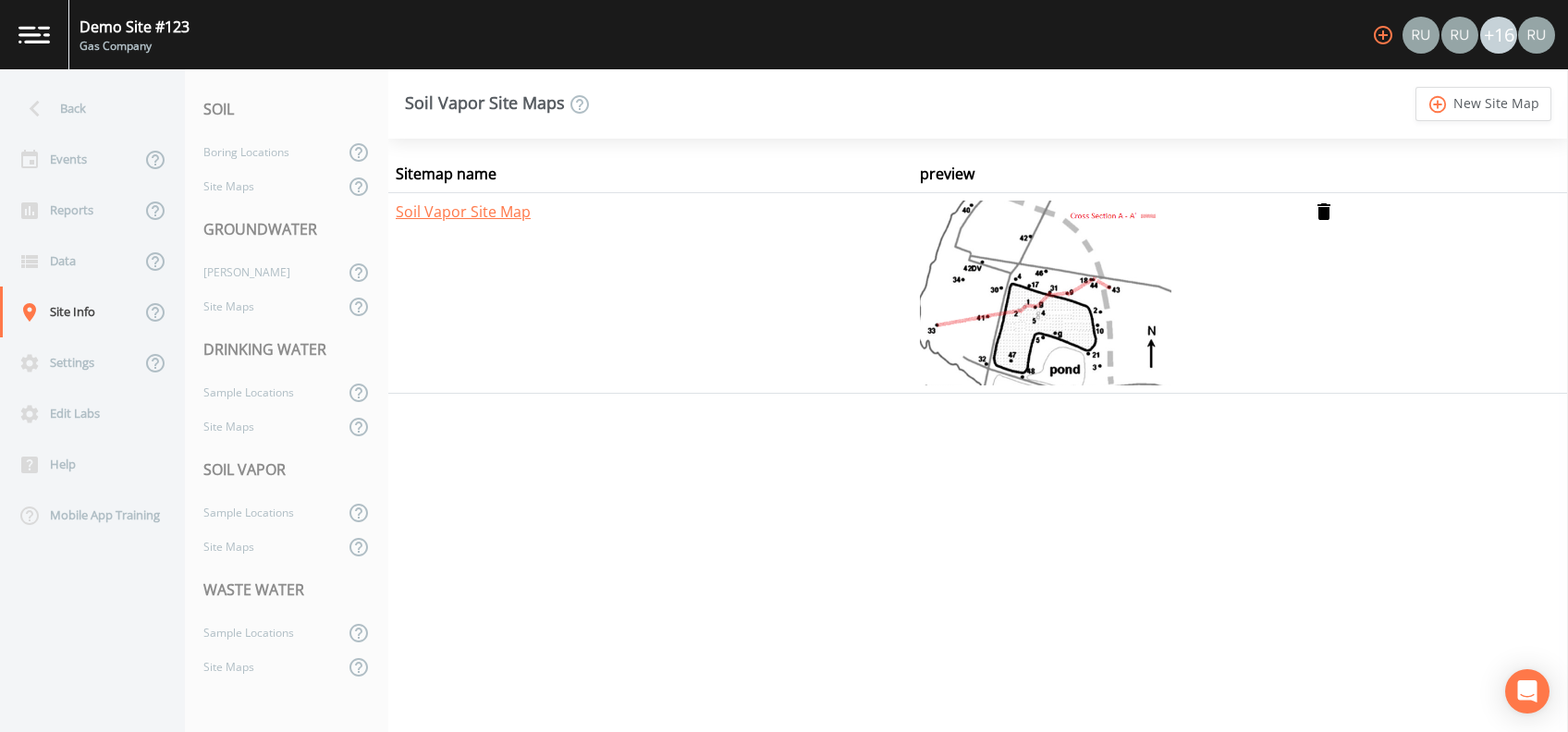
click at [979, 288] on img at bounding box center [1045, 292] width 251 height 184
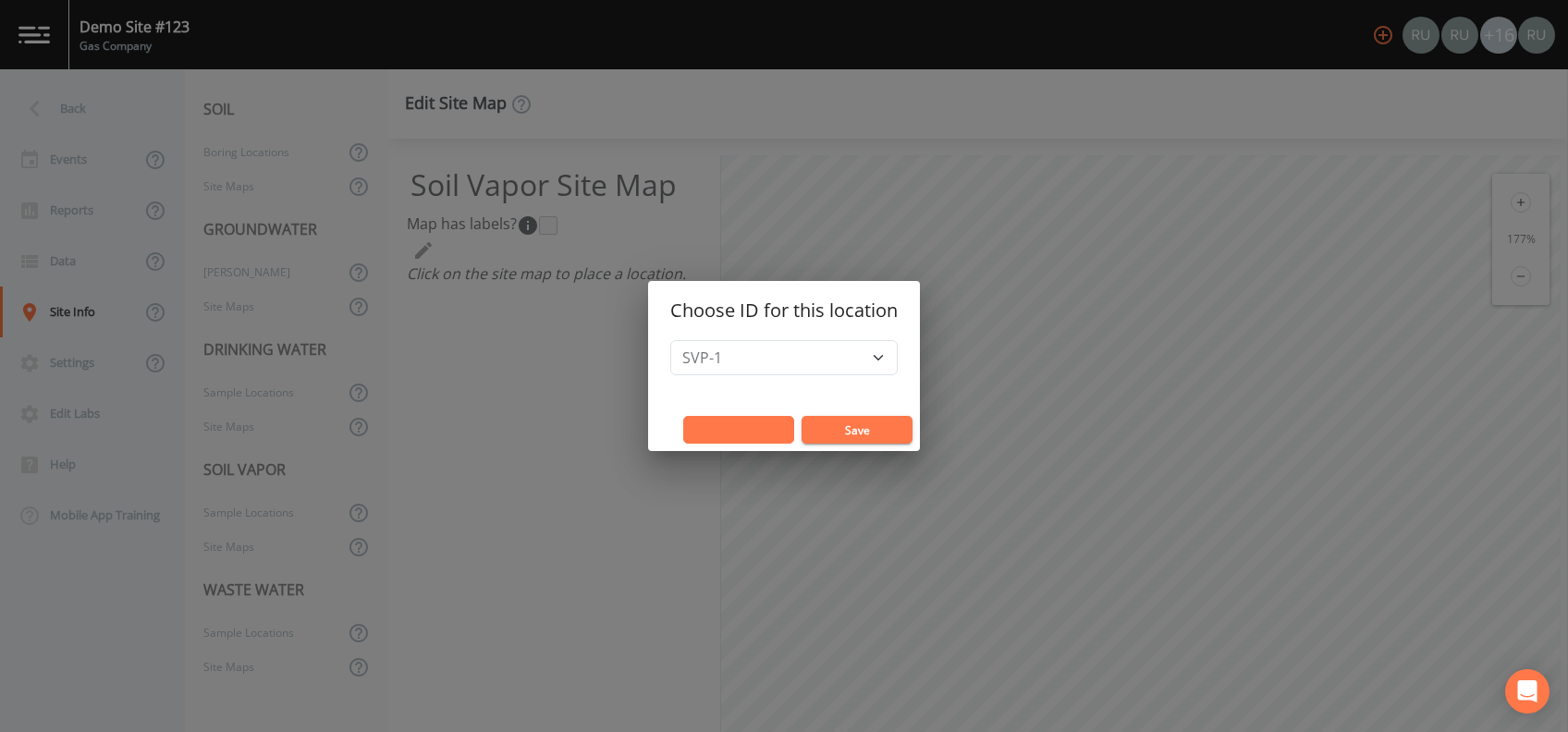
click at [720, 425] on button "Cancel" at bounding box center [738, 430] width 111 height 28
click at [862, 425] on button "Save" at bounding box center [857, 430] width 111 height 28
click at [892, 429] on button "Save" at bounding box center [857, 430] width 111 height 28
click at [868, 435] on button "Save" at bounding box center [857, 430] width 111 height 28
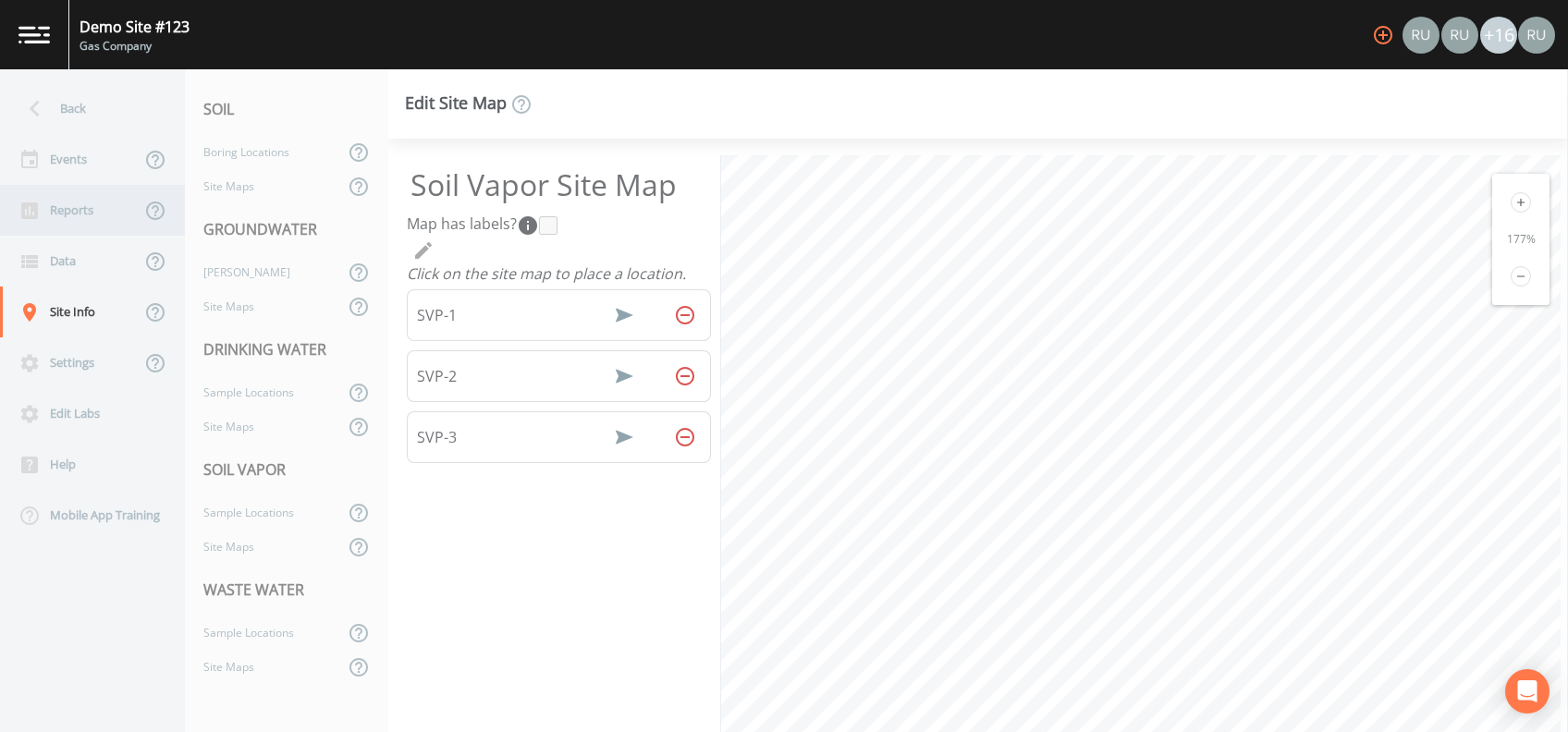
click at [62, 209] on div "Reports" at bounding box center [70, 210] width 141 height 51
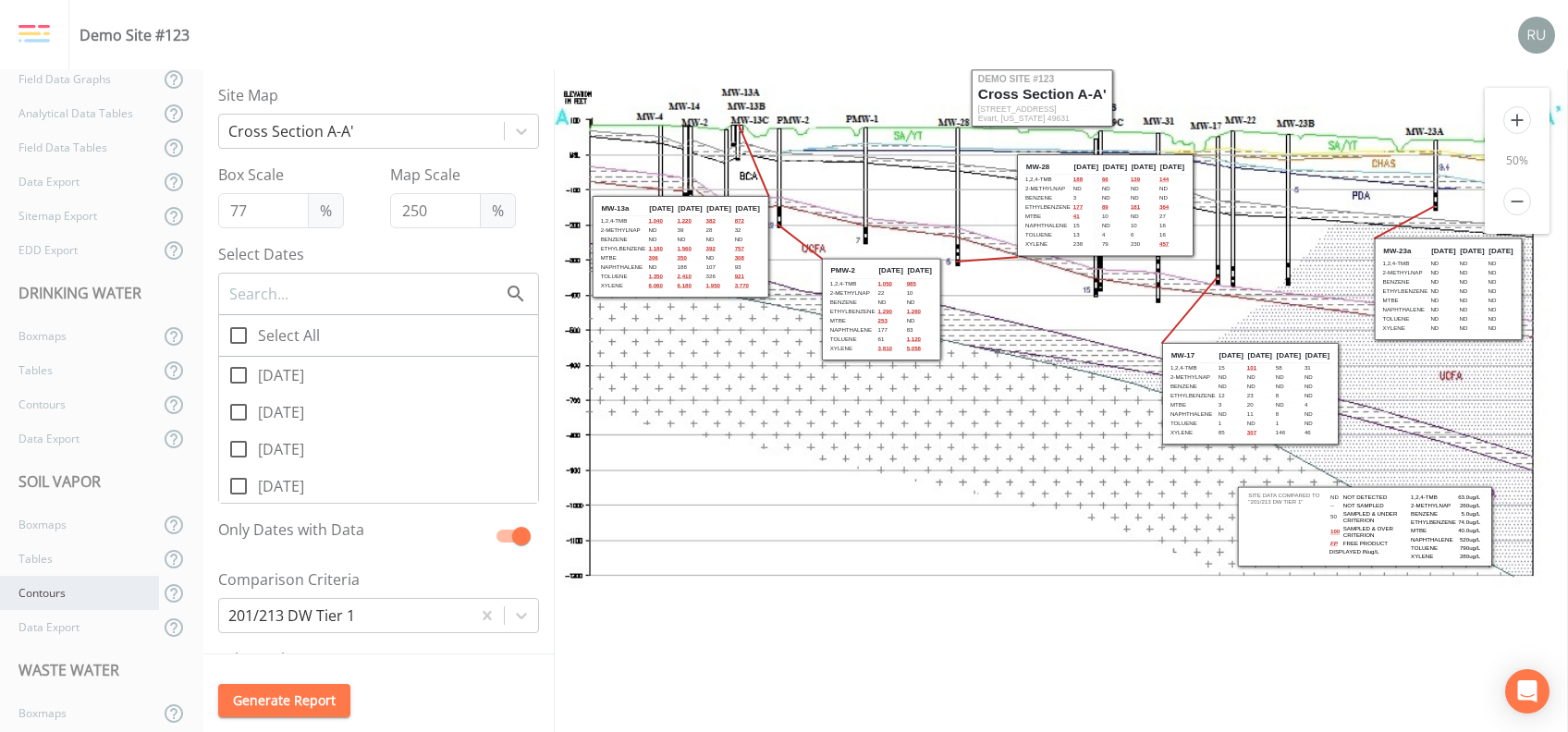
scroll to position [653, 0]
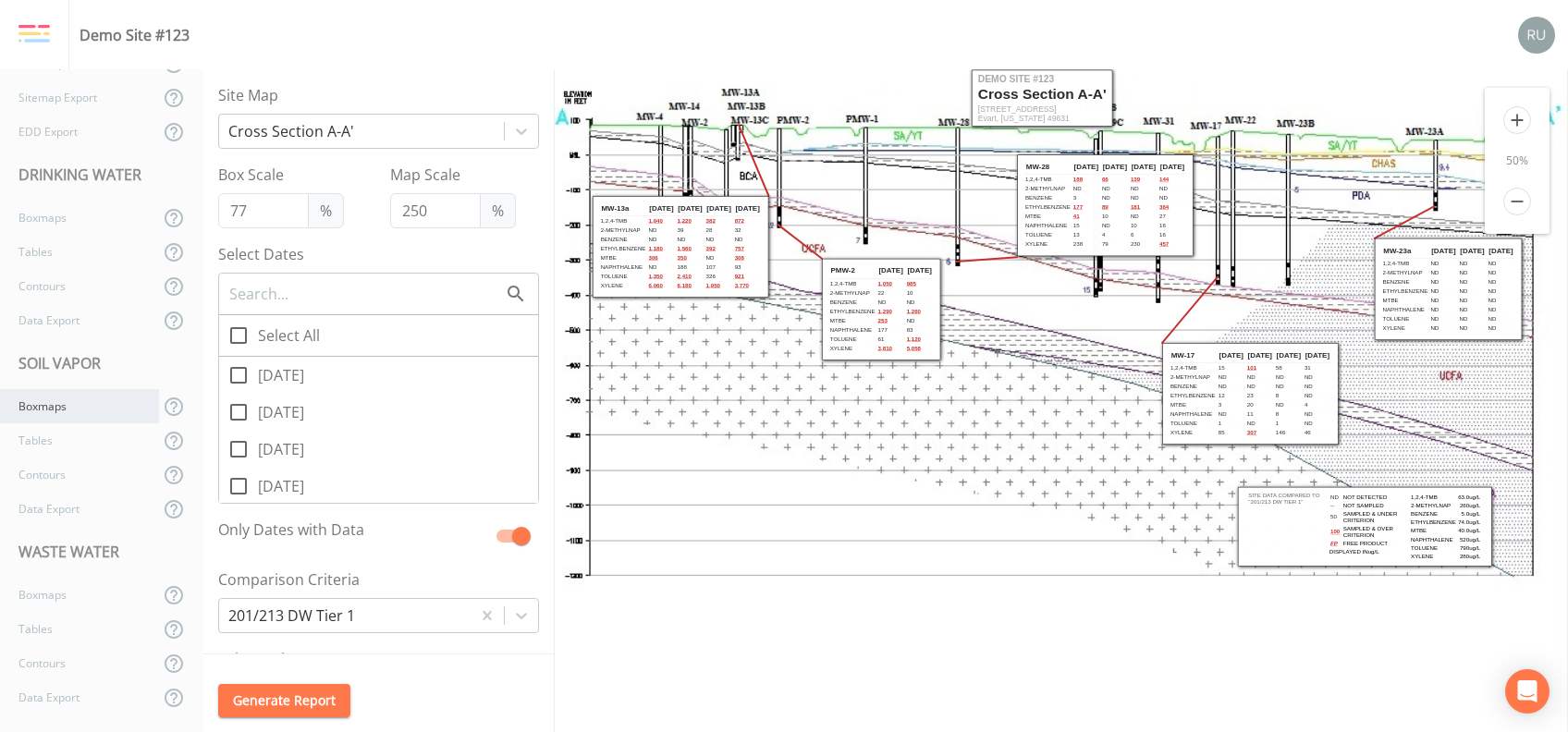
click at [51, 410] on div "Boxmaps" at bounding box center [80, 405] width 159 height 35
type input "100"
checkbox input "true"
checkbox input "false"
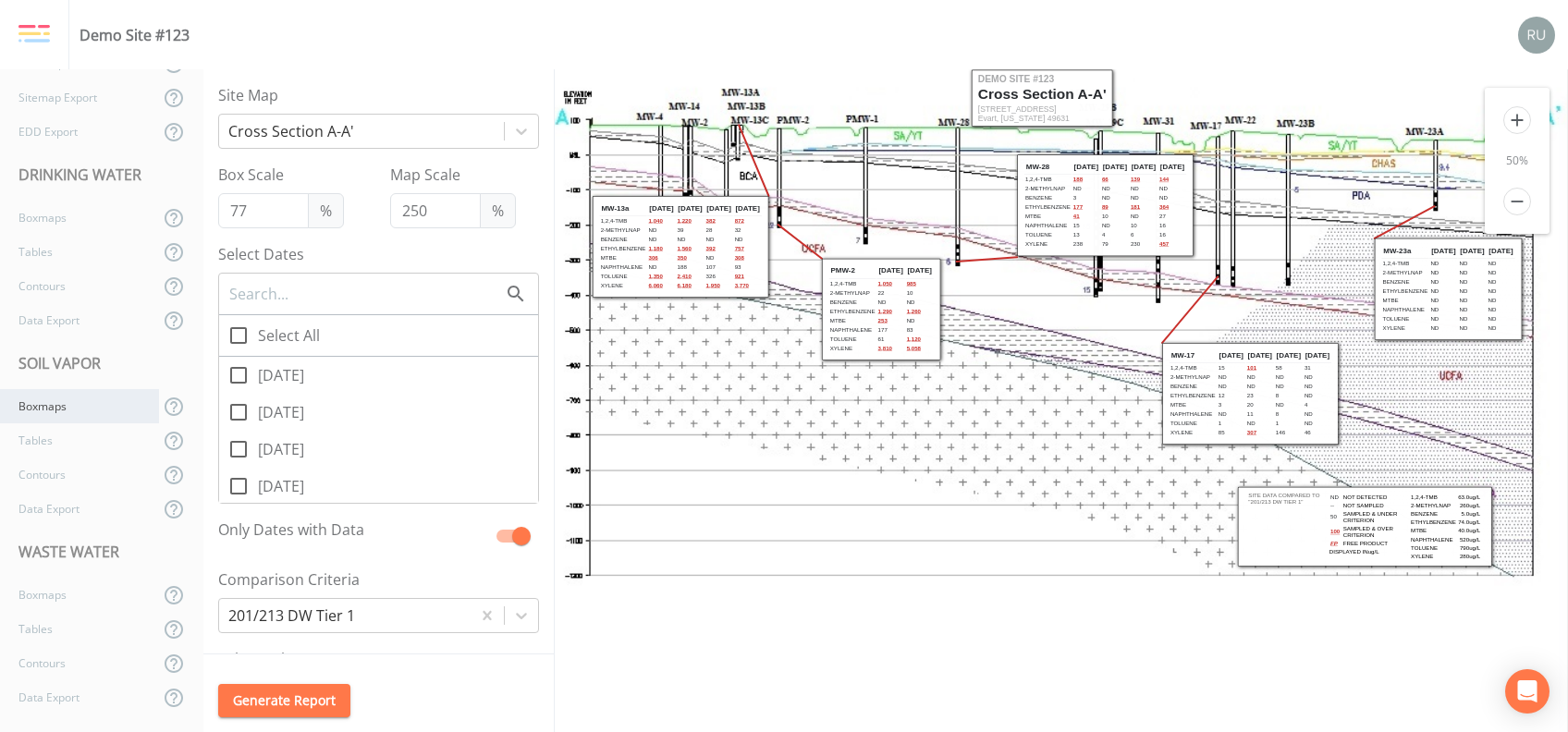
checkbox input "true"
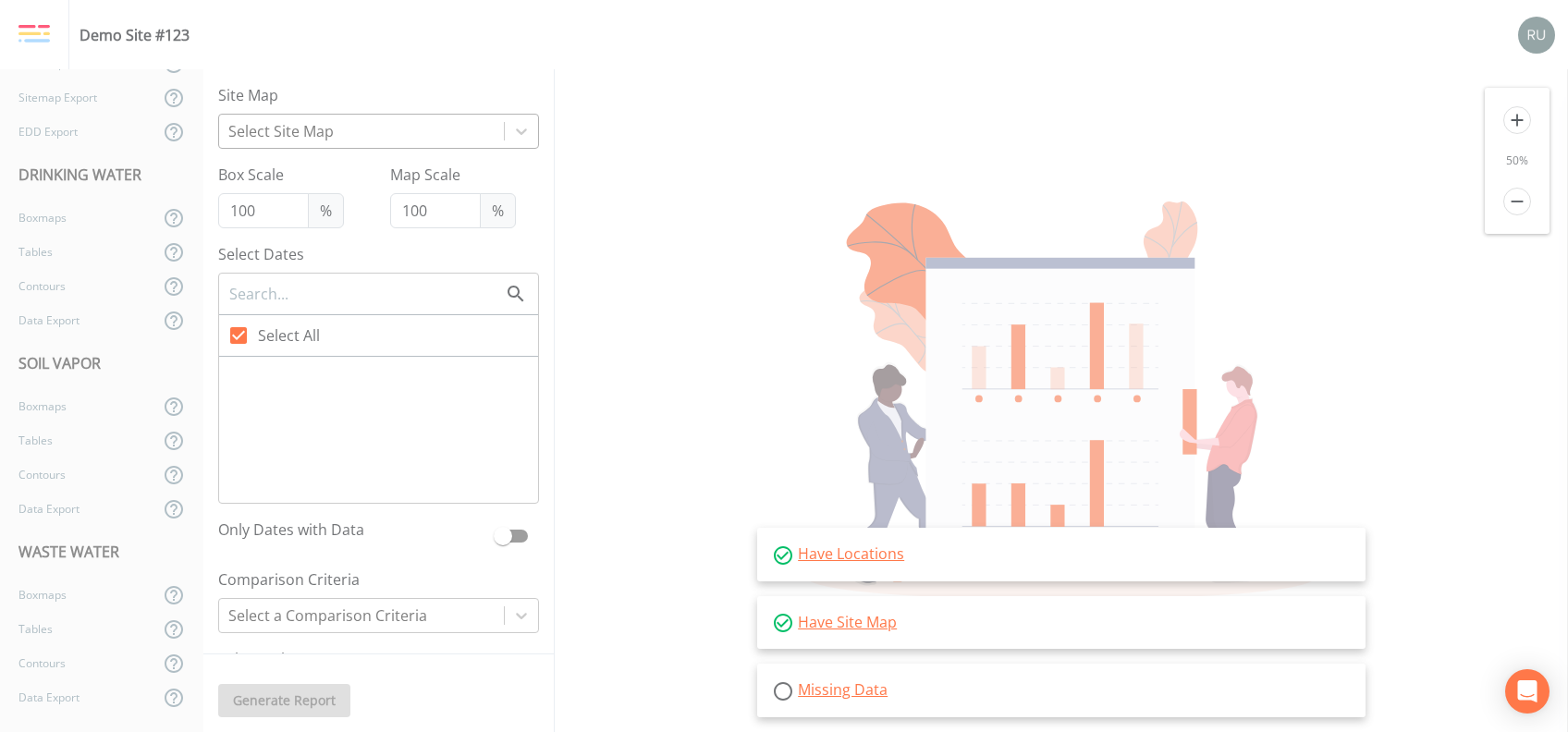
click at [458, 125] on div at bounding box center [362, 131] width 266 height 26
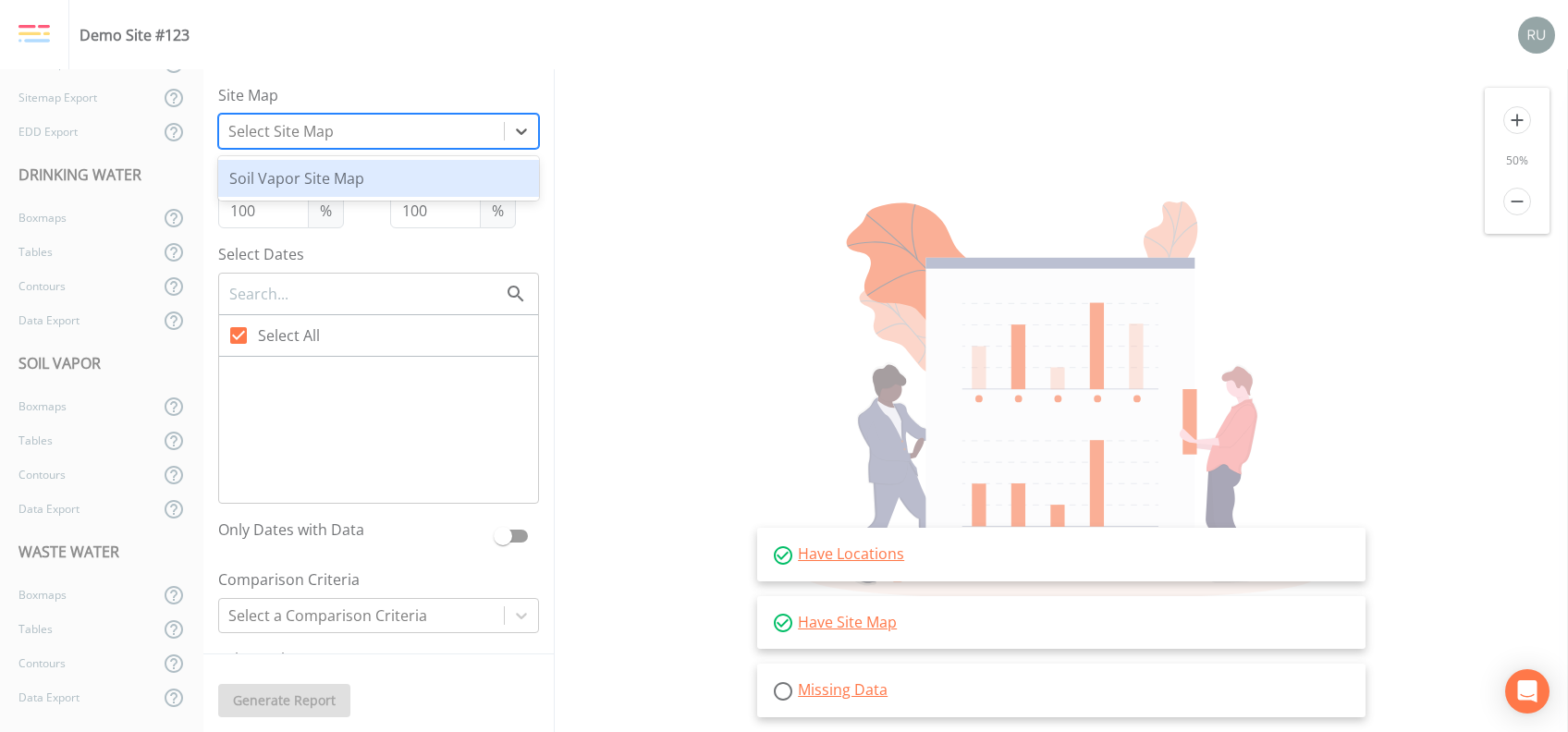
click at [391, 174] on div "Soil Vapor Site Map" at bounding box center [378, 178] width 320 height 37
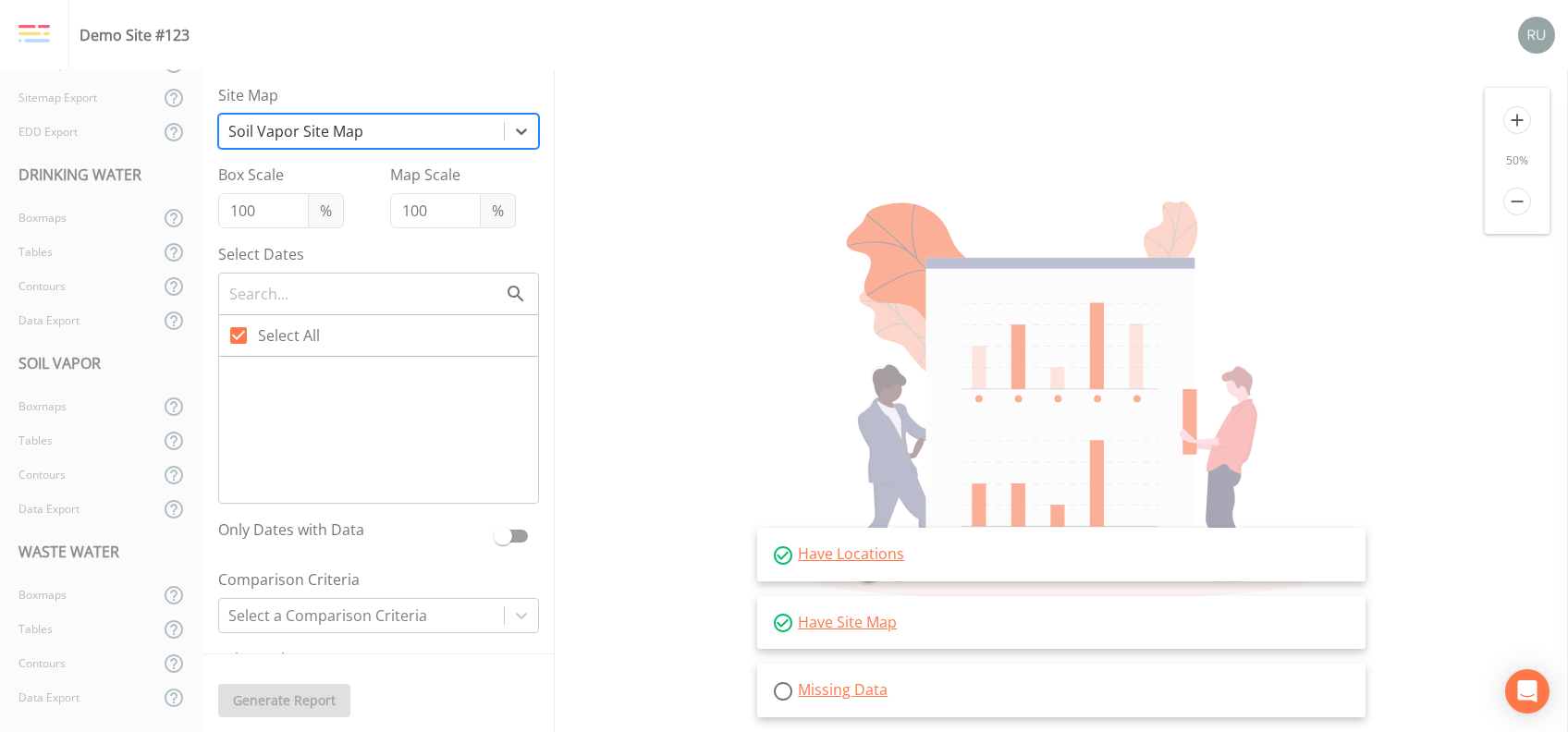
scroll to position [370, 0]
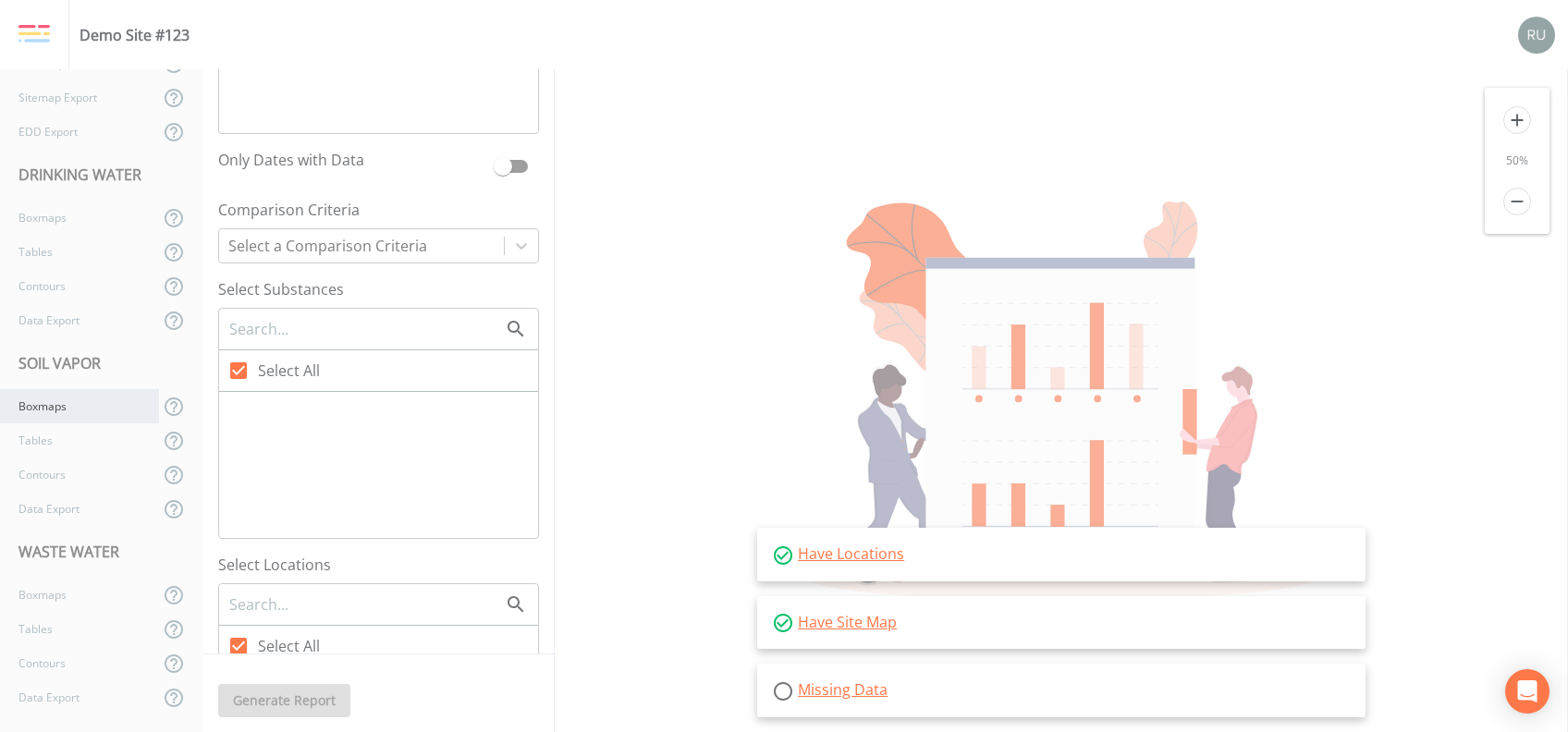
click at [57, 406] on div "Boxmaps" at bounding box center [80, 405] width 159 height 35
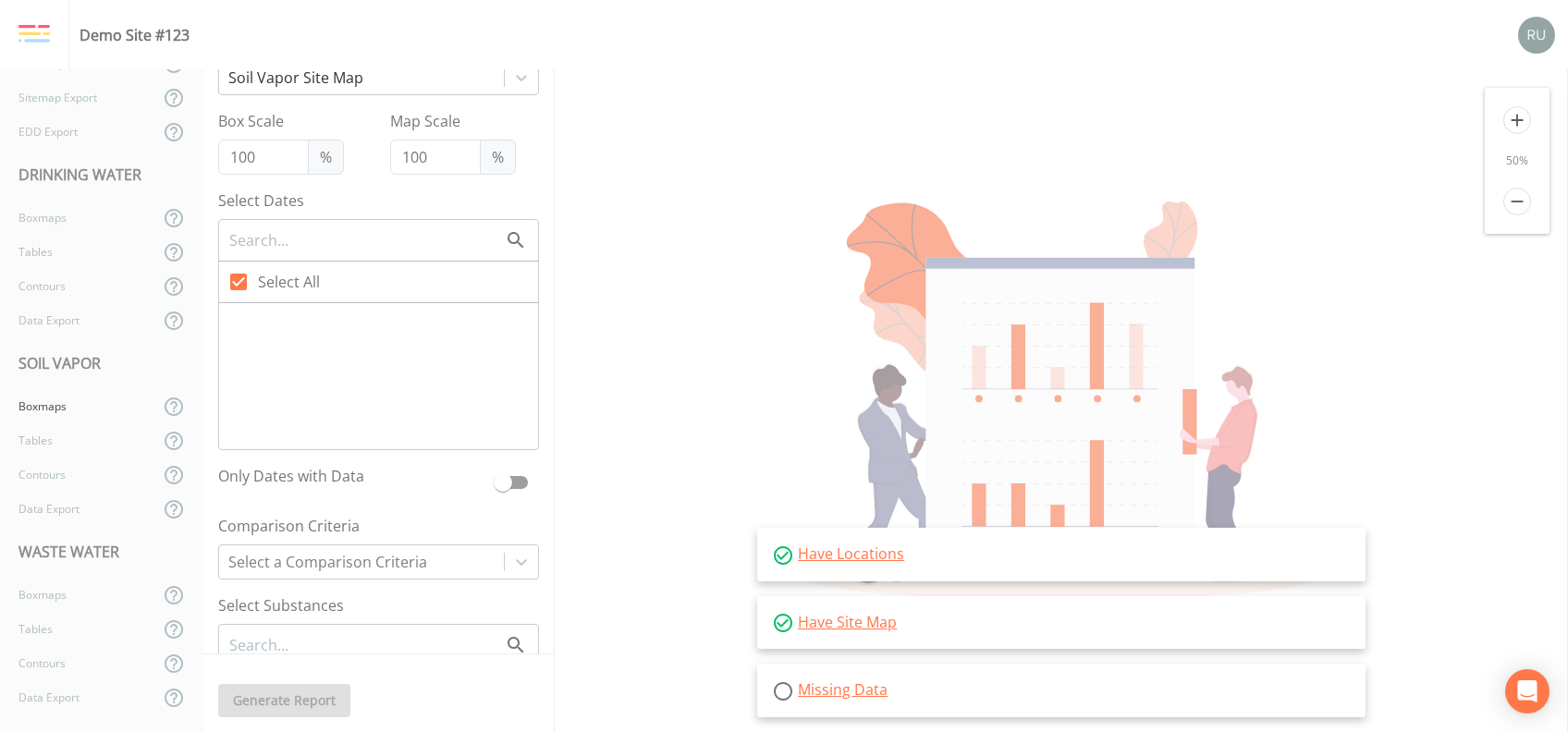
scroll to position [0, 0]
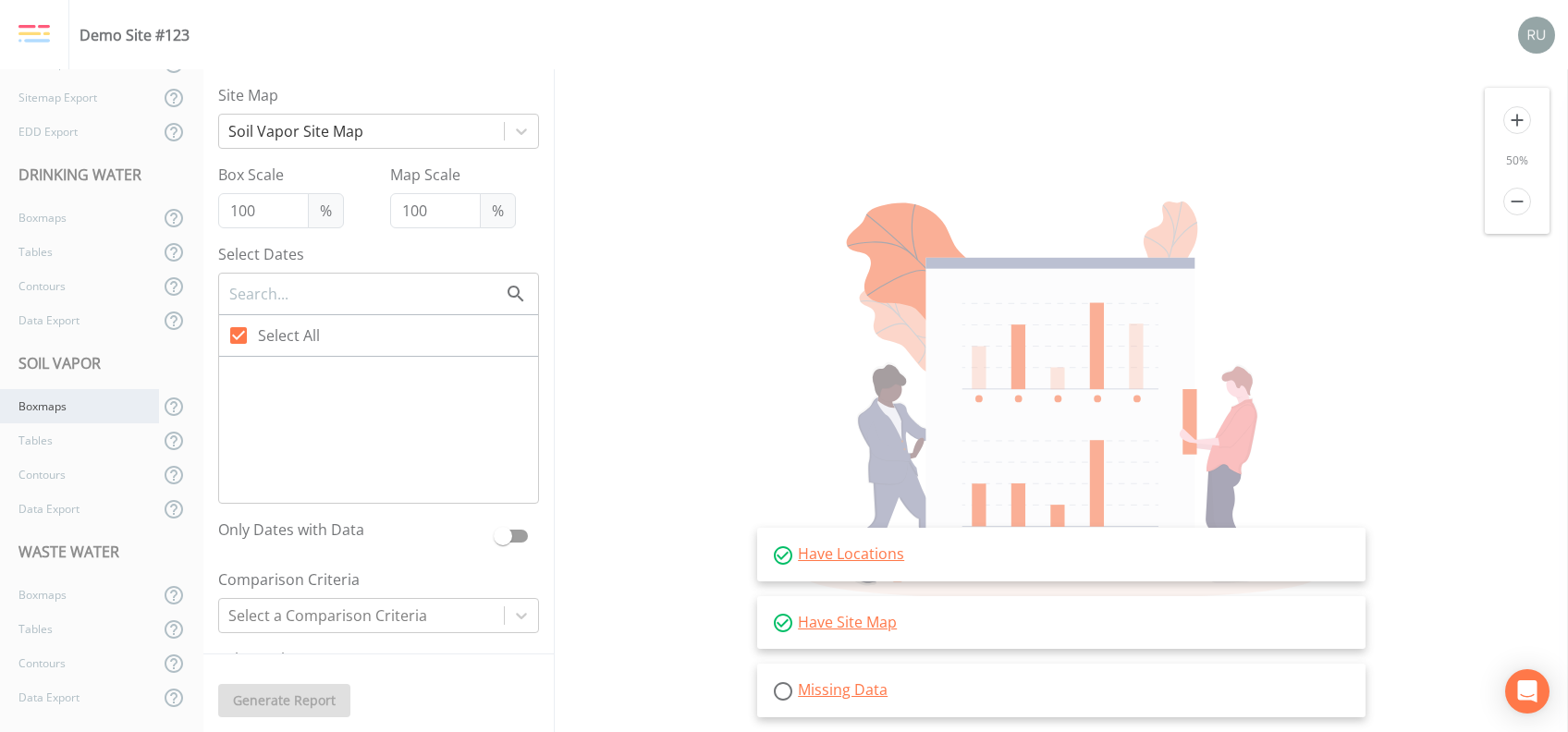
click at [37, 410] on div "Boxmaps" at bounding box center [80, 405] width 159 height 35
click at [811, 688] on link "Missing Data" at bounding box center [843, 689] width 90 height 21
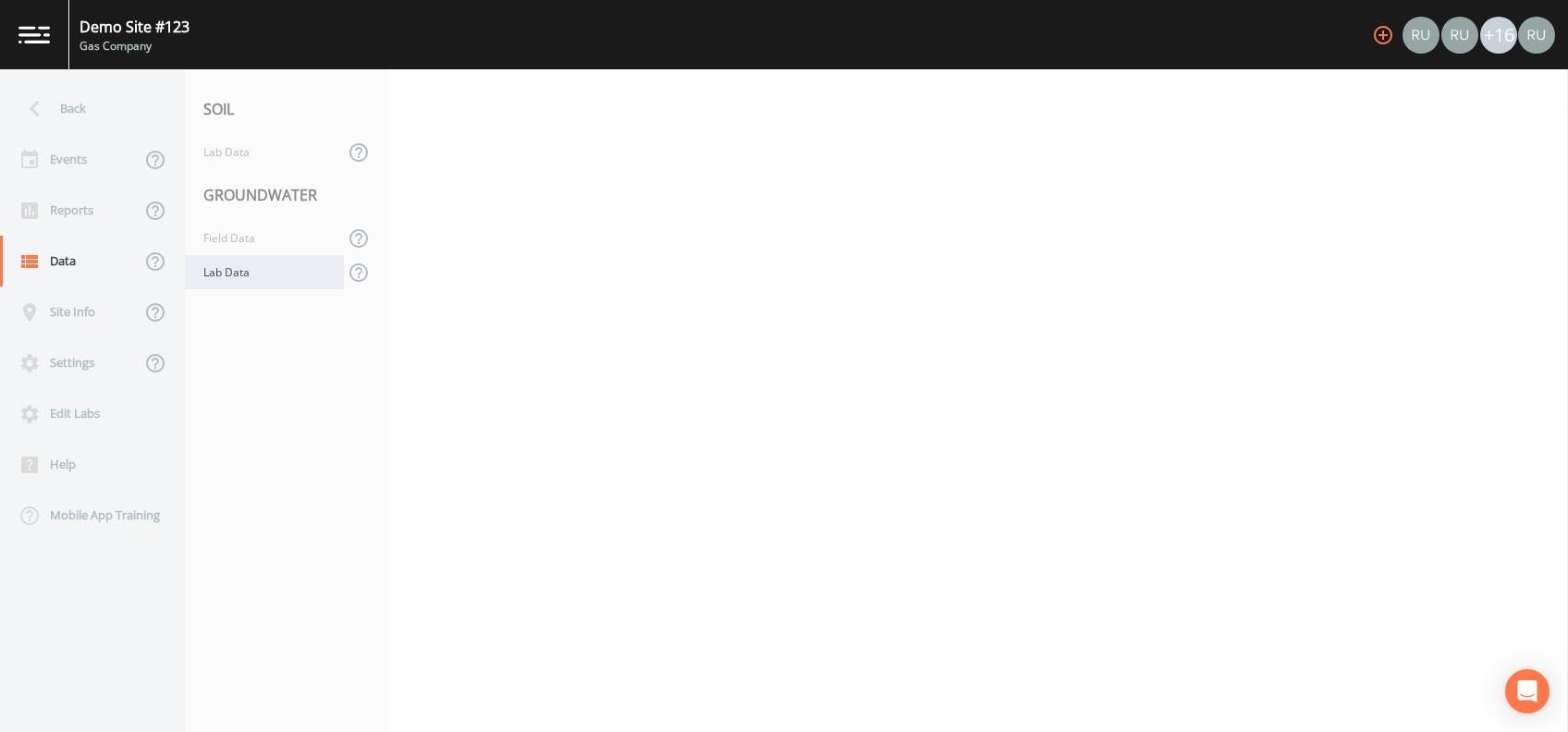
click at [219, 271] on div "Lab Data" at bounding box center [264, 271] width 159 height 35
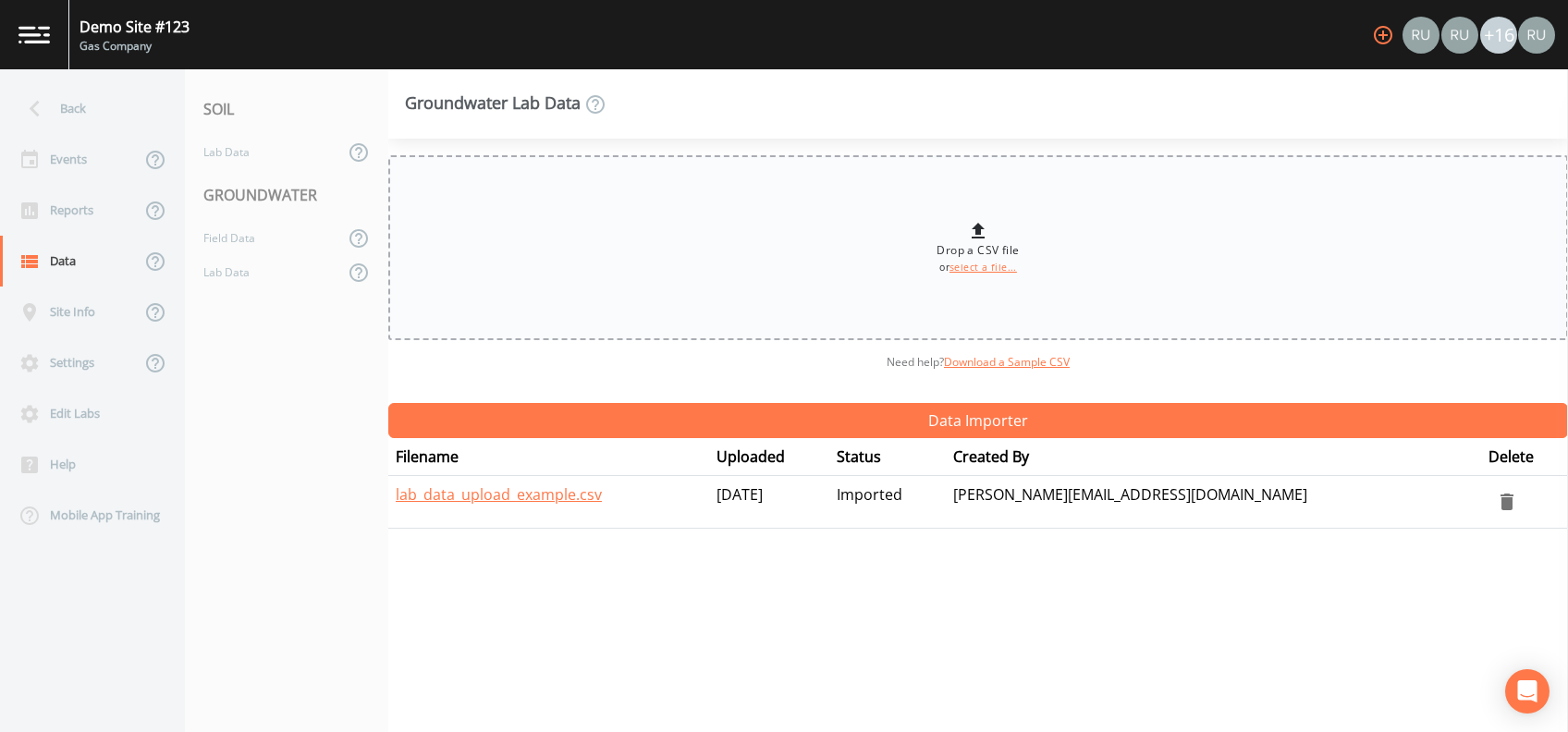
click at [966, 269] on link "select a file..." at bounding box center [983, 267] width 67 height 13
type input "C:\fakepath\91356_July 2025_Lab - Soil Vapor (2).csv"
click at [59, 265] on div "Data" at bounding box center [70, 261] width 141 height 51
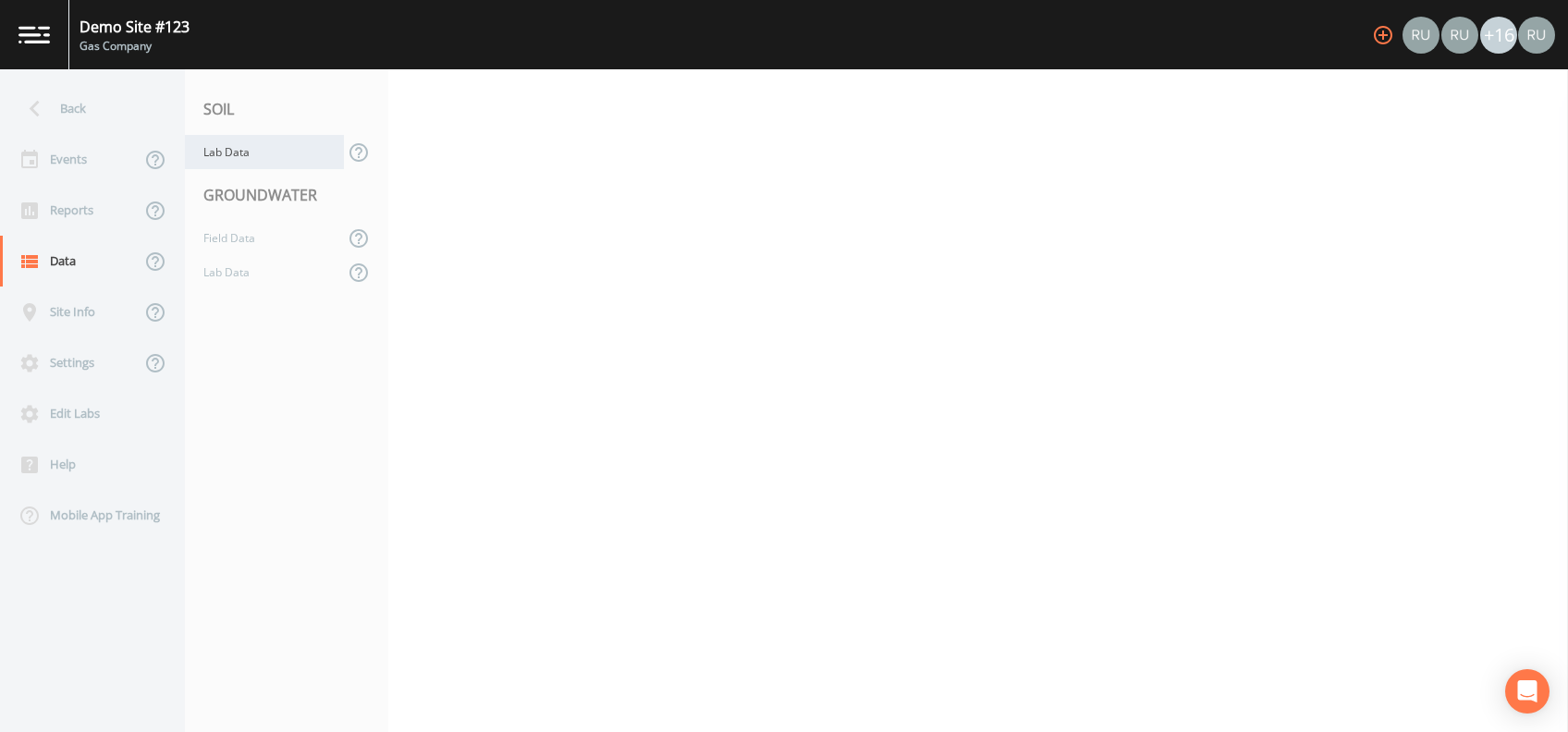
click at [232, 142] on div "Lab Data" at bounding box center [264, 152] width 159 height 35
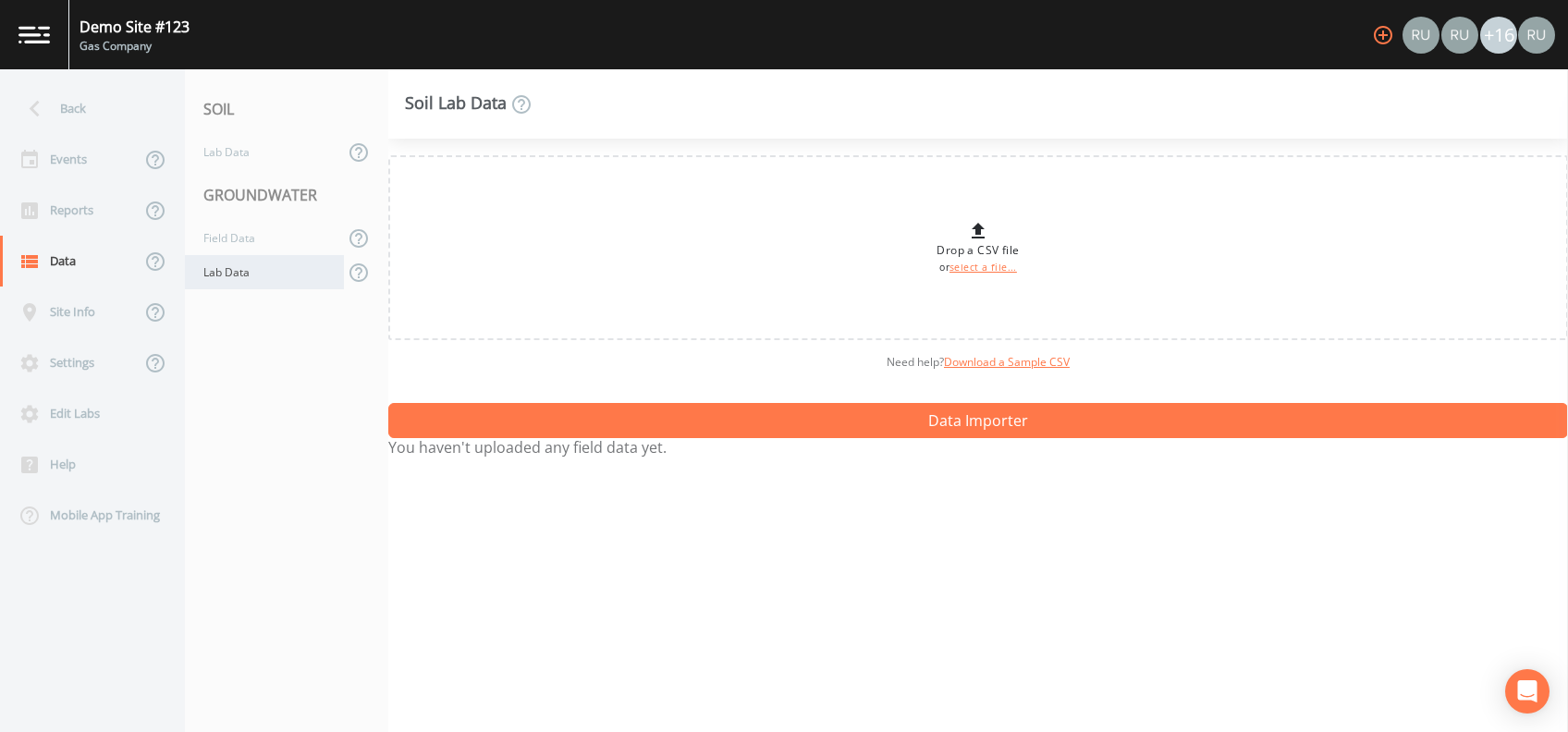
click at [226, 271] on div "Lab Data" at bounding box center [264, 271] width 159 height 35
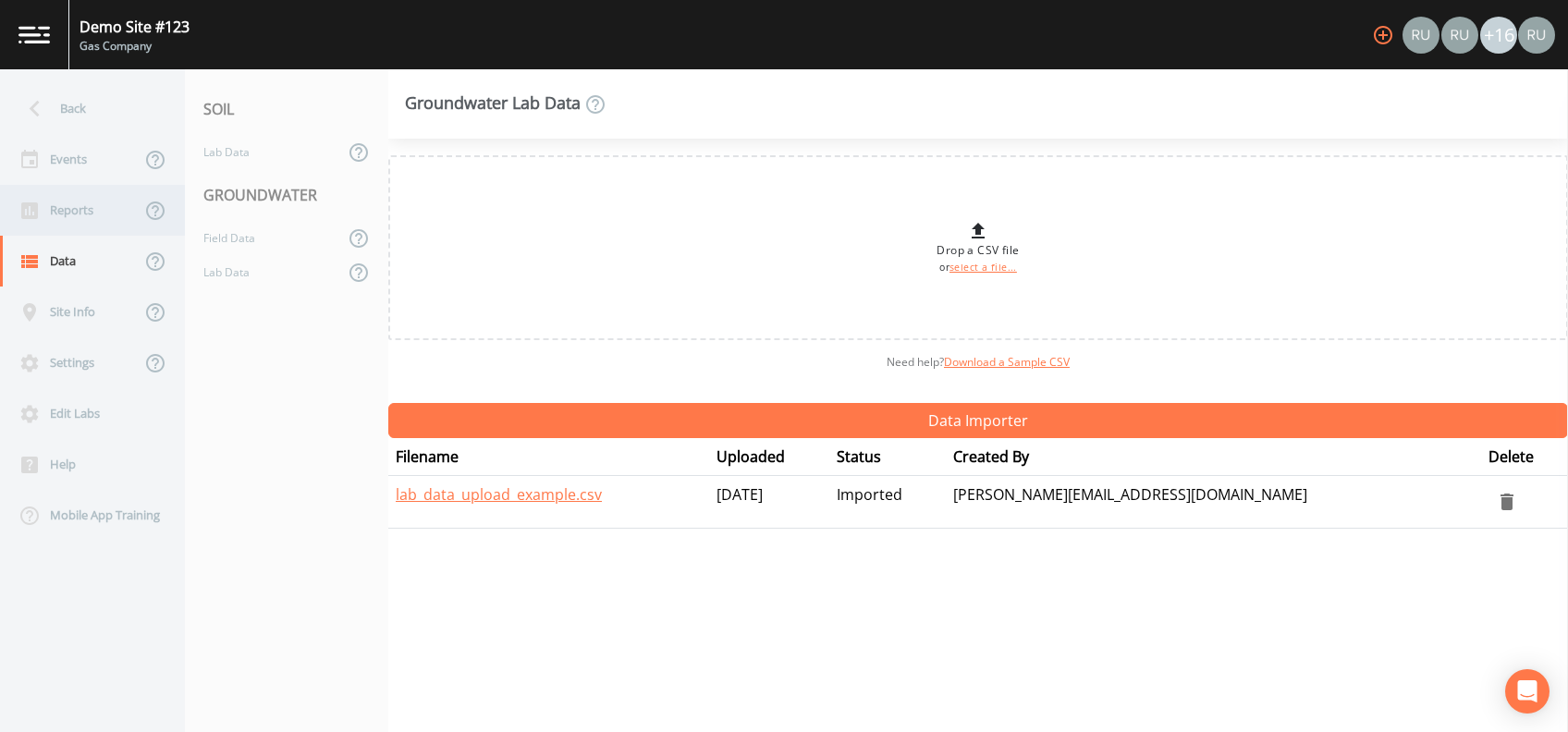
click at [59, 202] on div "Reports" at bounding box center [70, 210] width 141 height 51
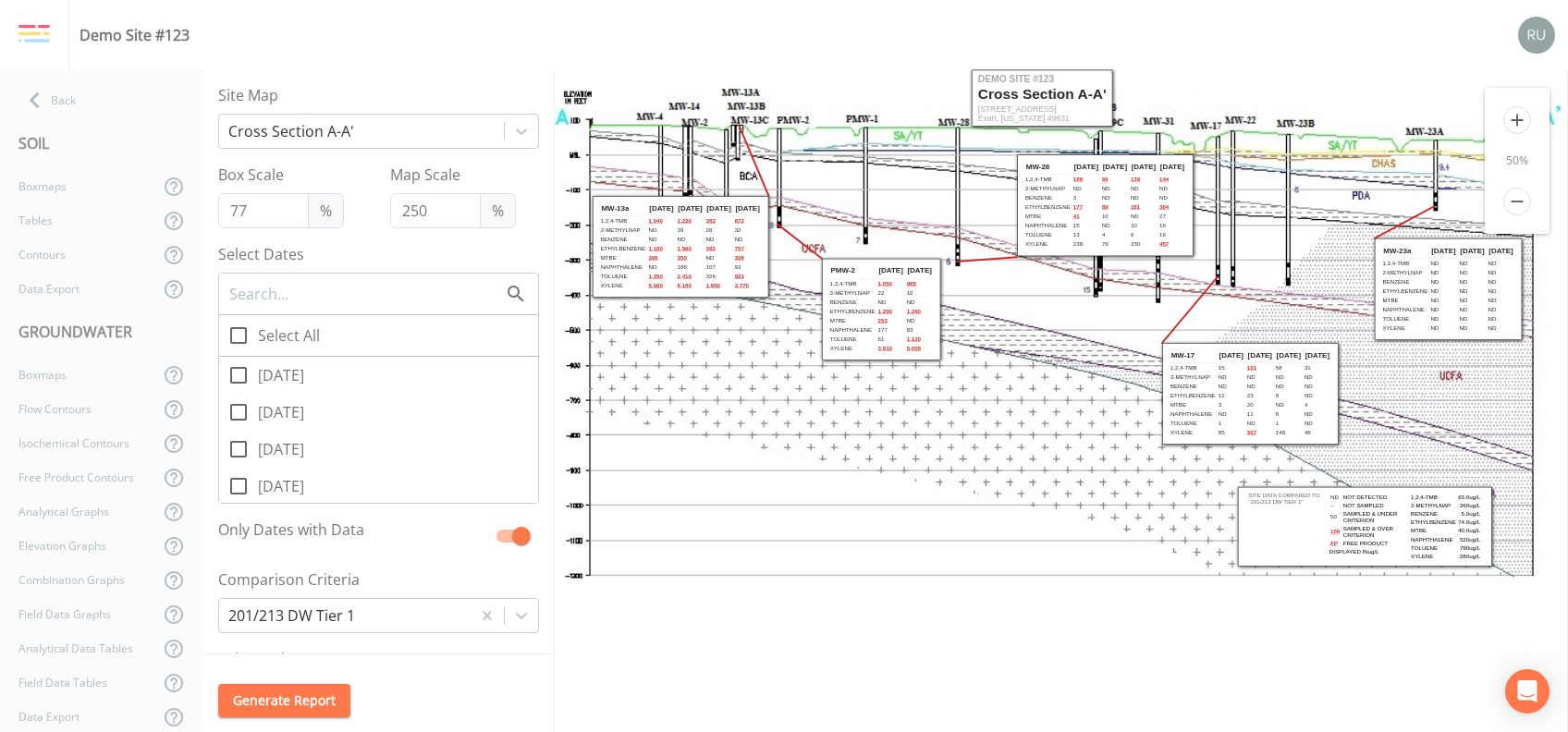
click at [239, 373] on icon at bounding box center [239, 375] width 22 height 22
click at [238, 373] on input "08/28/2025" at bounding box center [229, 365] width 19 height 19
checkbox input "true"
click at [397, 624] on div at bounding box center [345, 615] width 233 height 26
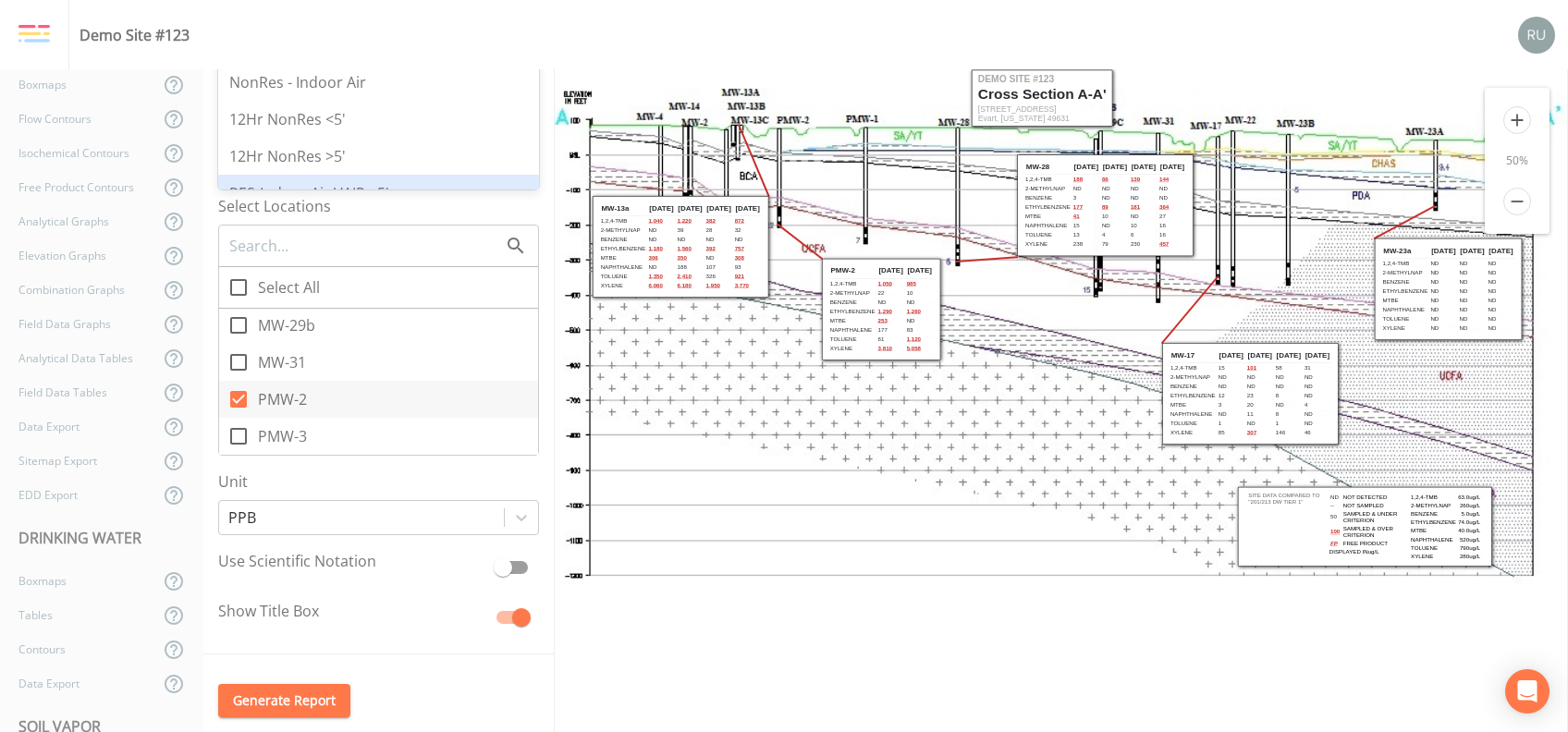
scroll to position [615, 0]
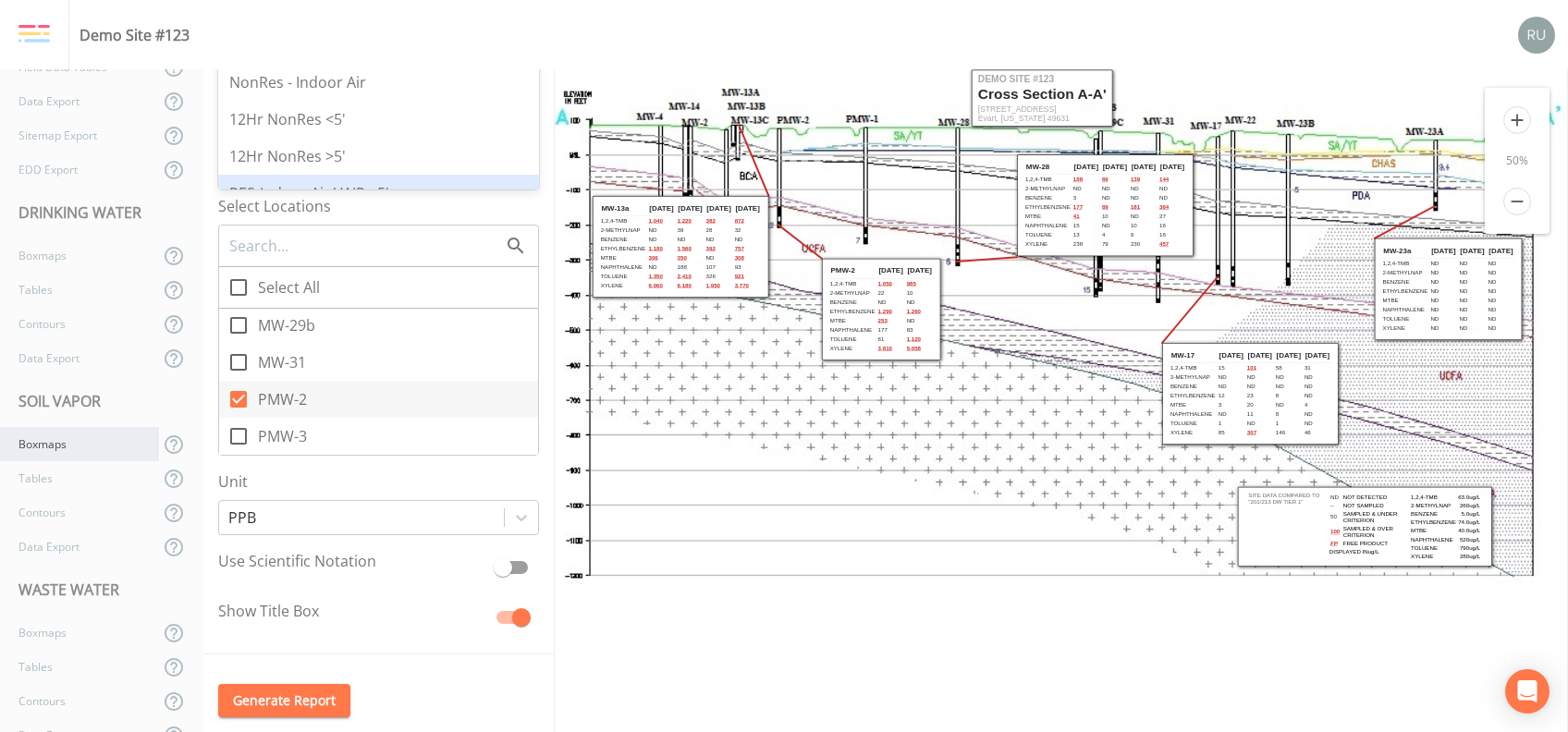
click at [38, 443] on div "Boxmaps" at bounding box center [80, 444] width 159 height 35
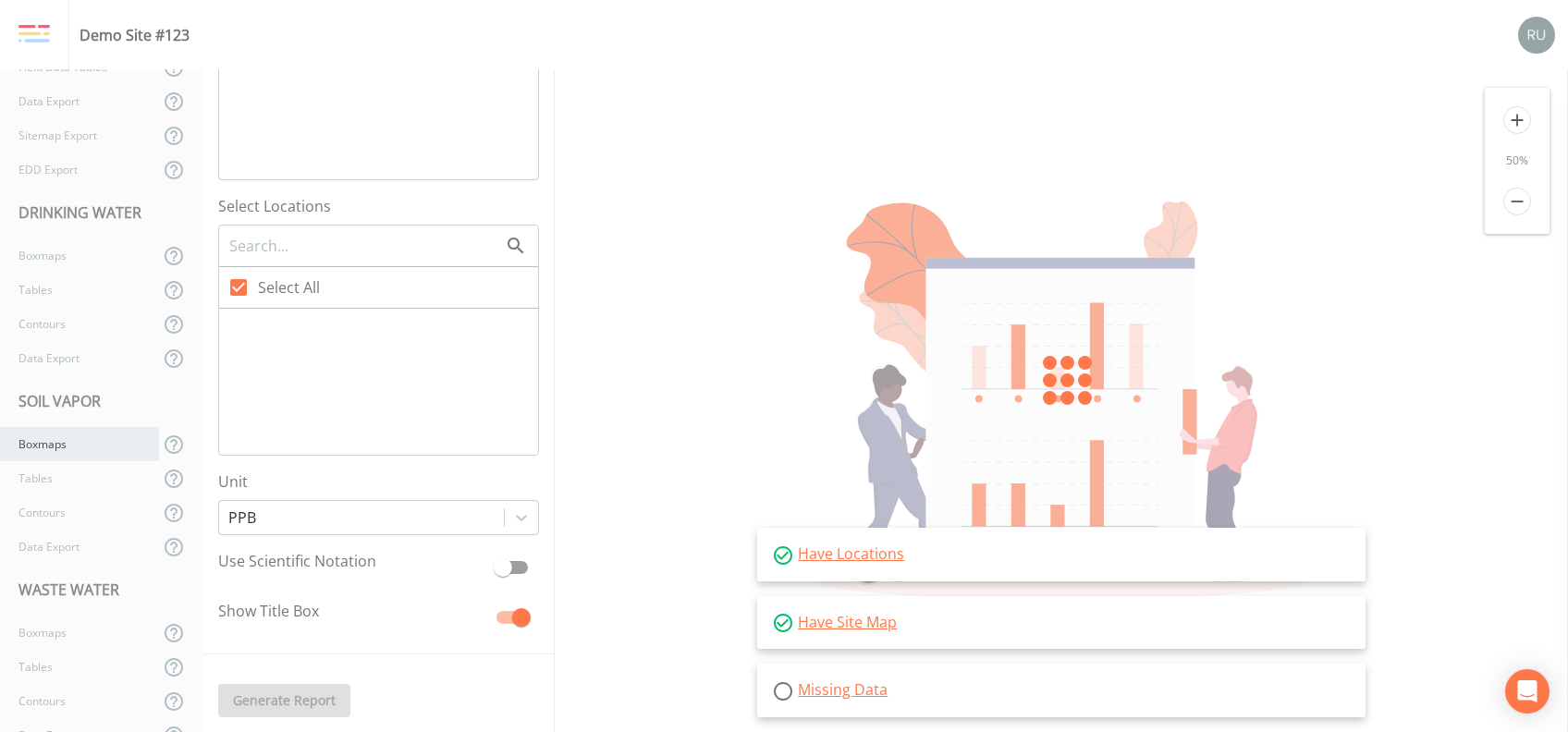
type input "100"
checkbox input "true"
checkbox input "false"
checkbox input "true"
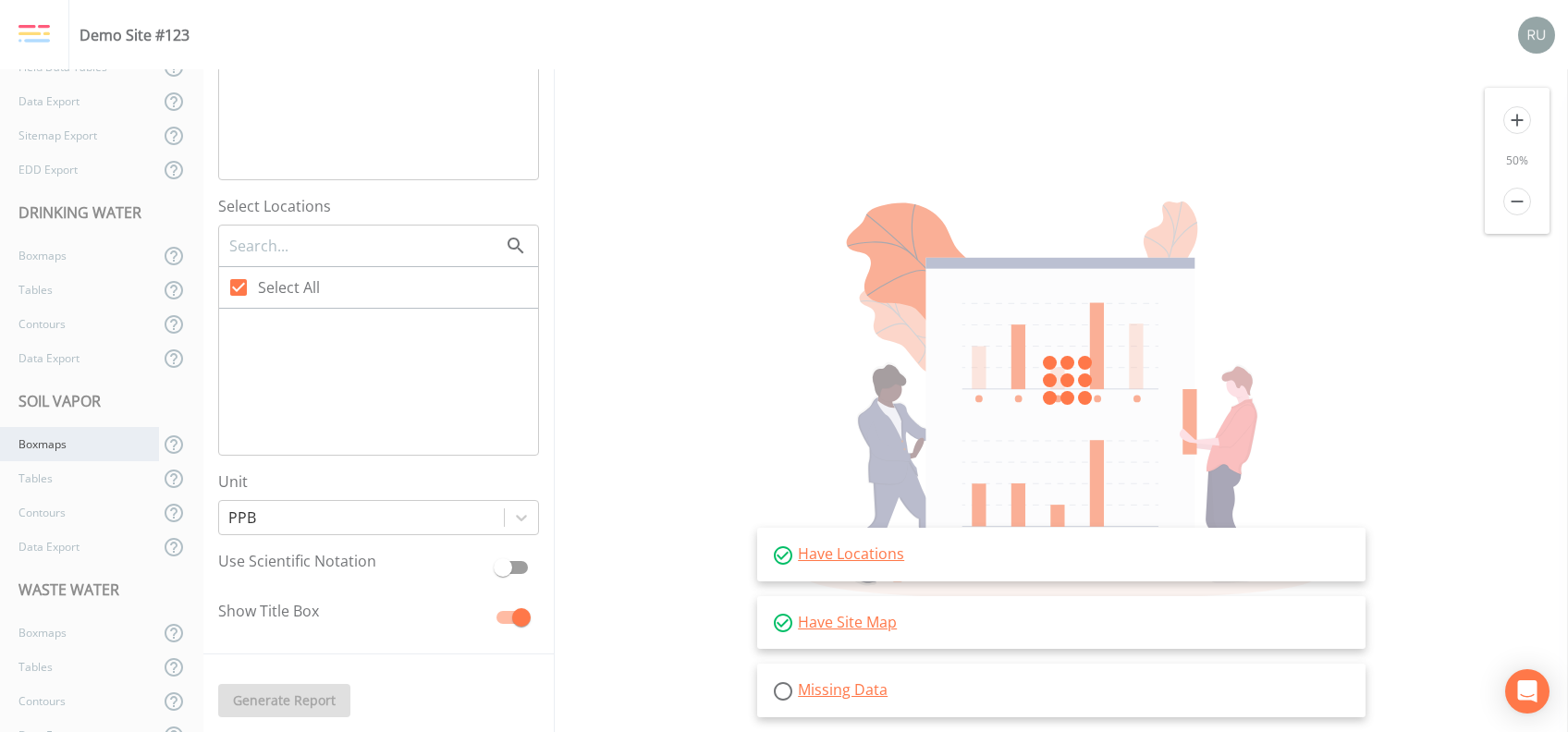
checkbox input "true"
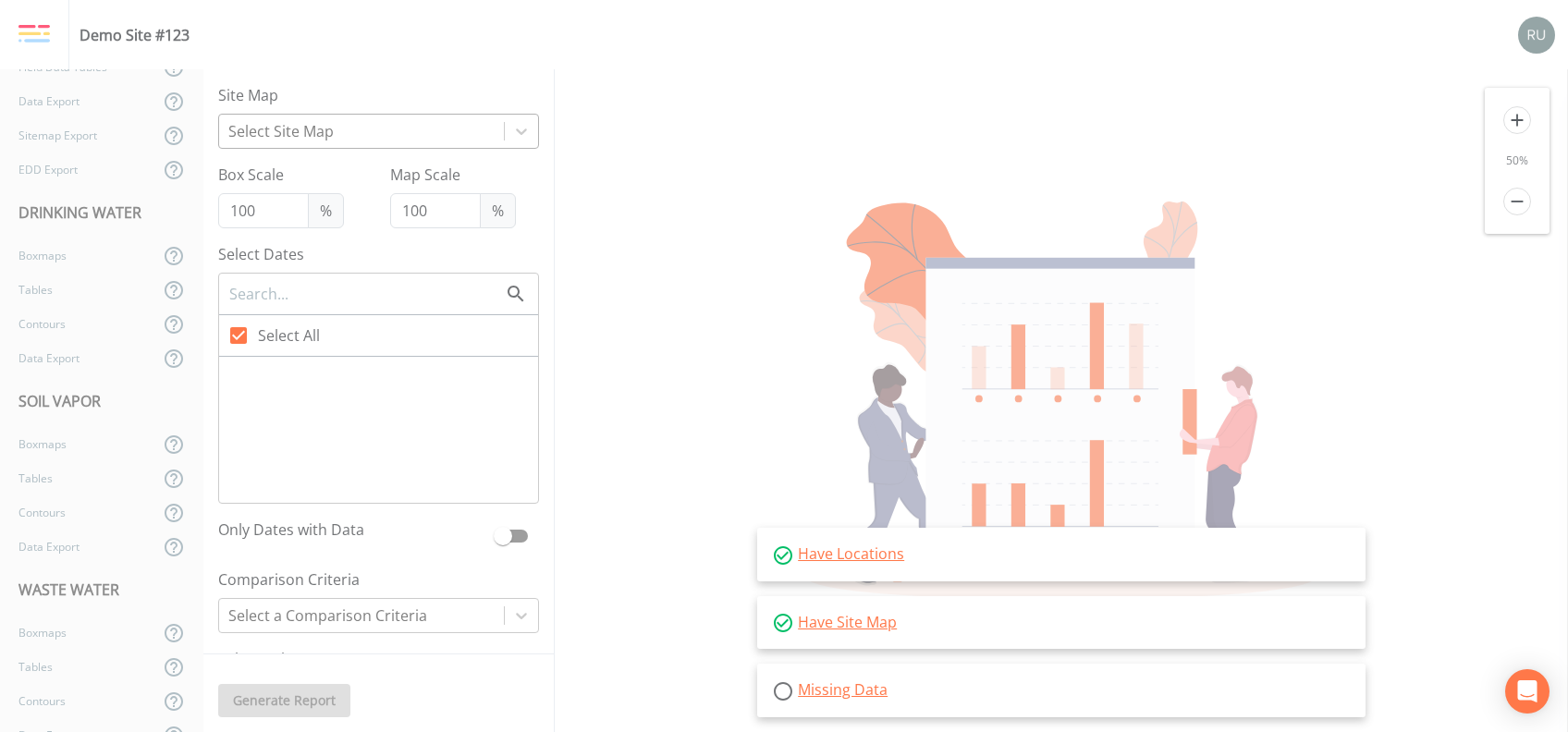
click at [383, 118] on div at bounding box center [362, 131] width 266 height 26
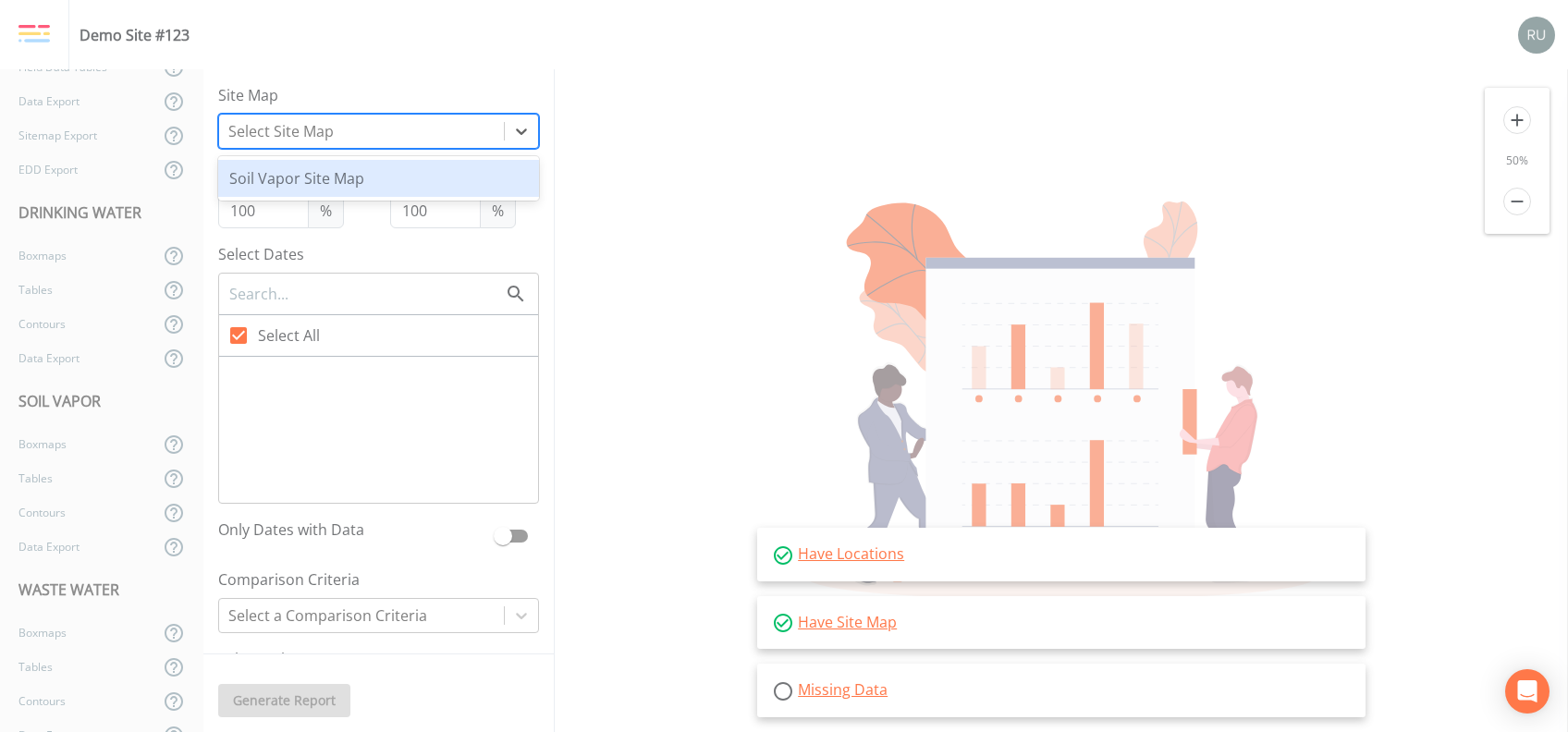
click at [325, 174] on div "Soil Vapor Site Map" at bounding box center [378, 178] width 320 height 37
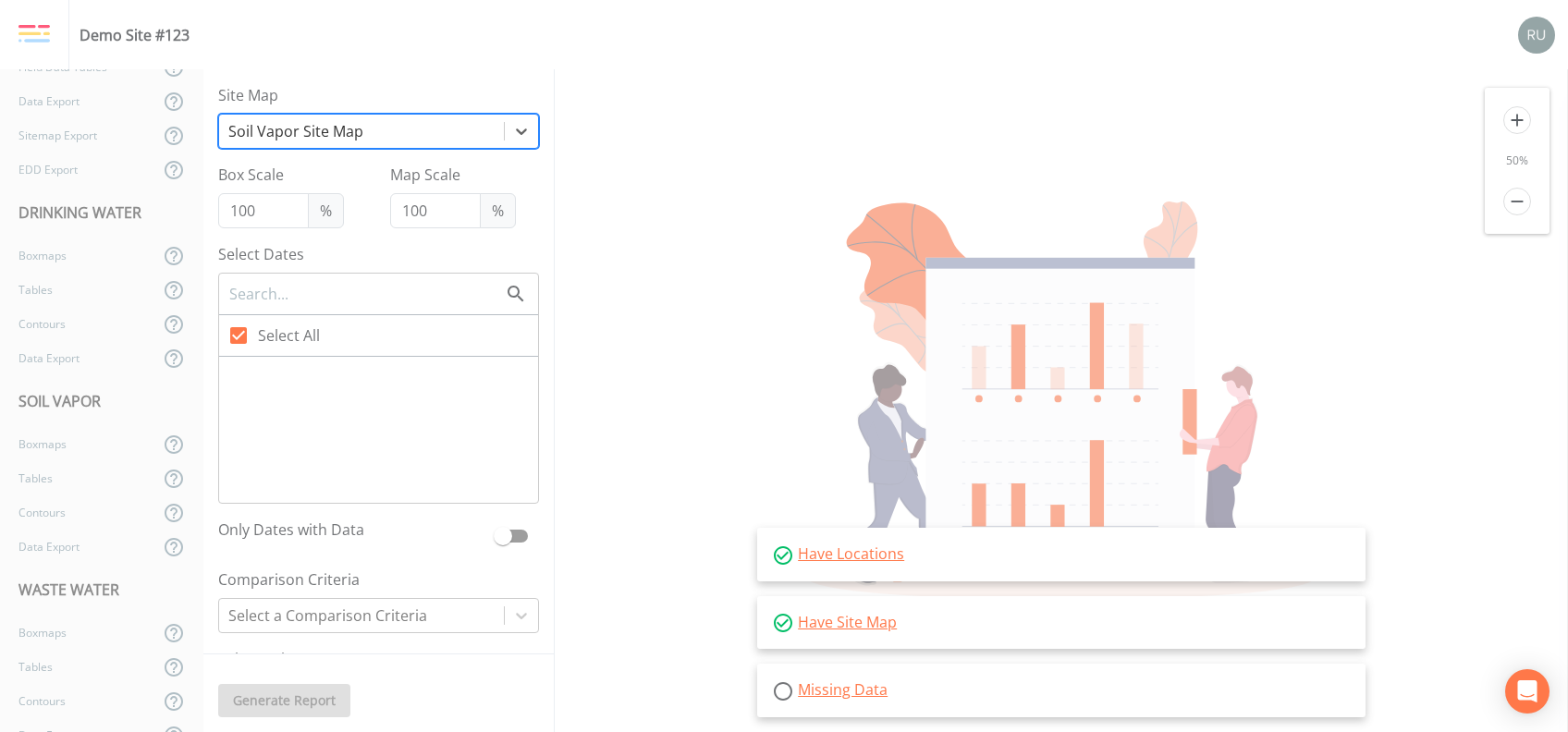
click at [317, 442] on div at bounding box center [378, 430] width 318 height 146
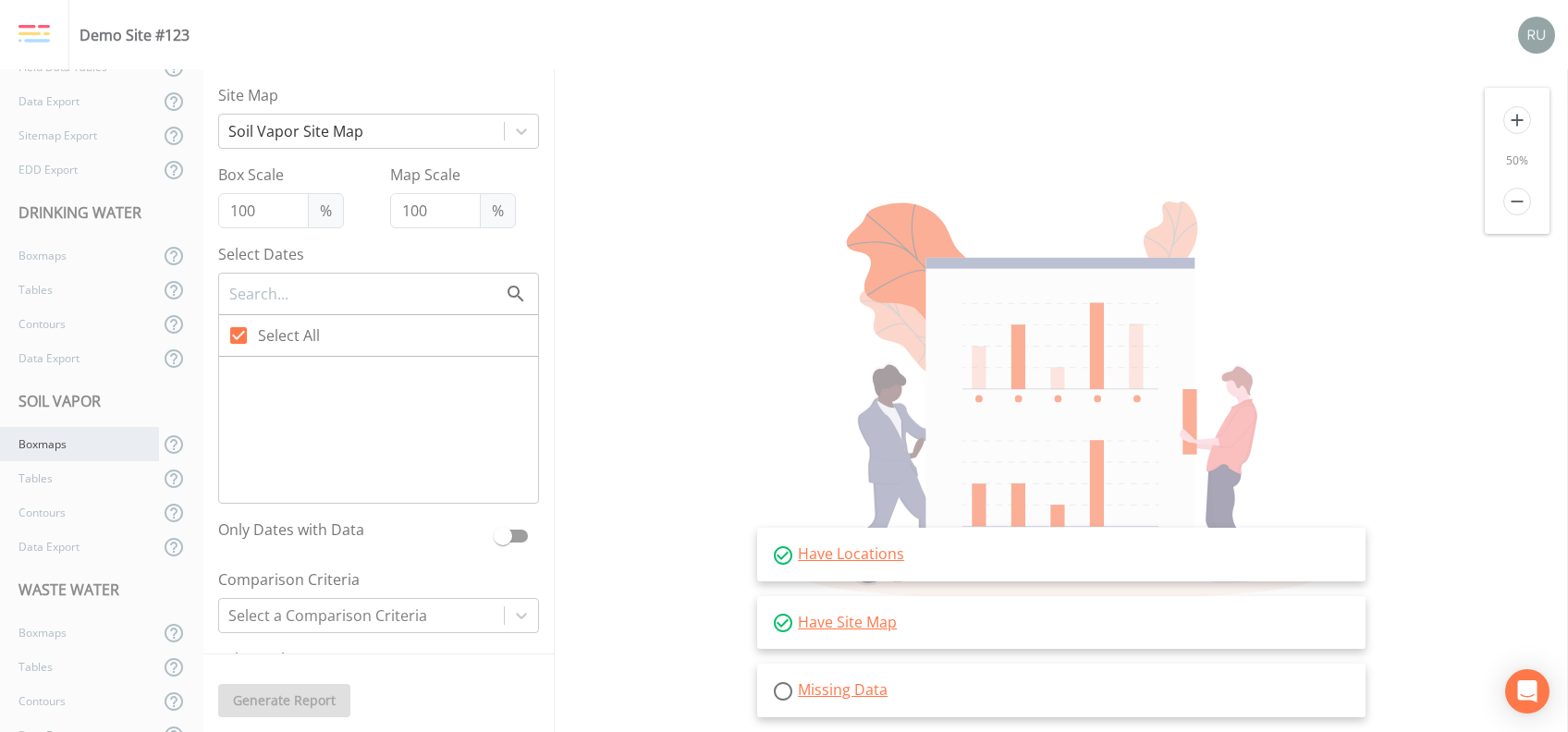
click at [53, 447] on div "Boxmaps" at bounding box center [80, 444] width 159 height 35
click at [494, 536] on span at bounding box center [503, 535] width 19 height 19
click at [489, 533] on input "checkbox" at bounding box center [503, 528] width 105 height 19
checkbox input "true"
click at [400, 609] on div at bounding box center [362, 615] width 266 height 26
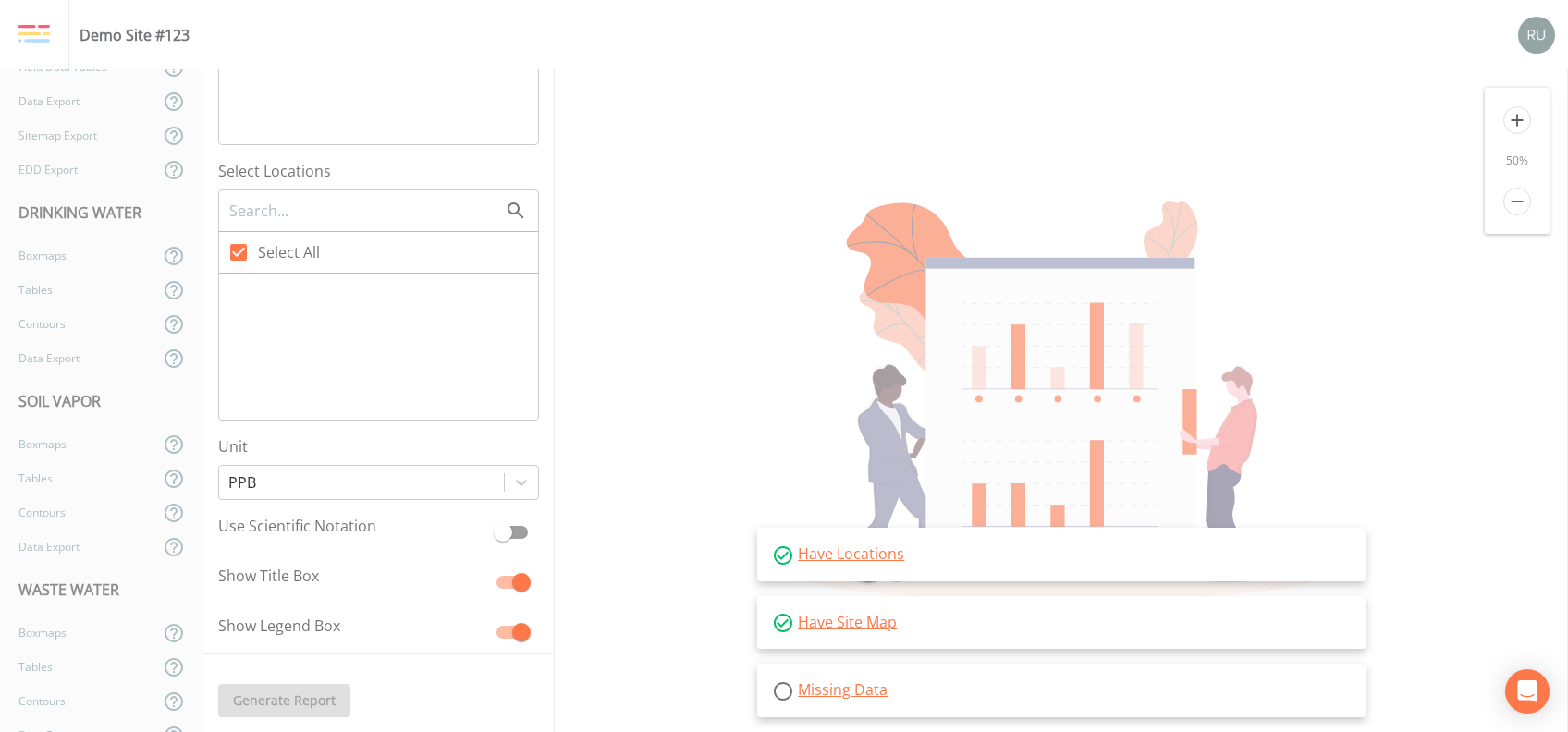
scroll to position [851, 0]
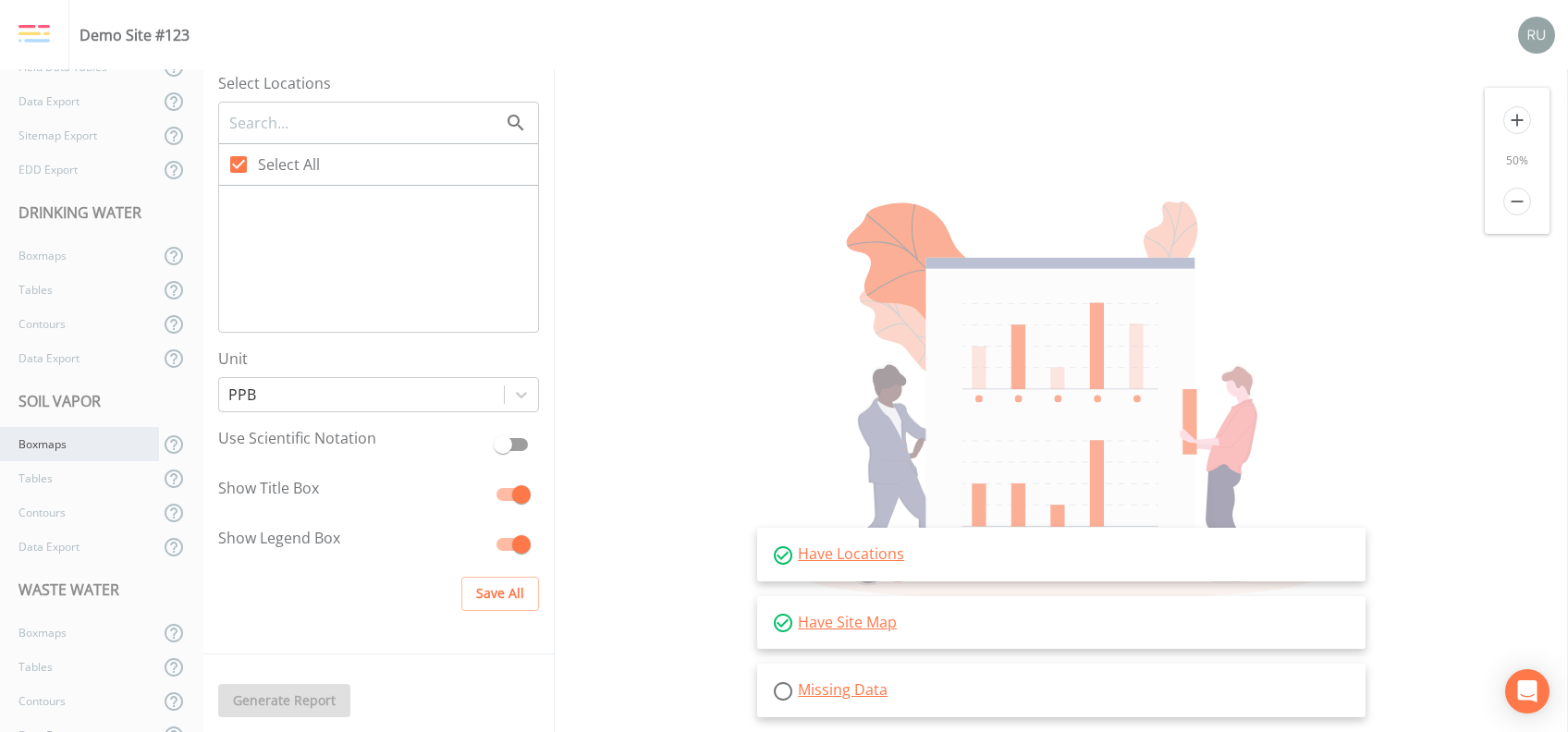
click at [54, 449] on div "Boxmaps" at bounding box center [80, 444] width 159 height 35
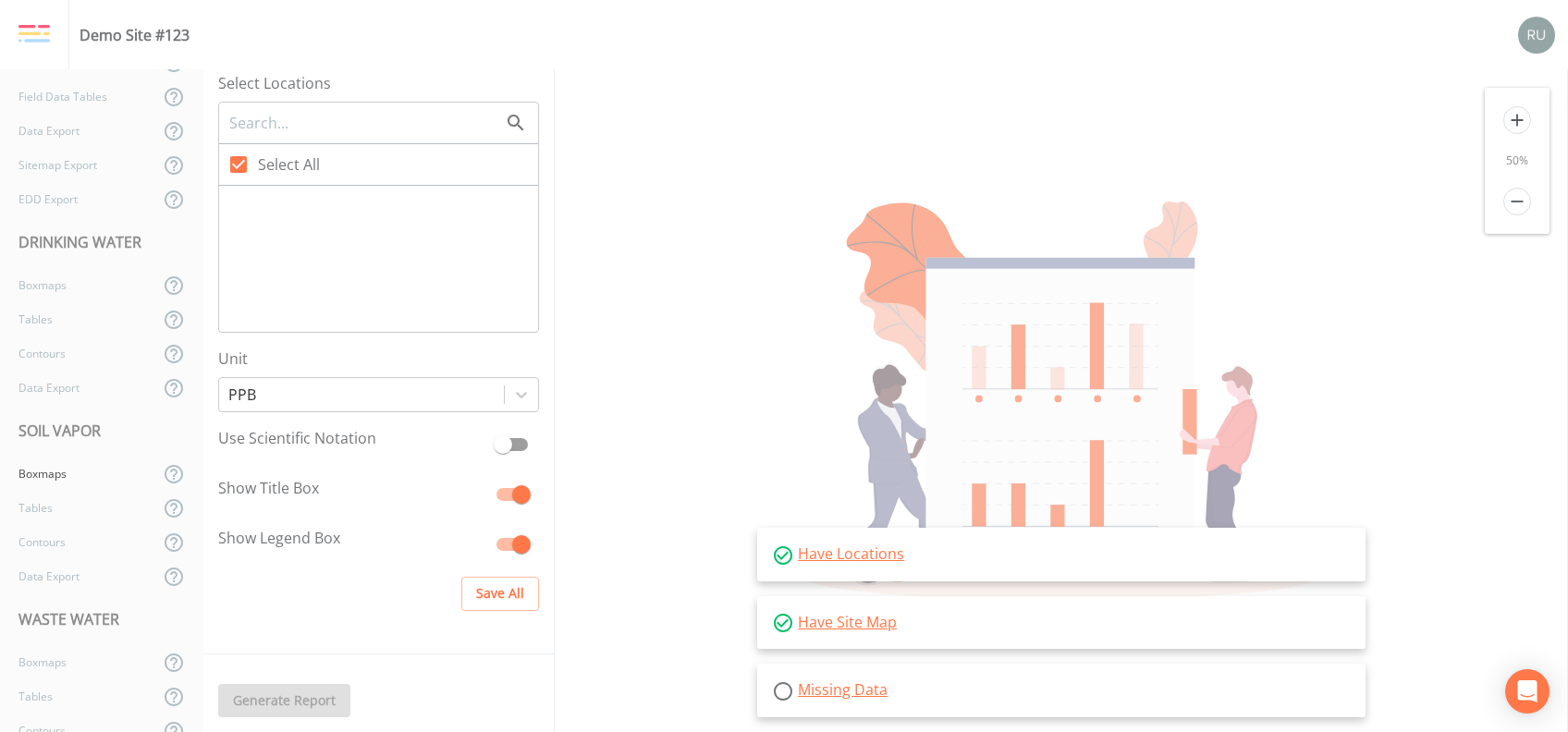
scroll to position [653, 0]
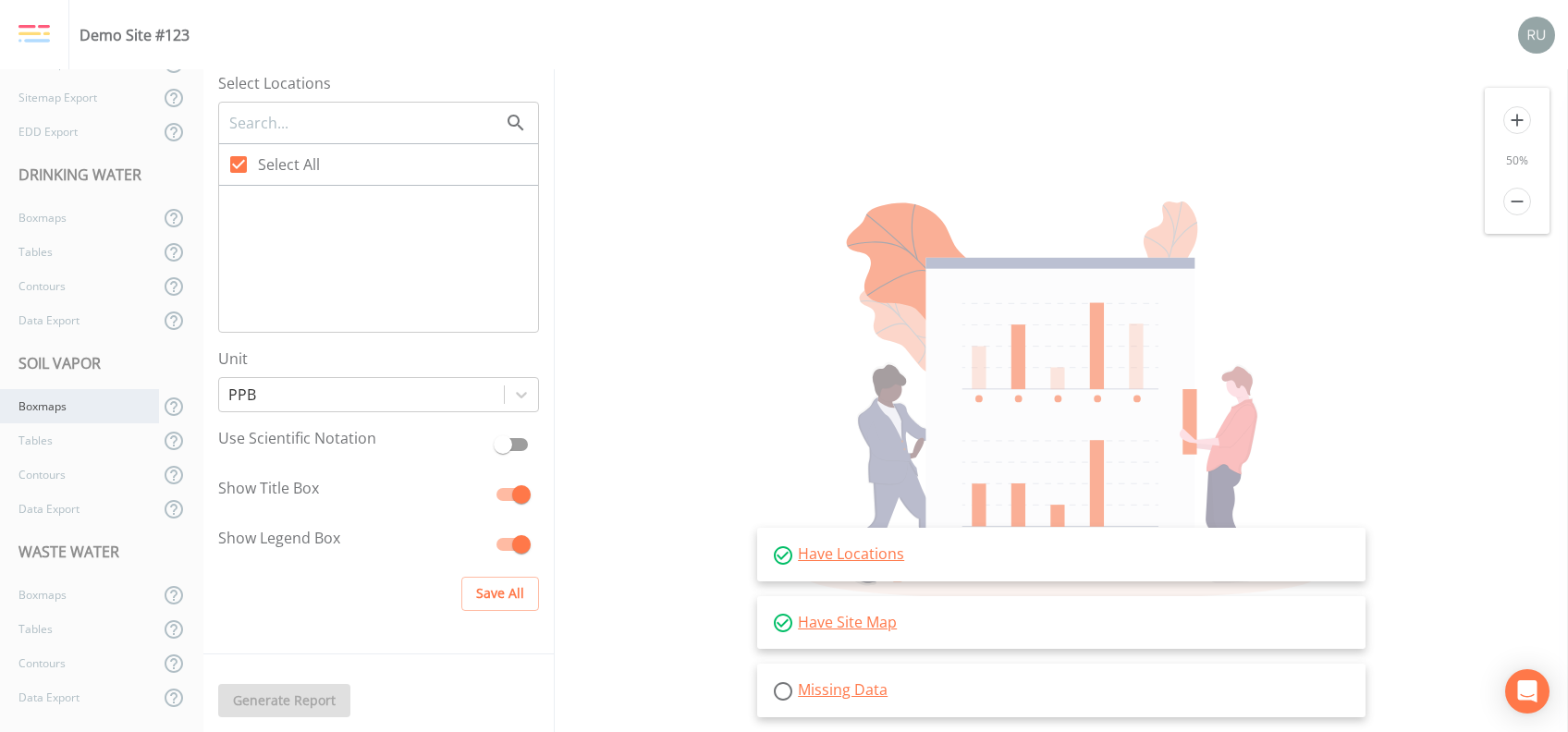
click at [46, 407] on div "Boxmaps" at bounding box center [80, 405] width 159 height 35
click at [58, 436] on div "Tables" at bounding box center [80, 440] width 159 height 35
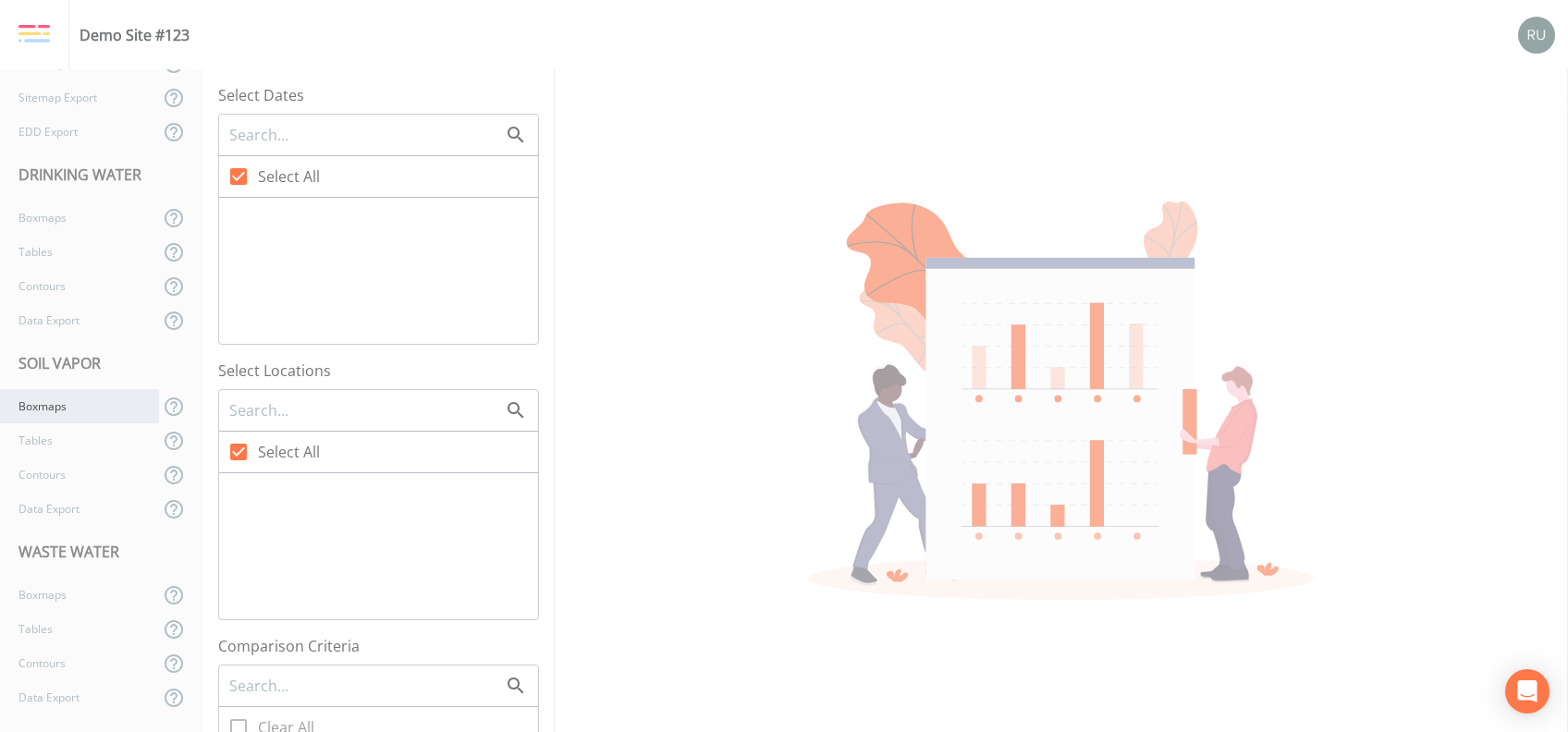
click at [58, 412] on div "Boxmaps" at bounding box center [80, 405] width 159 height 35
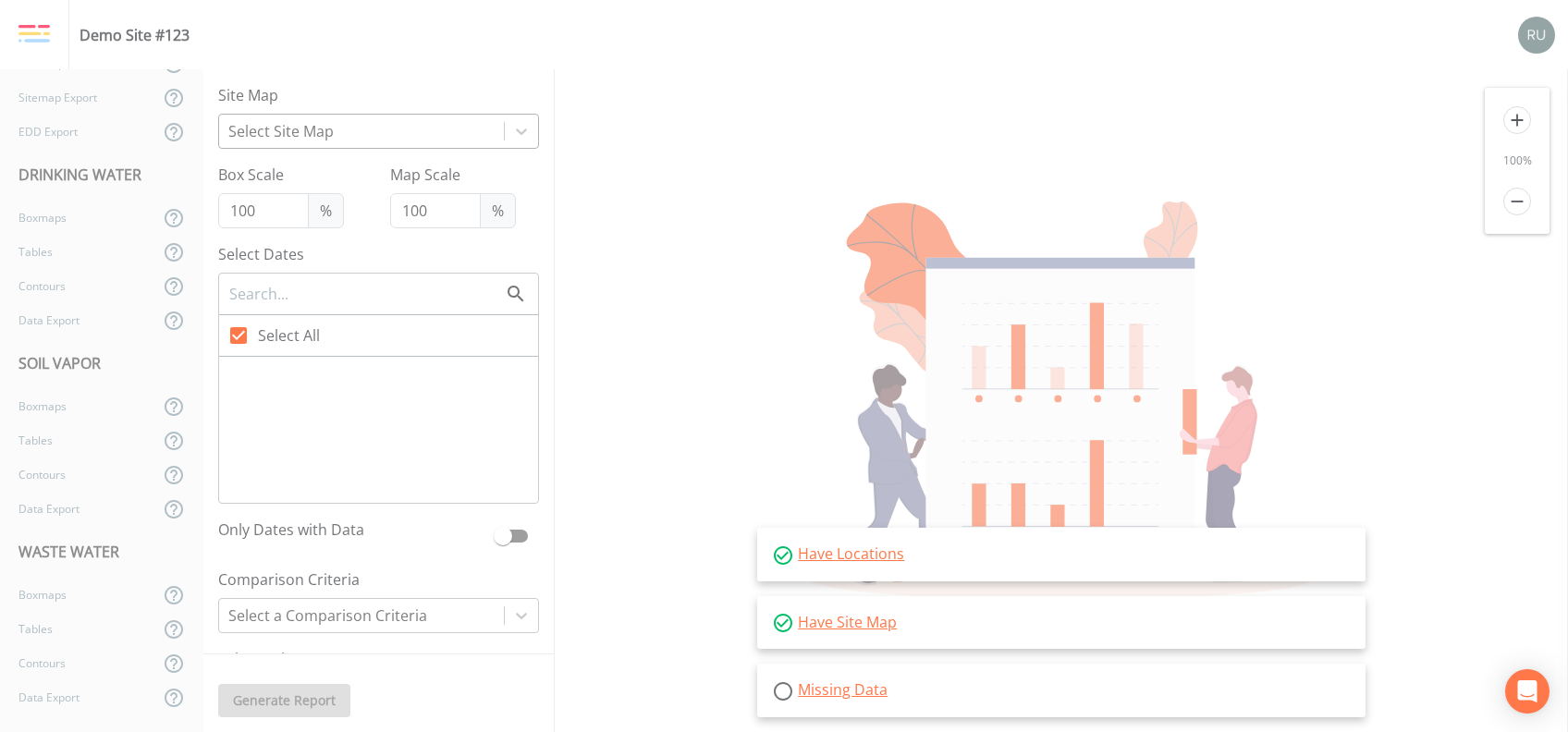
click at [362, 138] on div at bounding box center [362, 131] width 266 height 26
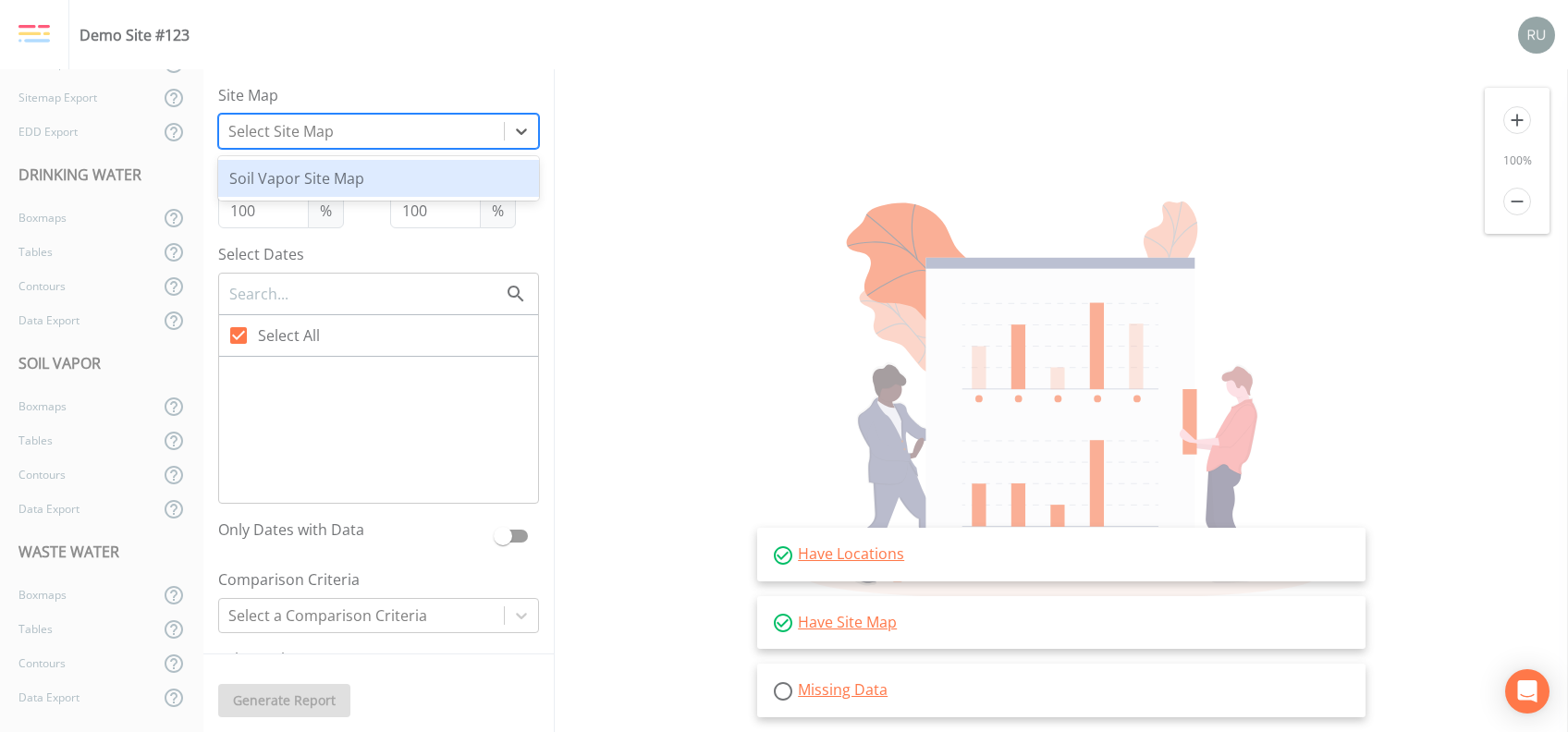
click at [325, 178] on div "Soil Vapor Site Map" at bounding box center [378, 178] width 320 height 37
